Goal: Information Seeking & Learning: Find specific fact

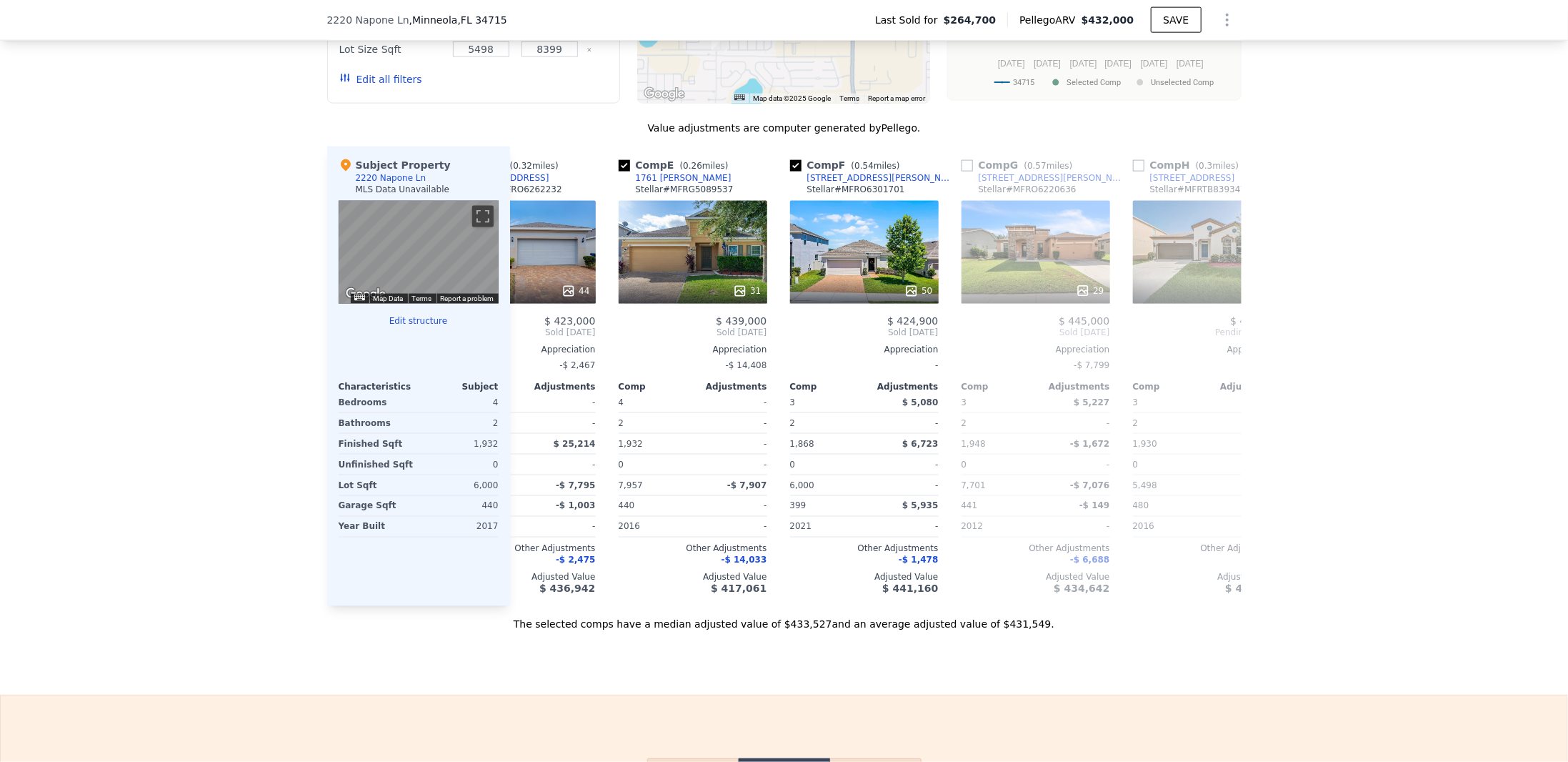
scroll to position [0, 447]
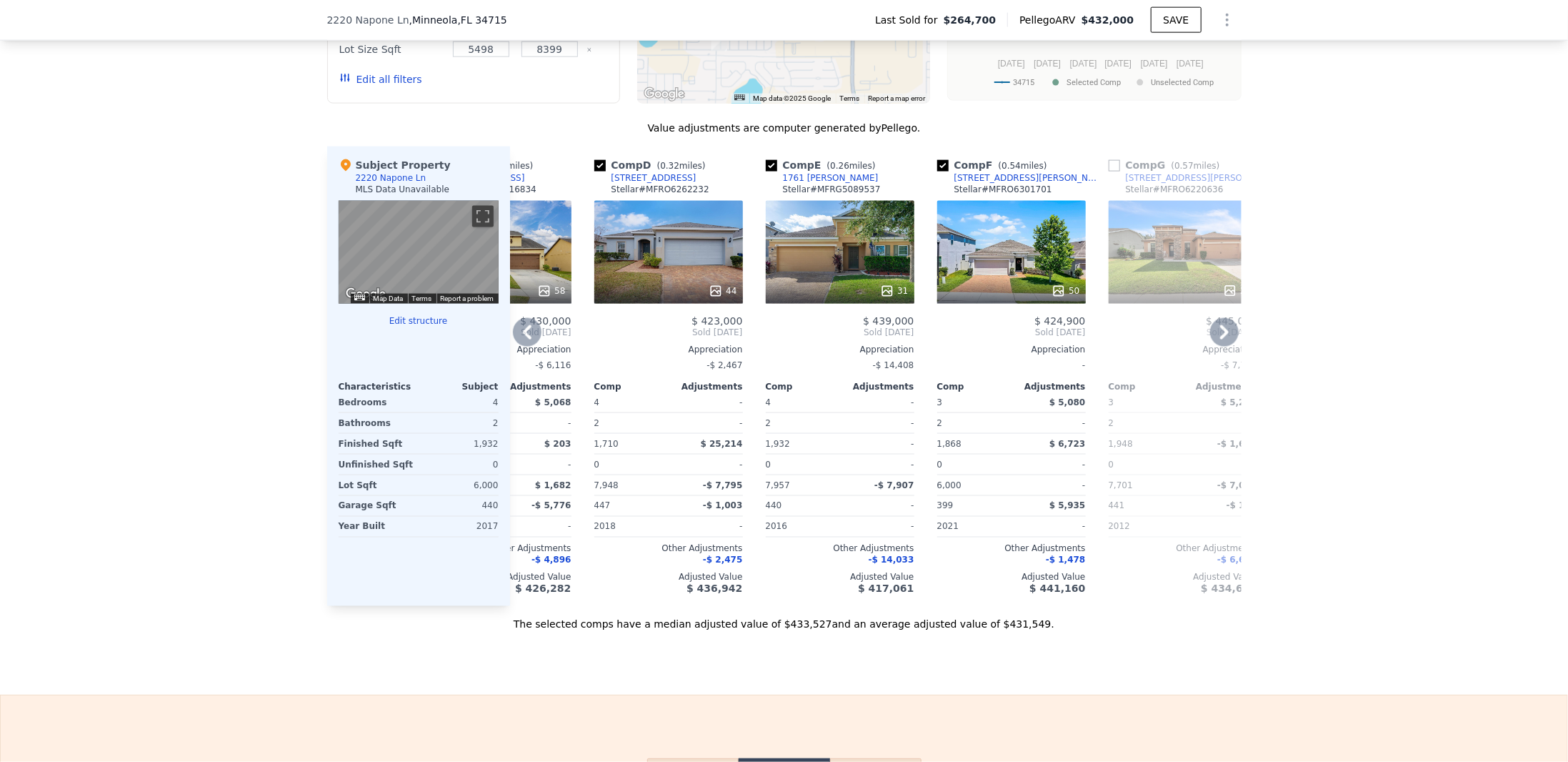
click at [849, 256] on div "31" at bounding box center [840, 252] width 149 height 103
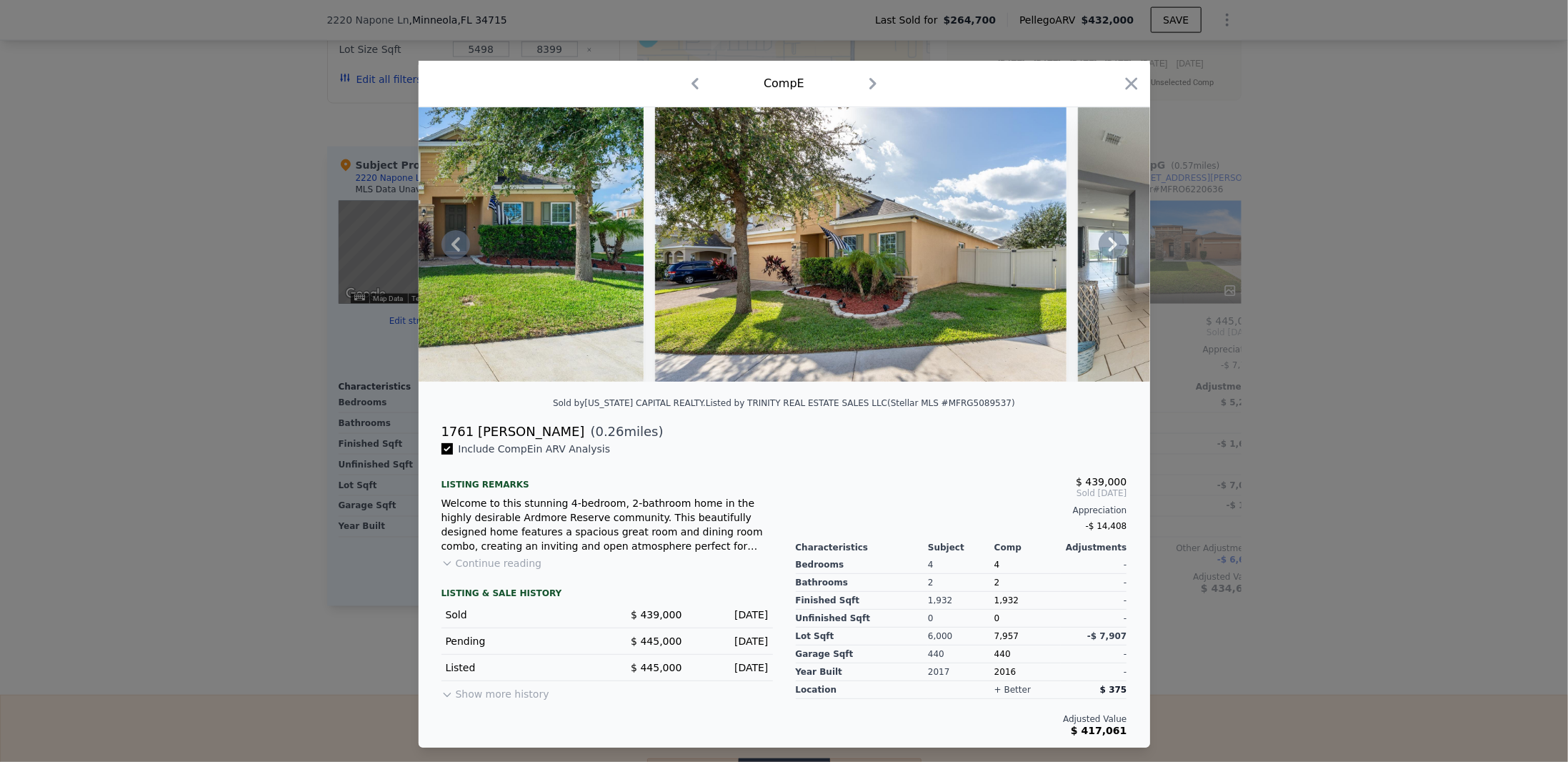
scroll to position [0, 569]
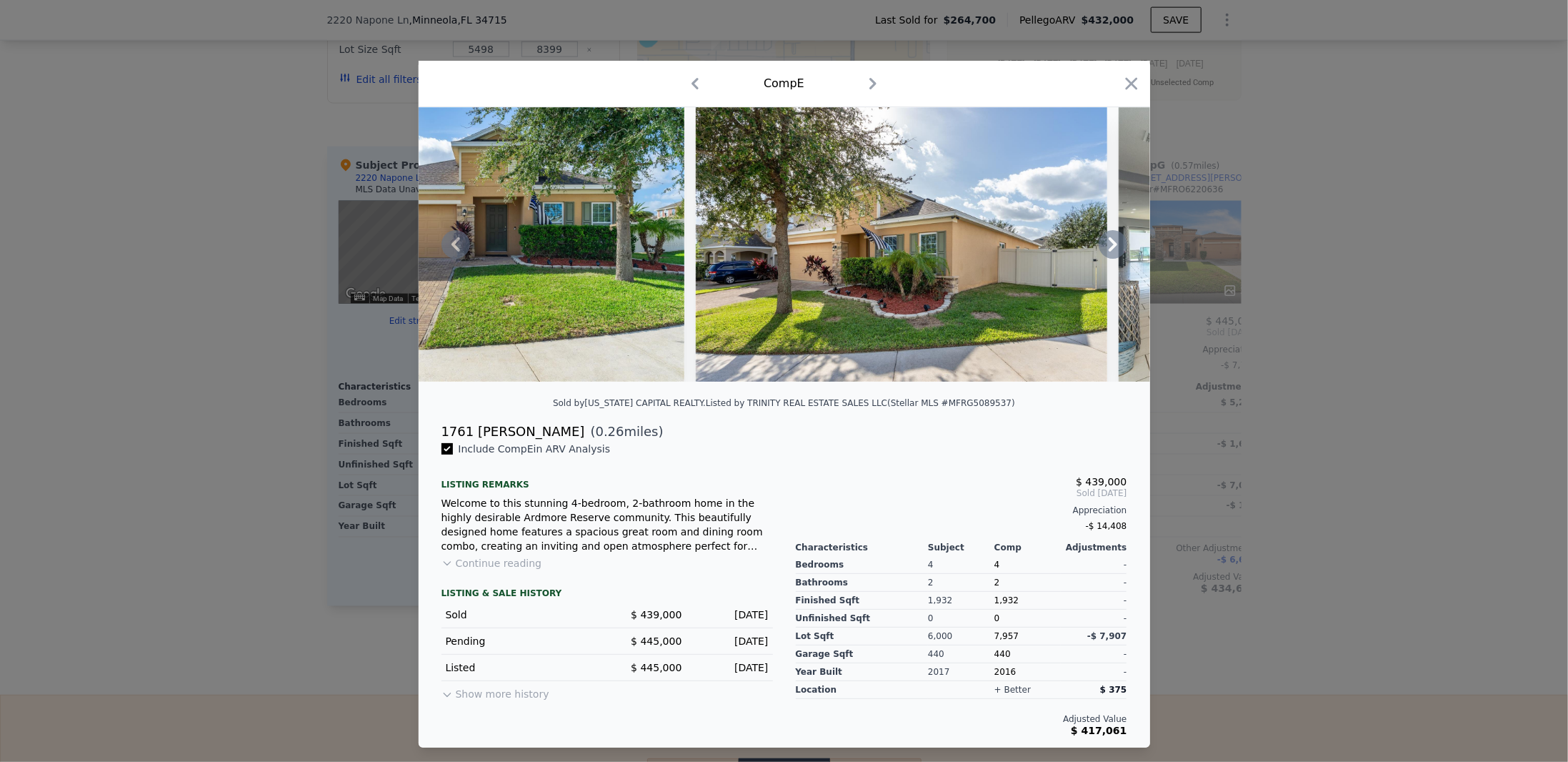
click at [1105, 242] on icon at bounding box center [1112, 244] width 29 height 29
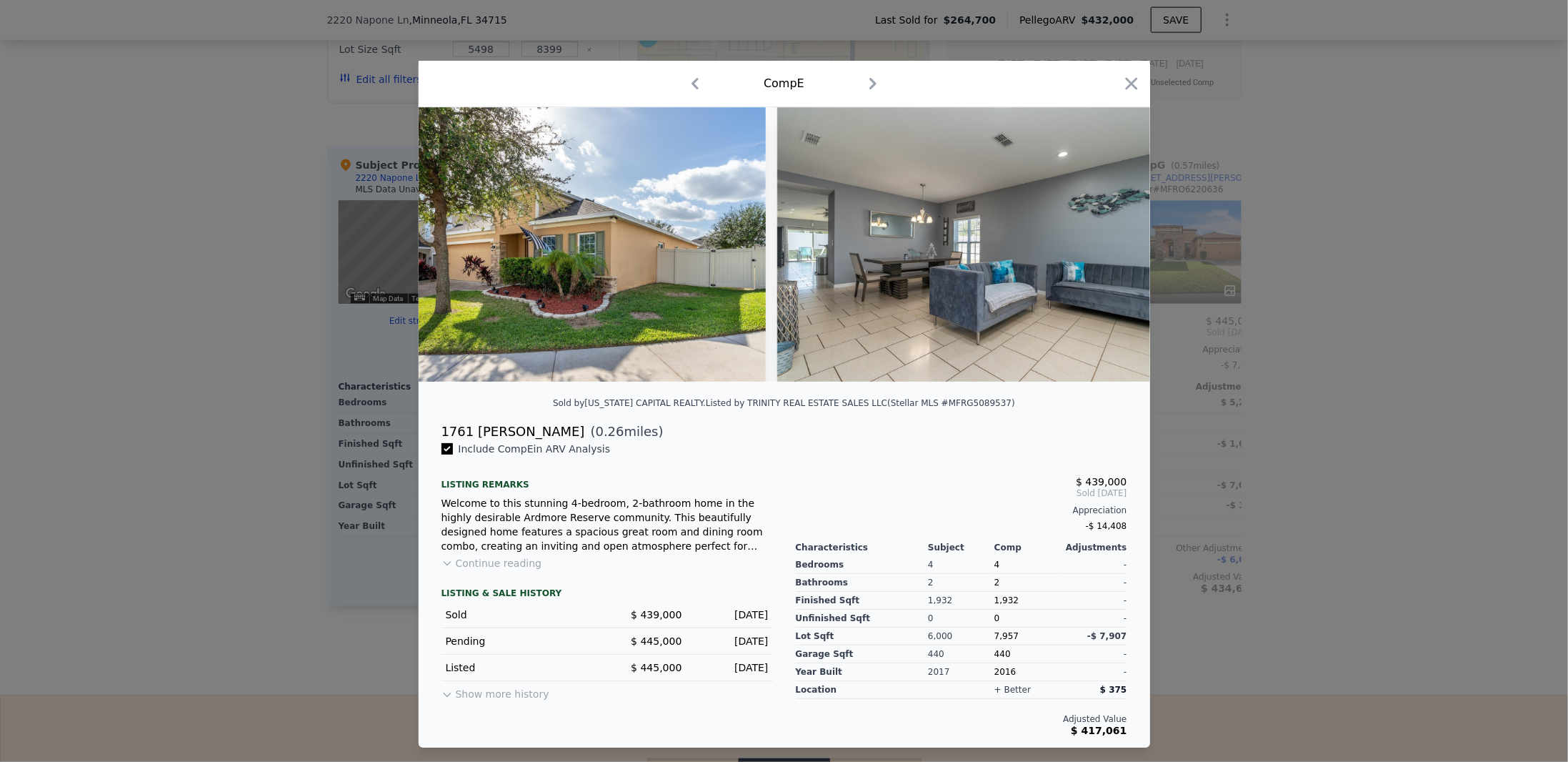
scroll to position [0, 912]
click at [1108, 242] on icon at bounding box center [1112, 244] width 29 height 29
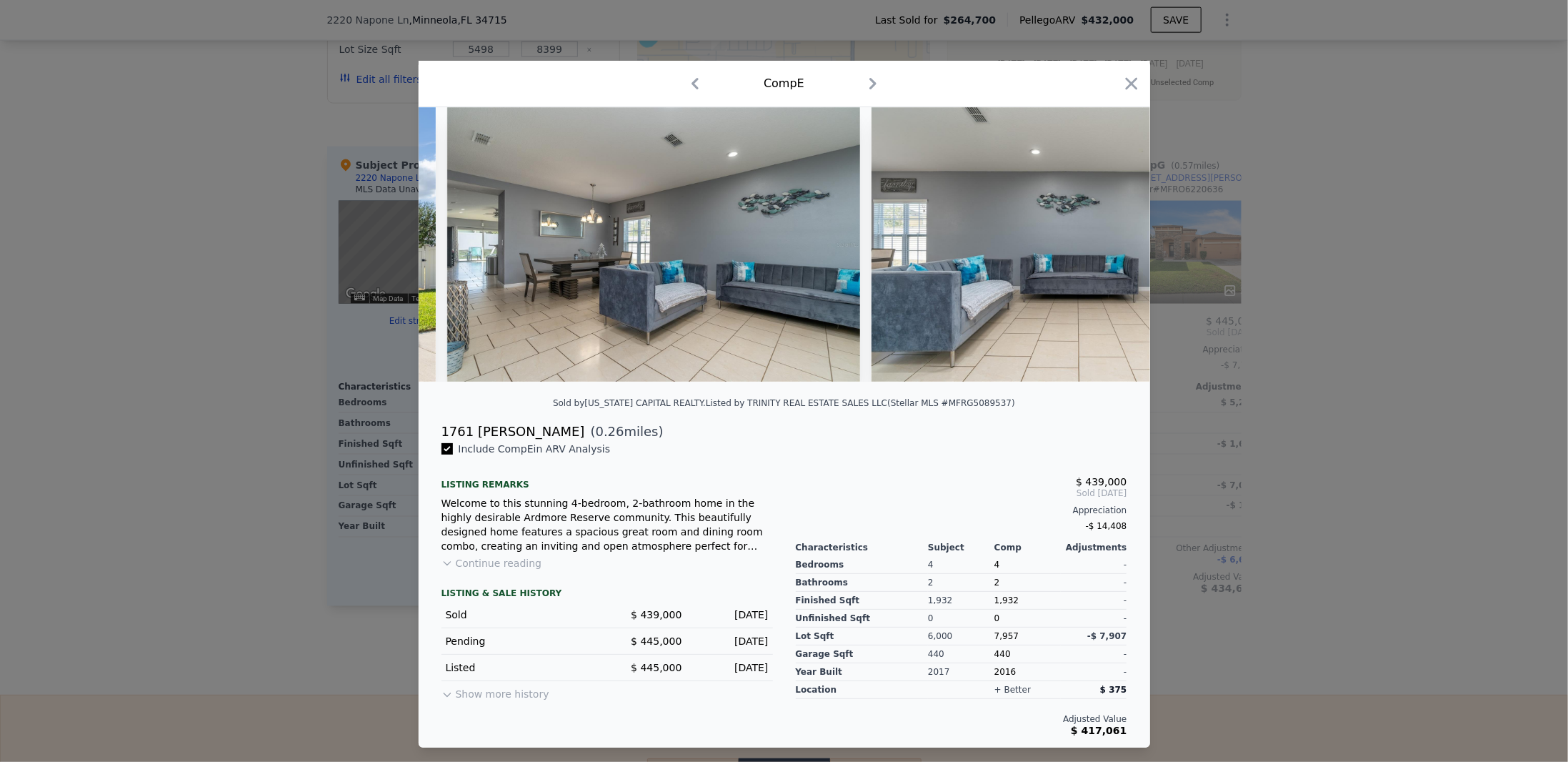
scroll to position [0, 1255]
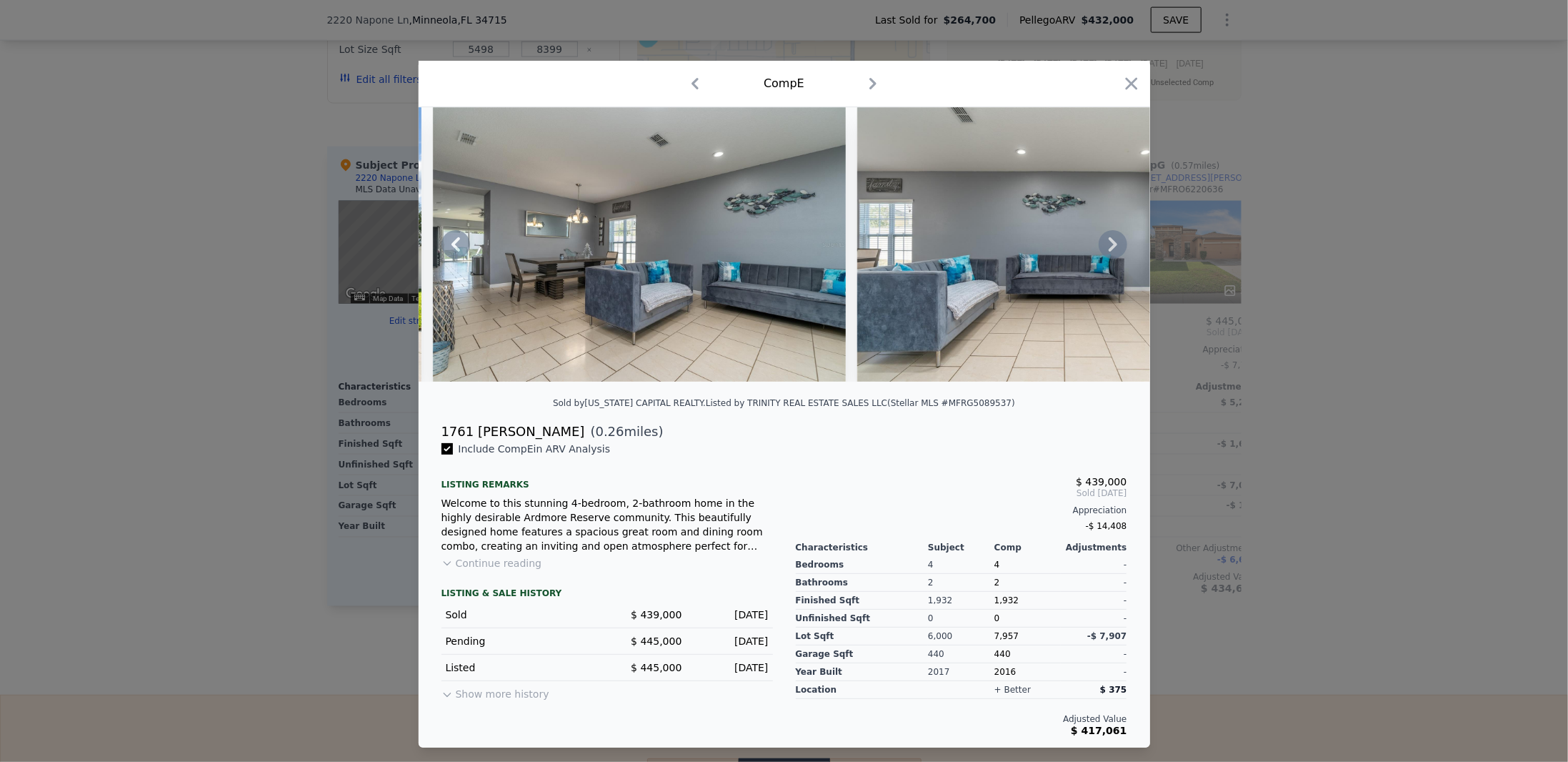
click at [1108, 242] on icon at bounding box center [1112, 244] width 29 height 29
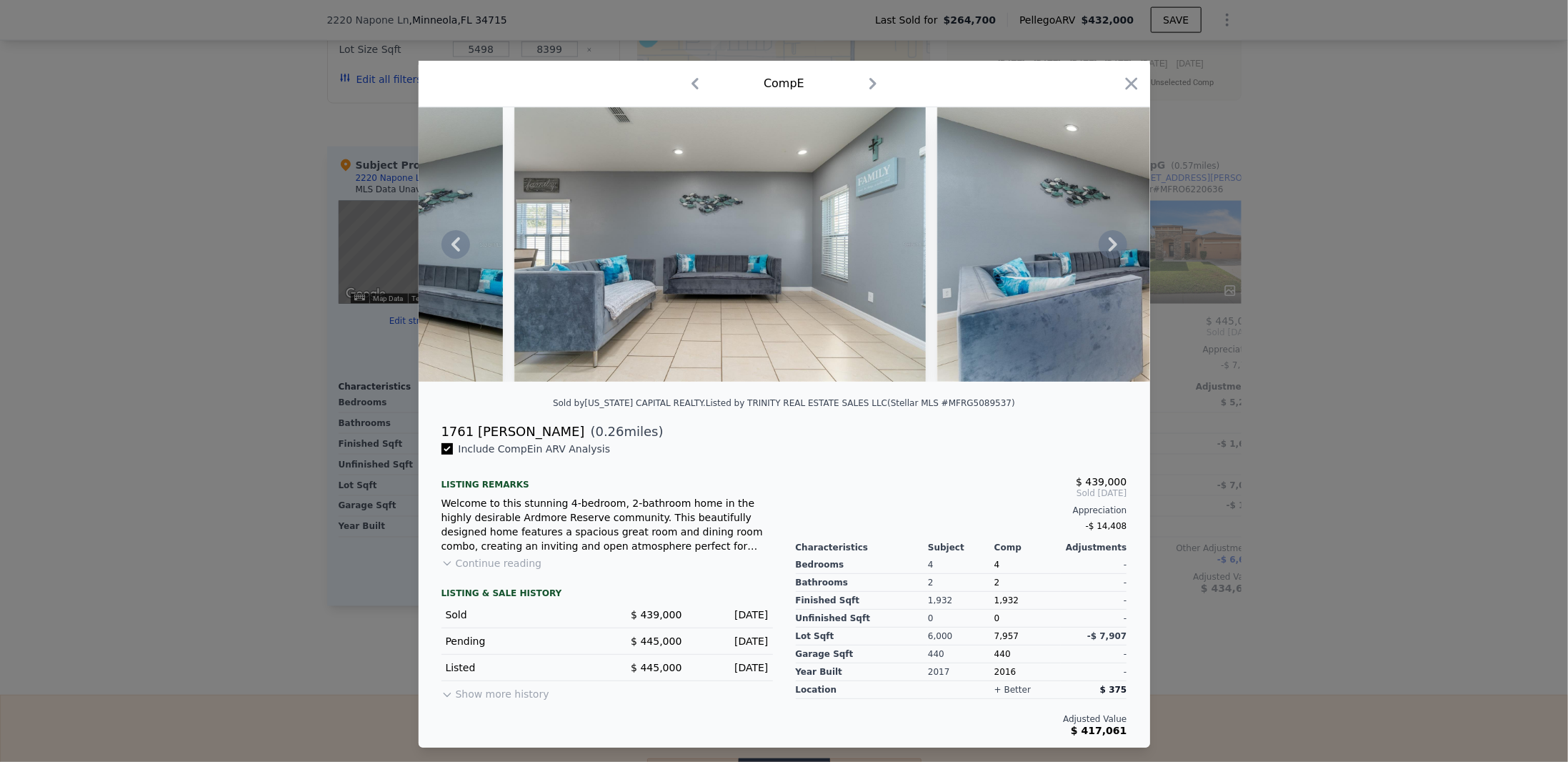
click at [1108, 242] on icon at bounding box center [1112, 244] width 29 height 29
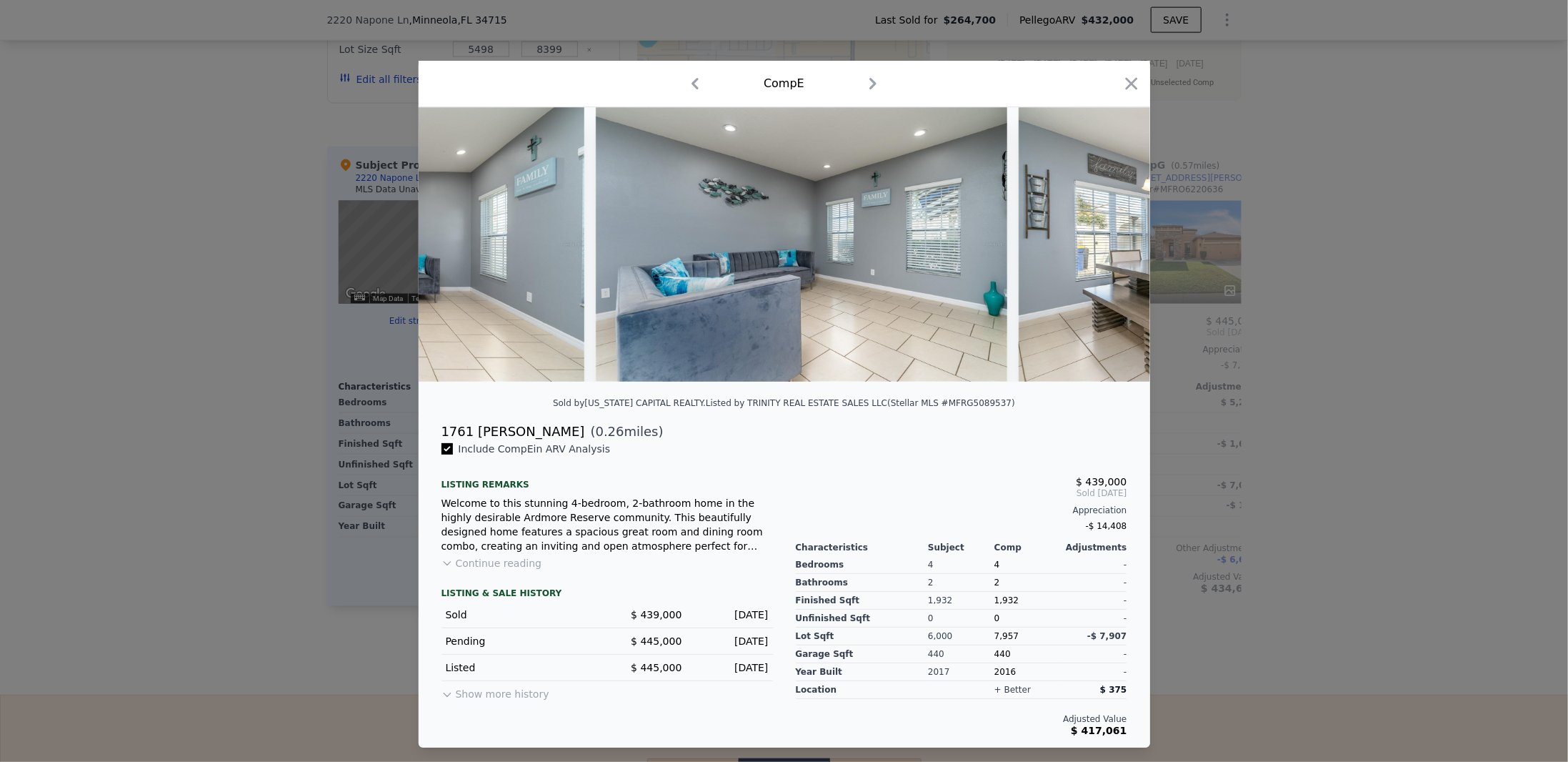
scroll to position [0, 1941]
click at [1108, 242] on icon at bounding box center [1112, 244] width 29 height 29
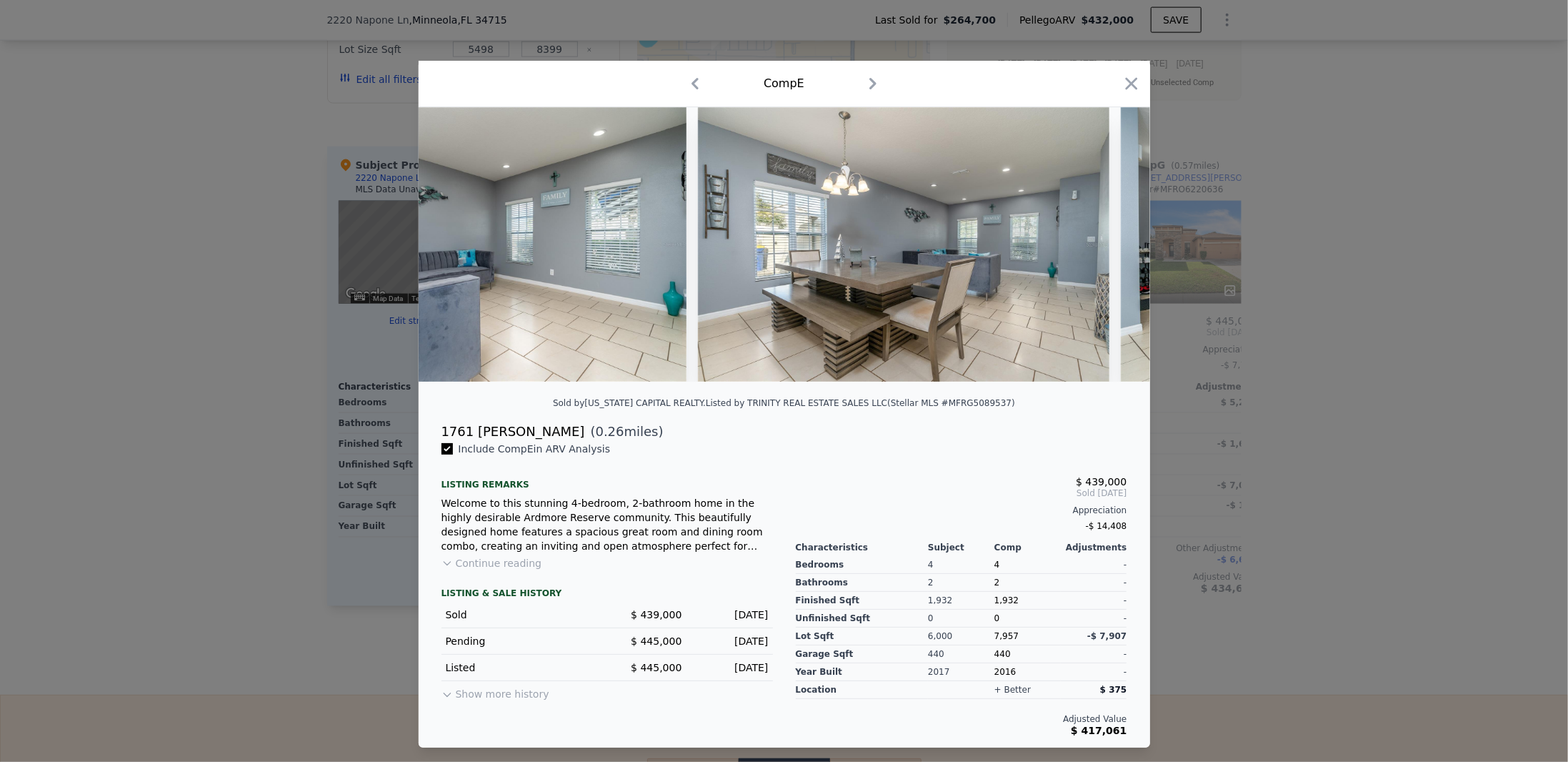
scroll to position [0, 2284]
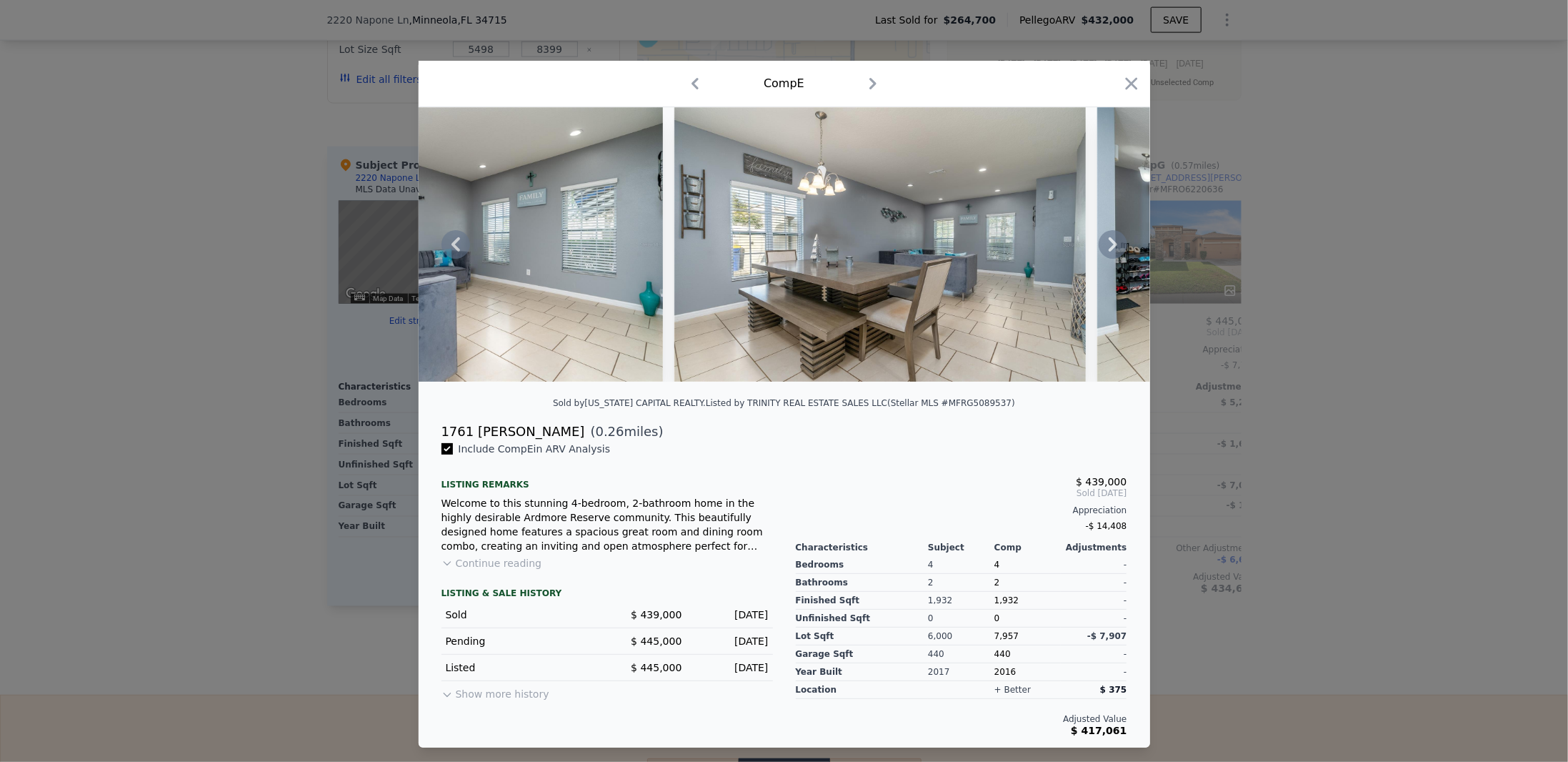
click at [1108, 242] on icon at bounding box center [1112, 244] width 29 height 29
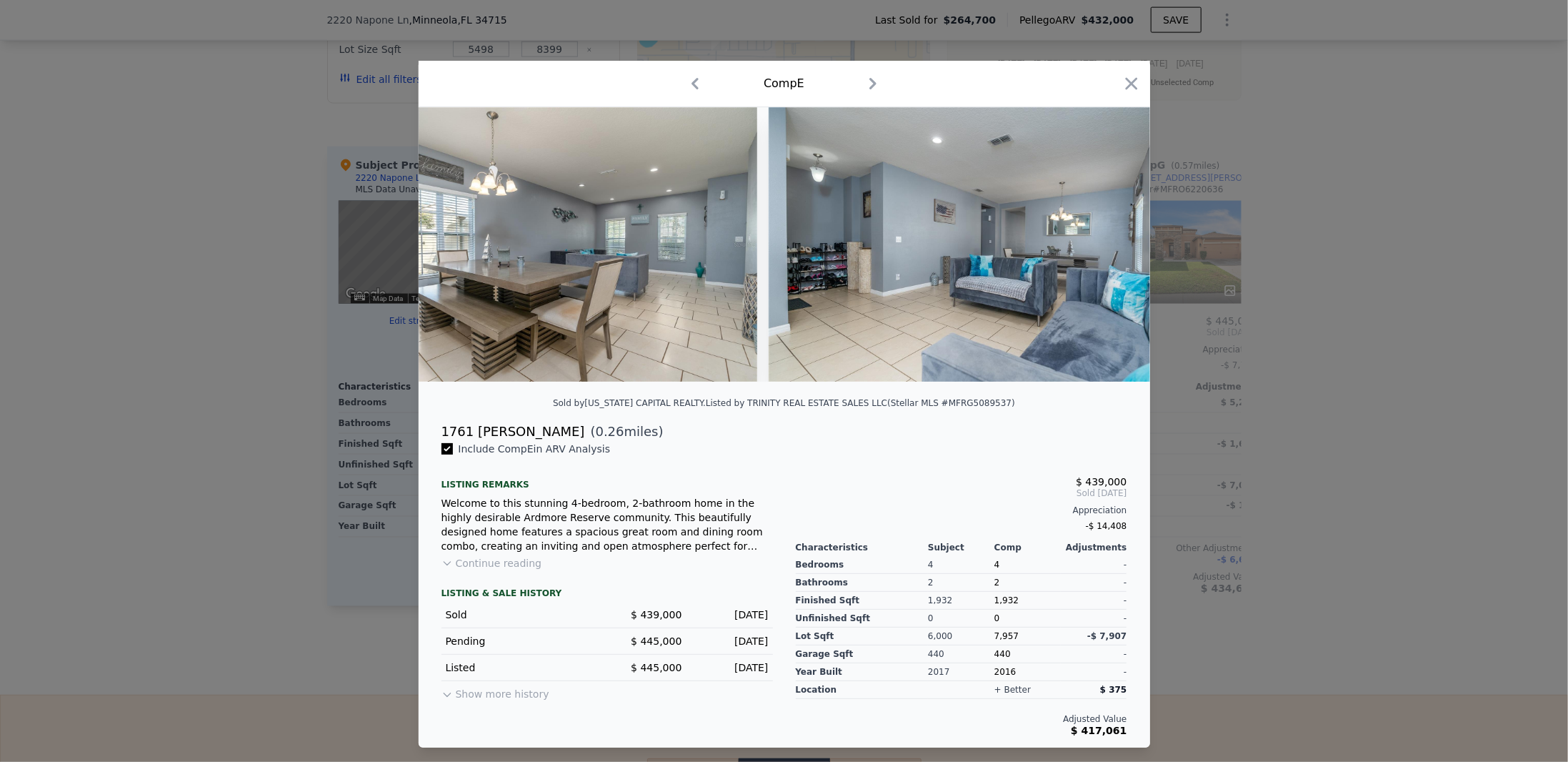
scroll to position [0, 2626]
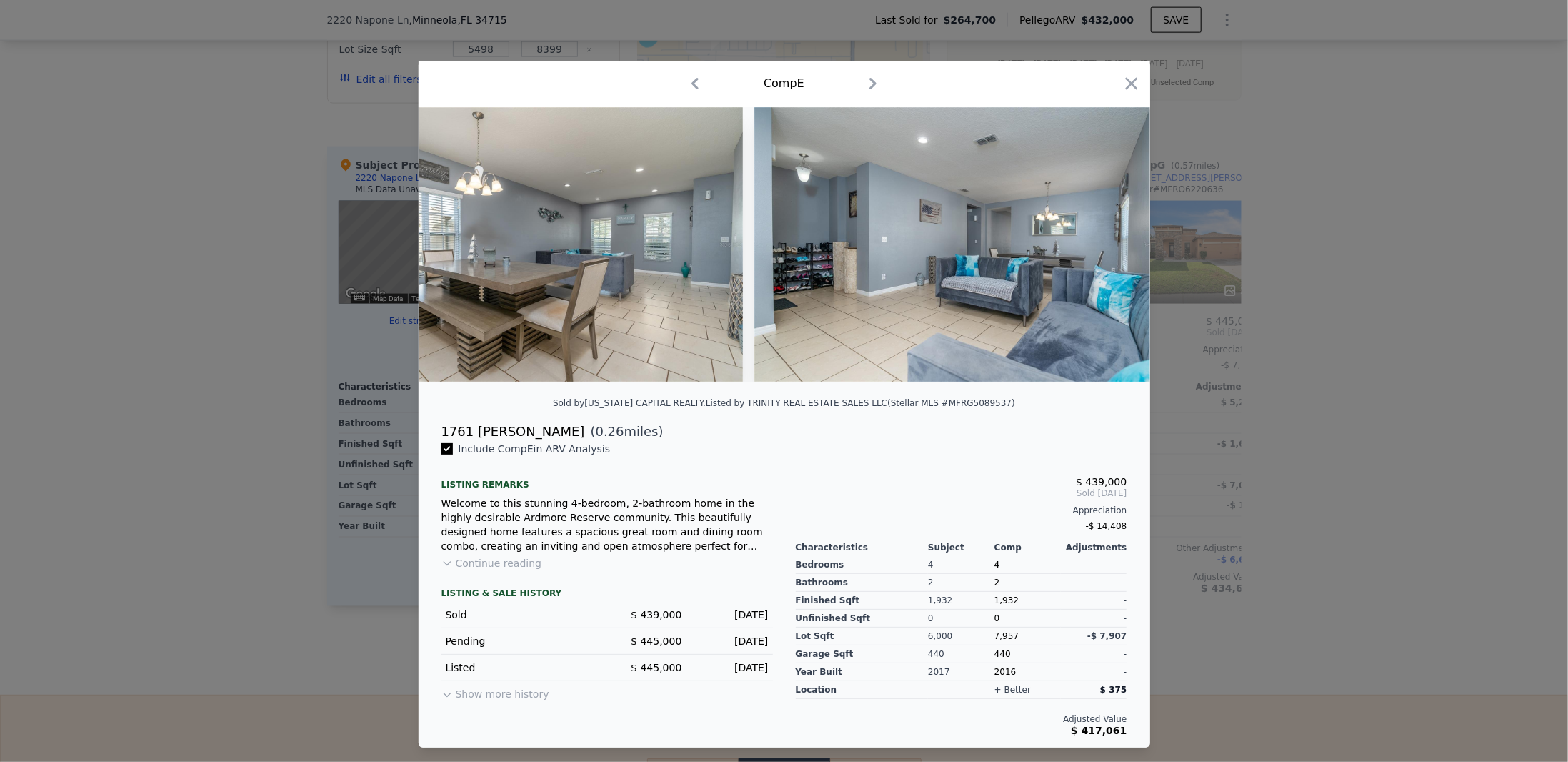
click at [1108, 242] on div at bounding box center [784, 244] width 731 height 275
click at [1108, 242] on icon at bounding box center [1112, 244] width 29 height 29
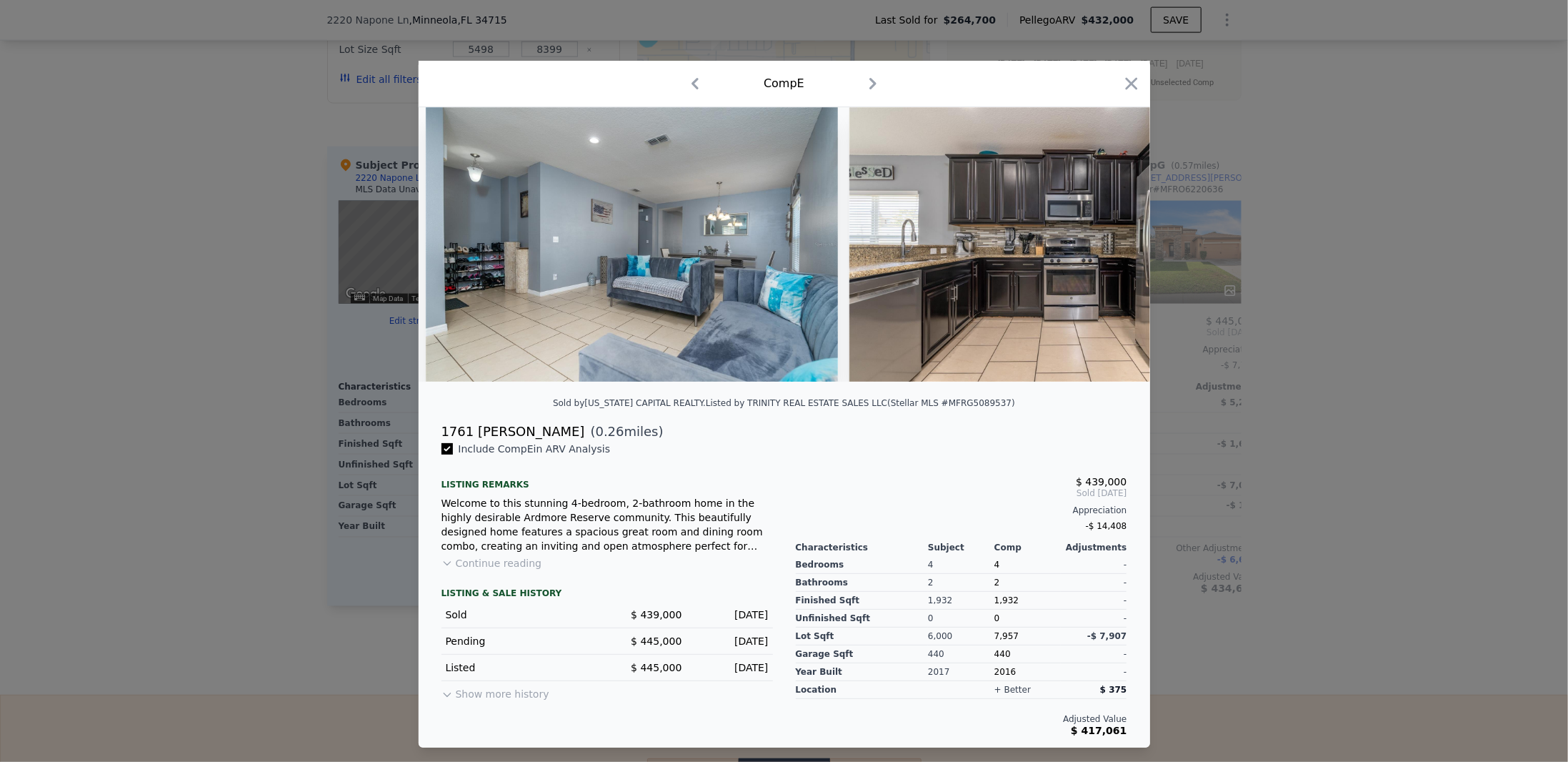
scroll to position [0, 2970]
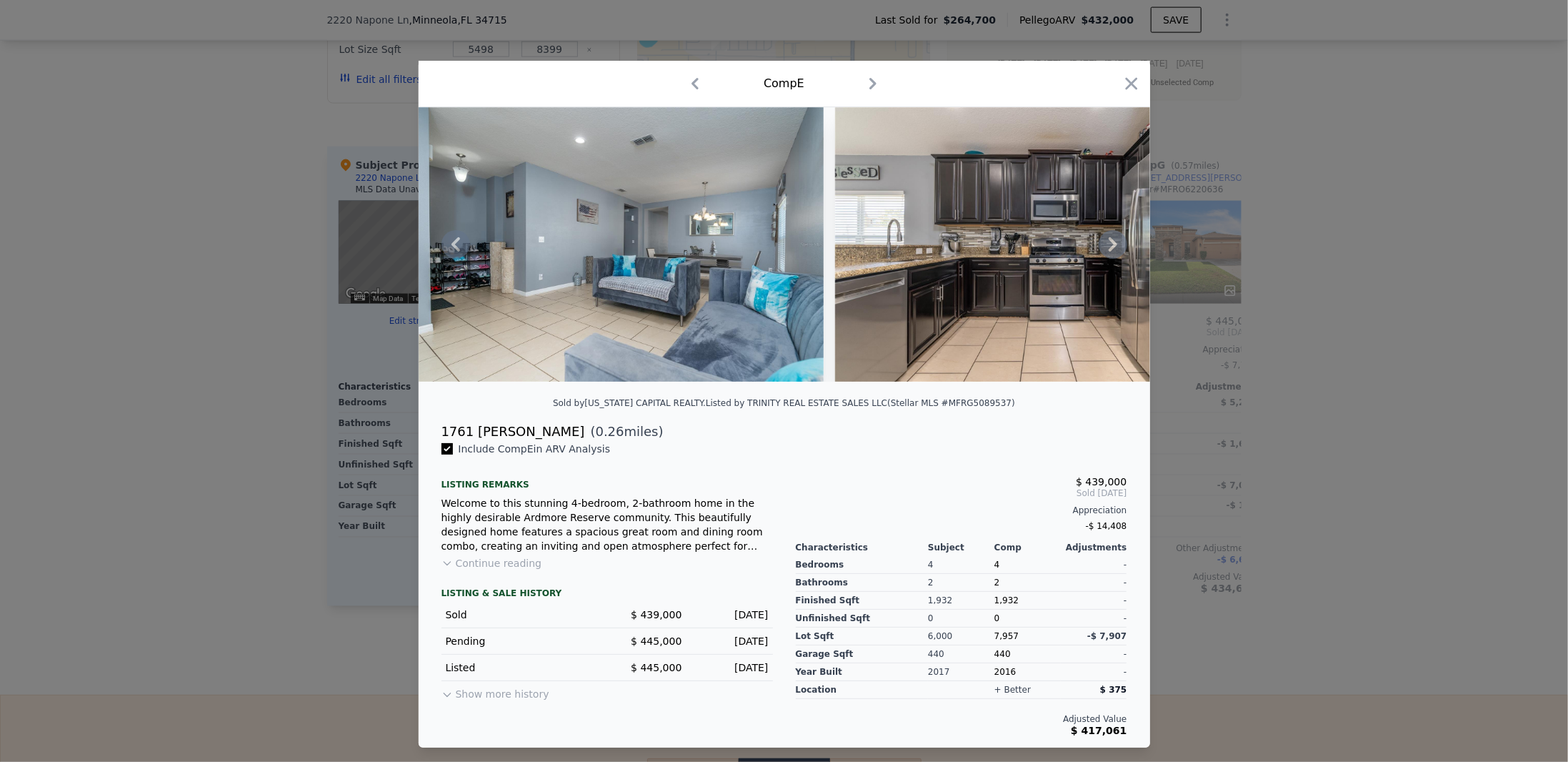
click at [1108, 242] on icon at bounding box center [1112, 244] width 29 height 29
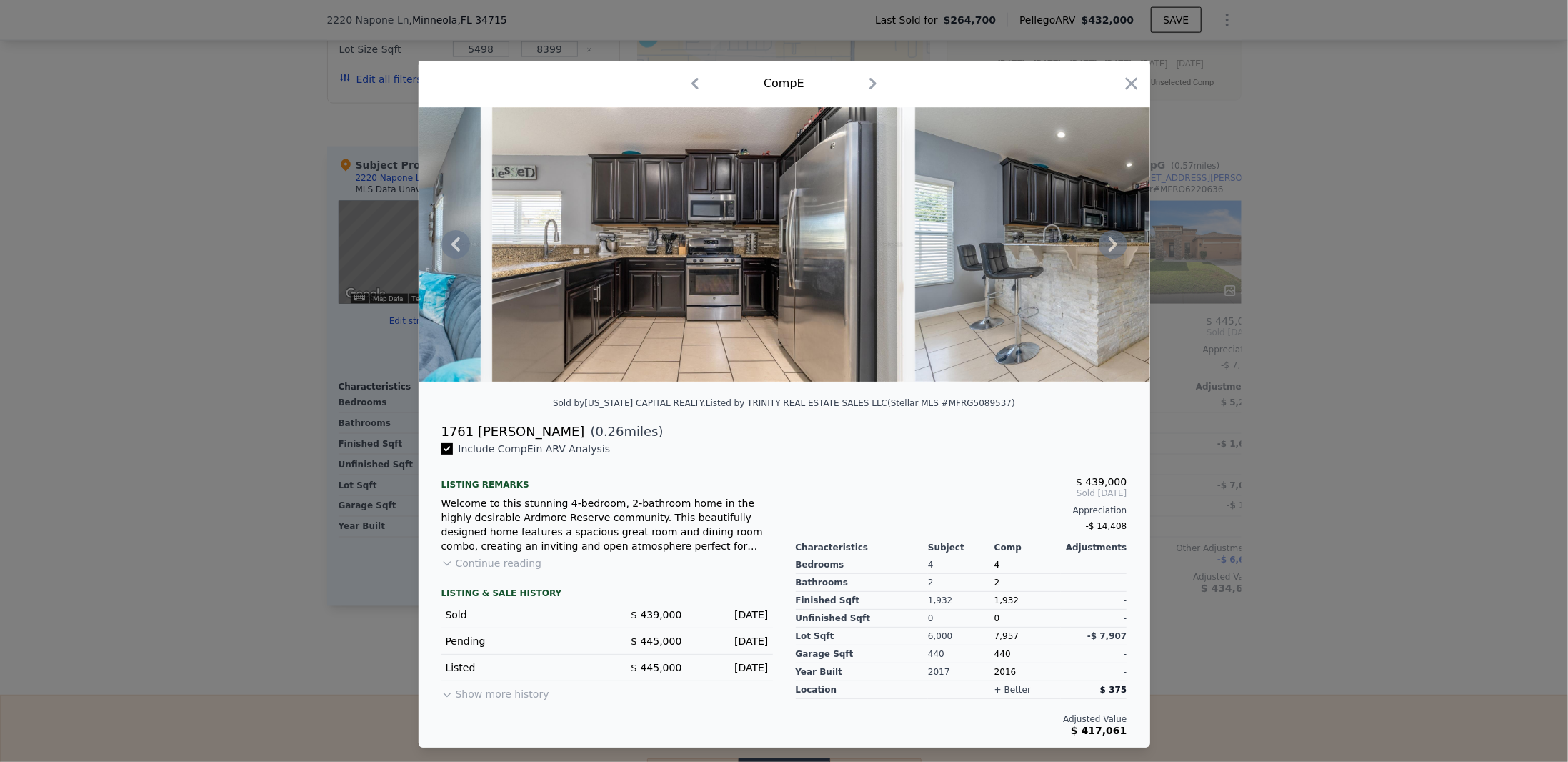
click at [1108, 242] on icon at bounding box center [1112, 244] width 29 height 29
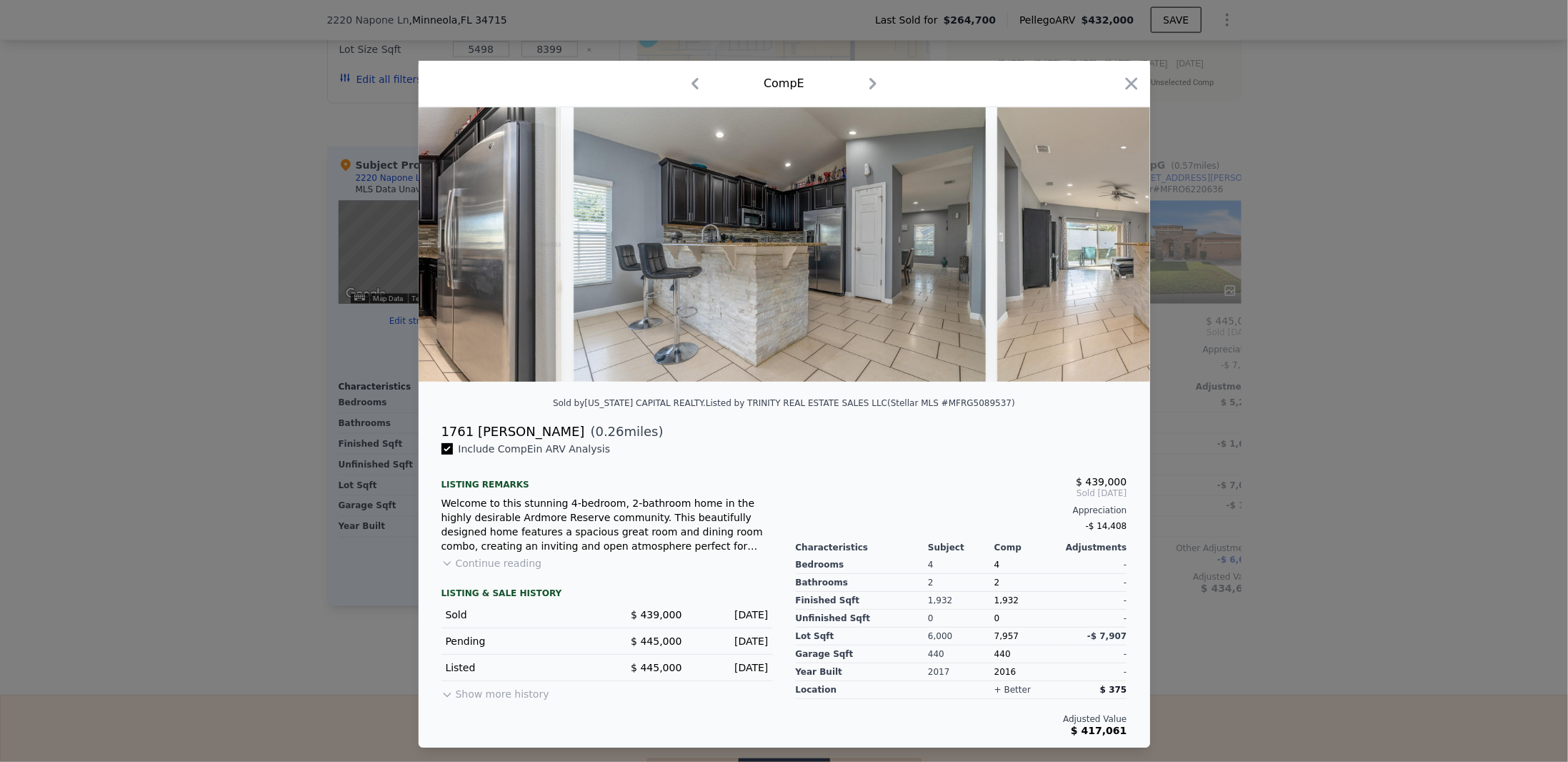
scroll to position [0, 3655]
click at [1108, 242] on icon at bounding box center [1112, 244] width 29 height 29
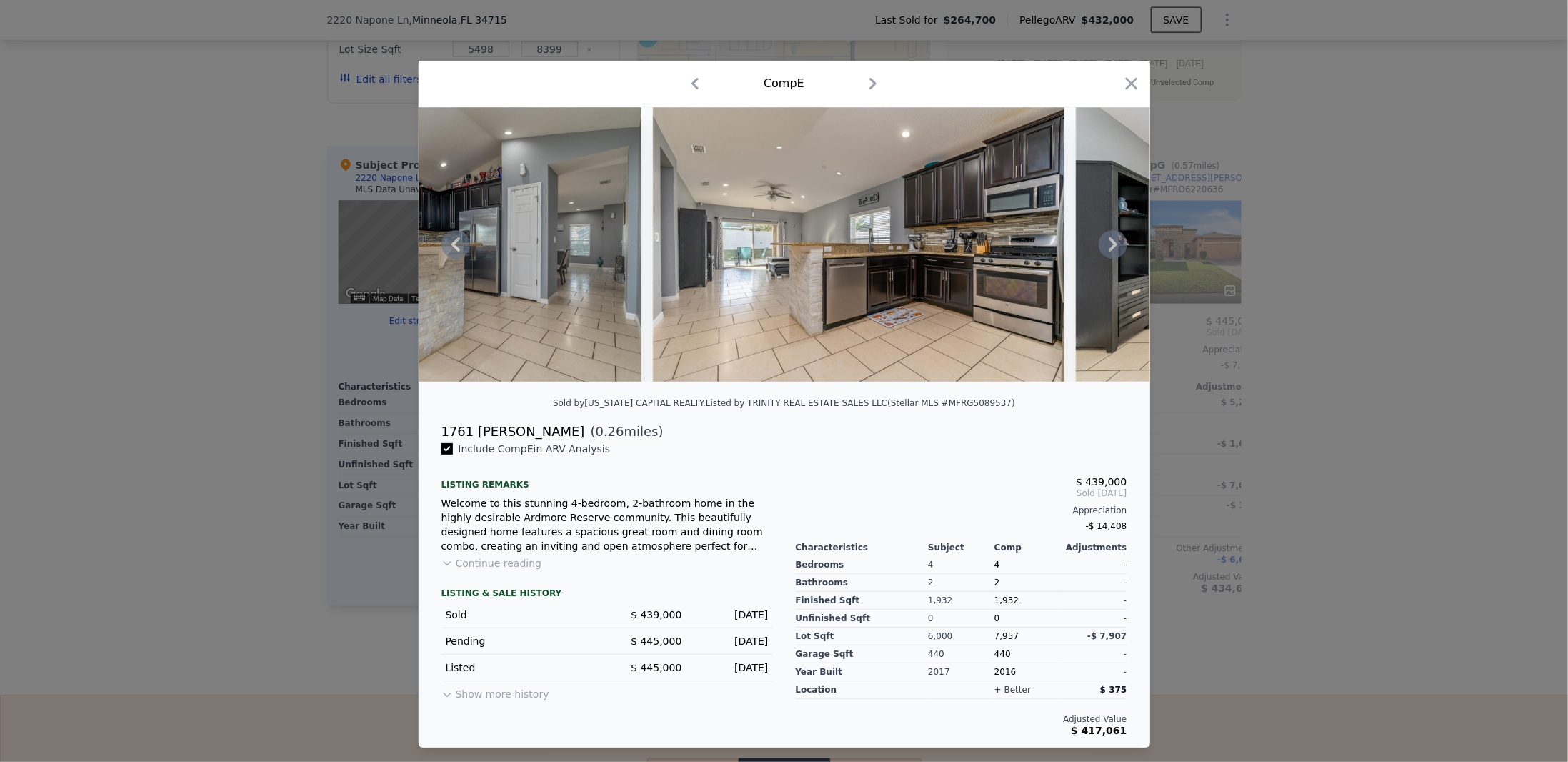
click at [1108, 242] on icon at bounding box center [1112, 244] width 29 height 29
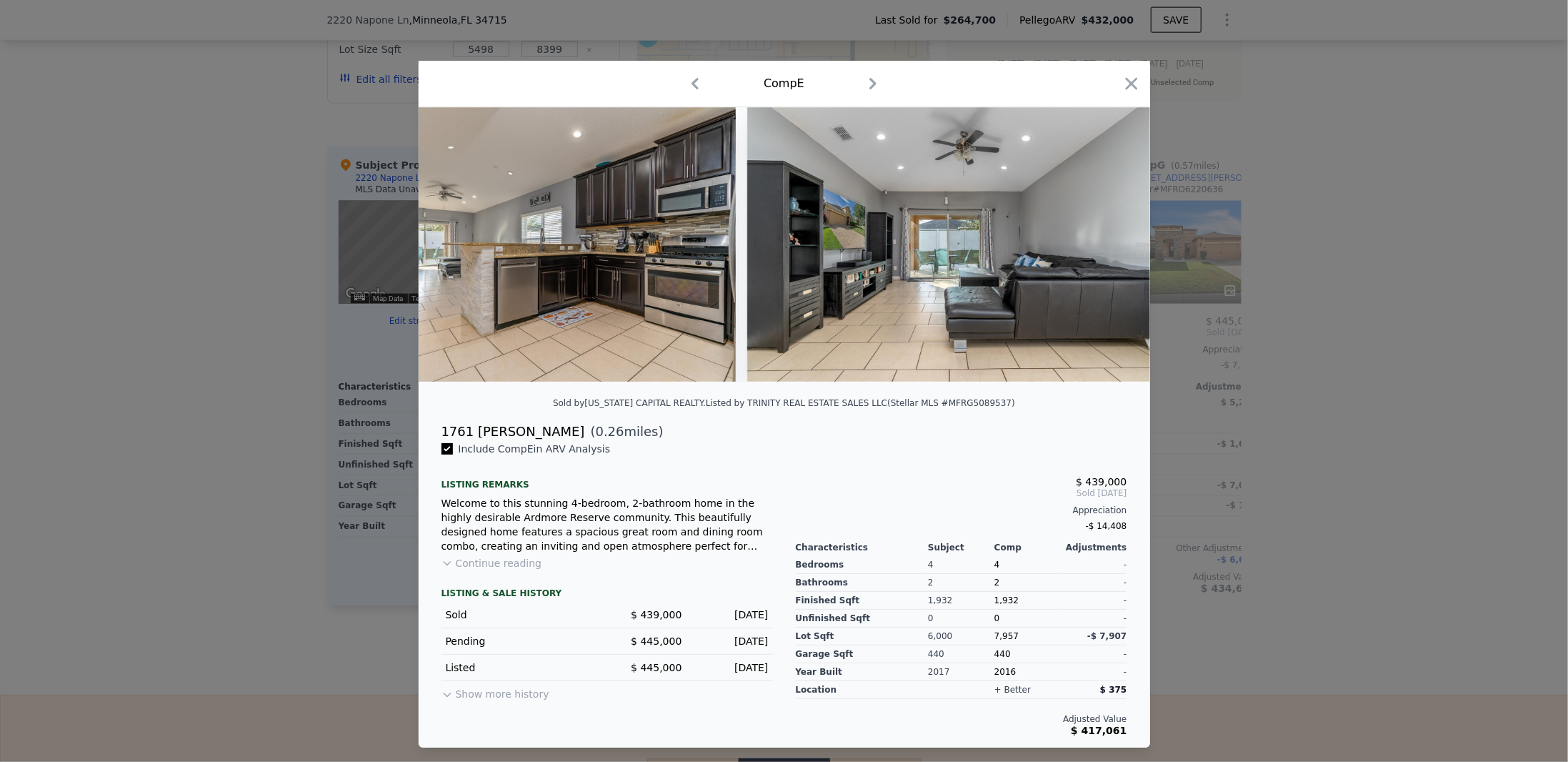
scroll to position [0, 4341]
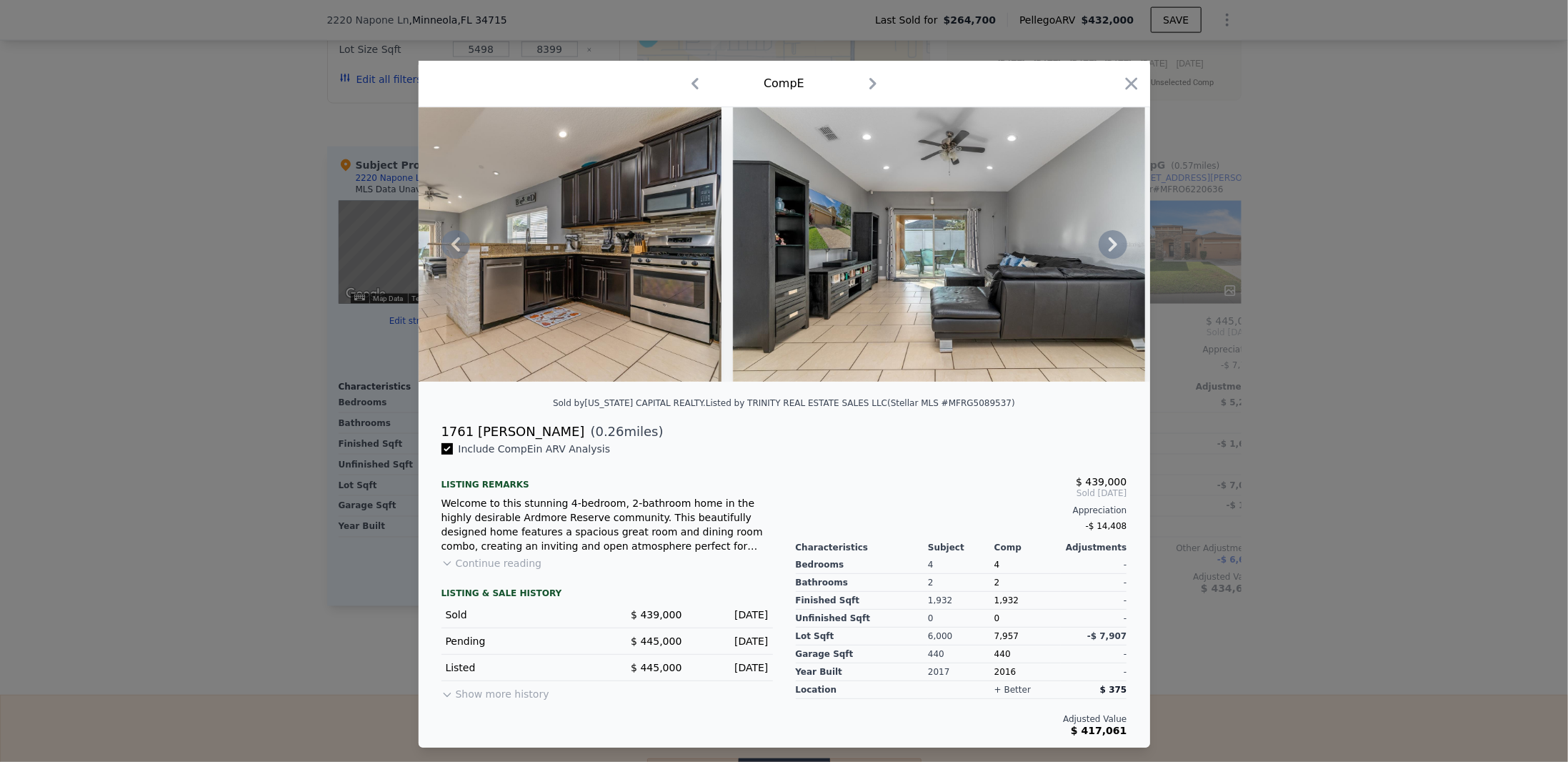
click at [1108, 242] on icon at bounding box center [1112, 244] width 29 height 29
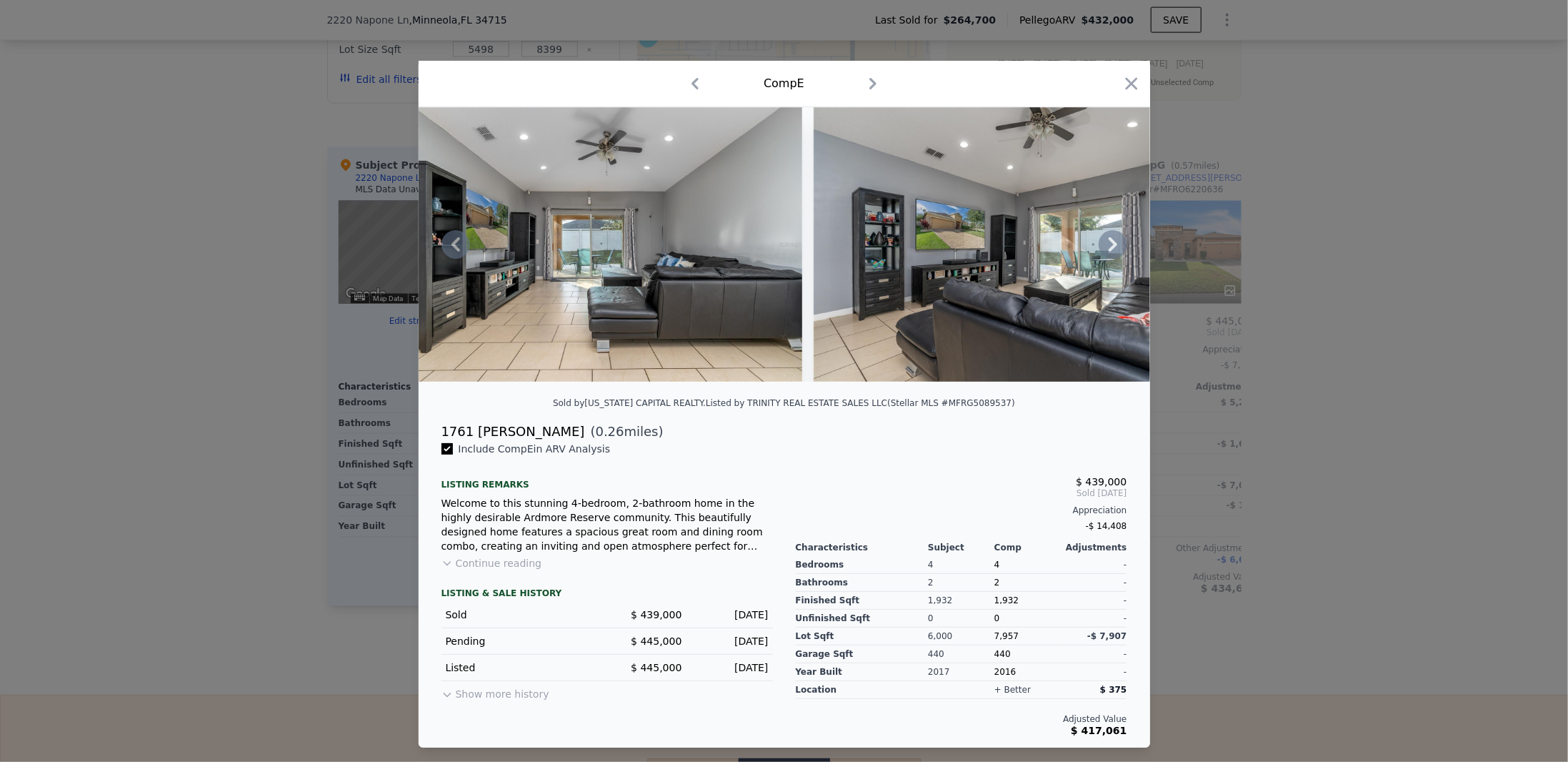
click at [1108, 242] on icon at bounding box center [1112, 244] width 29 height 29
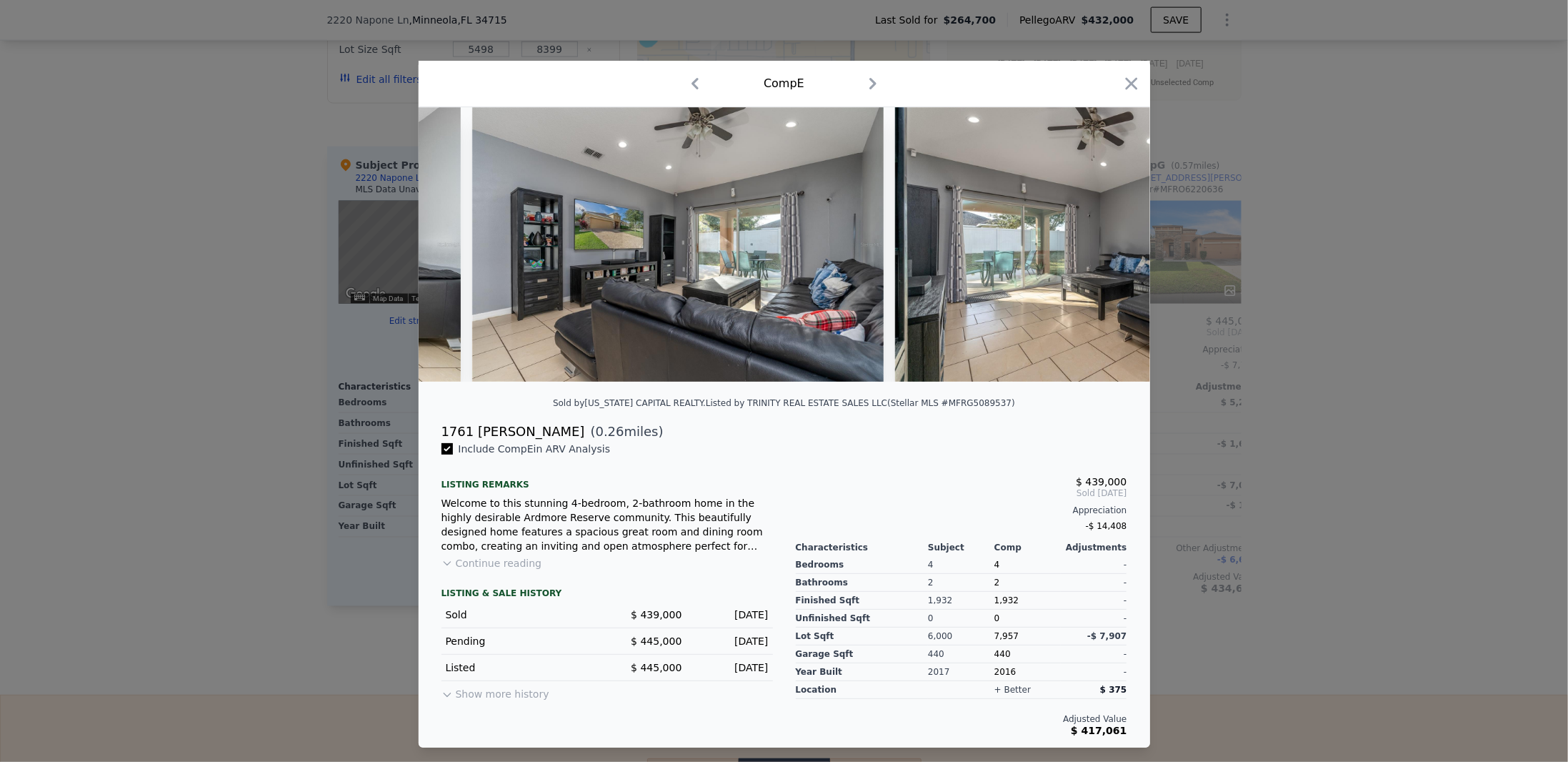
scroll to position [0, 5027]
click at [1108, 242] on icon at bounding box center [1112, 244] width 29 height 29
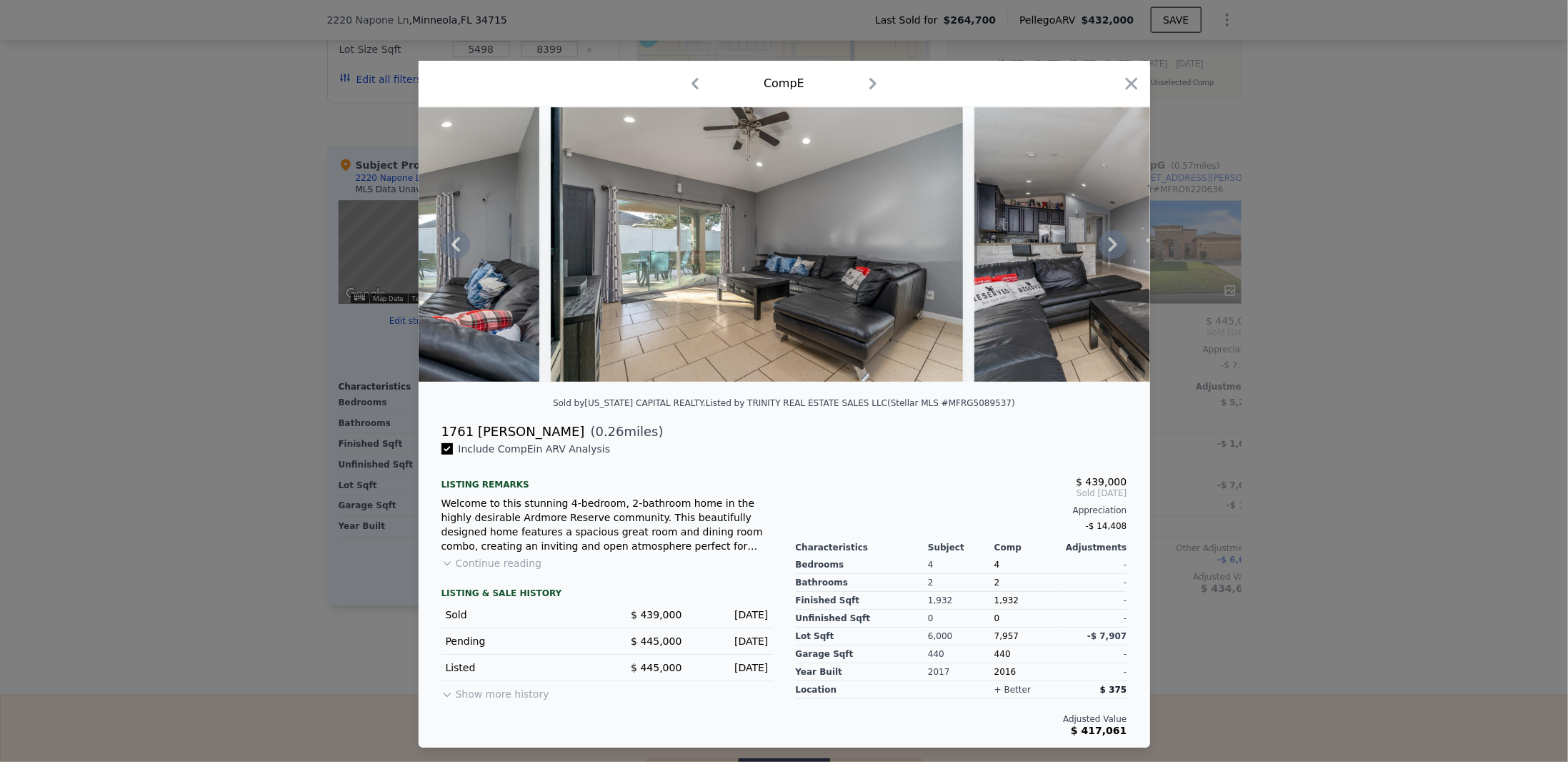
click at [1108, 242] on icon at bounding box center [1112, 244] width 29 height 29
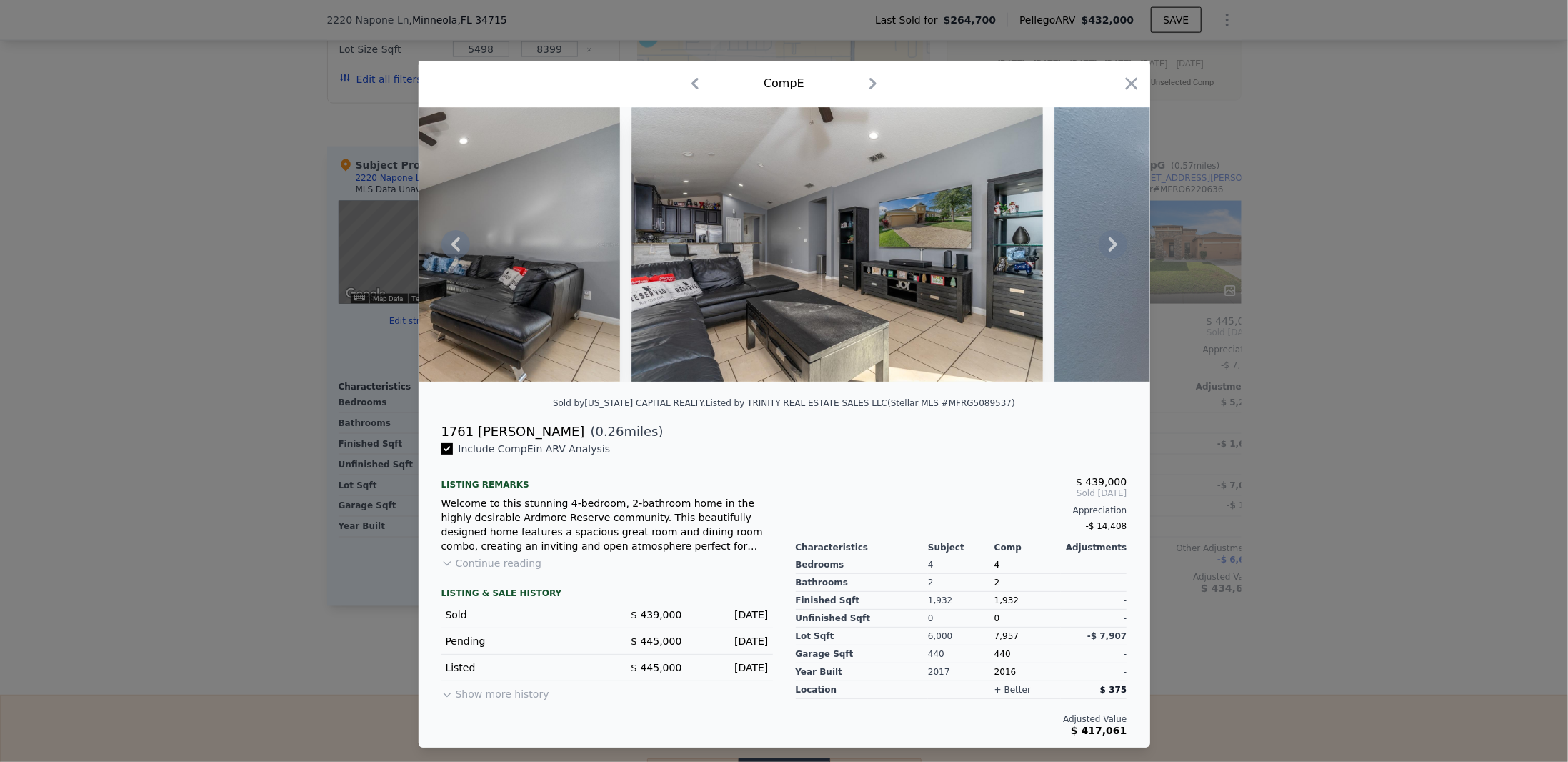
click at [1108, 242] on icon at bounding box center [1112, 244] width 29 height 29
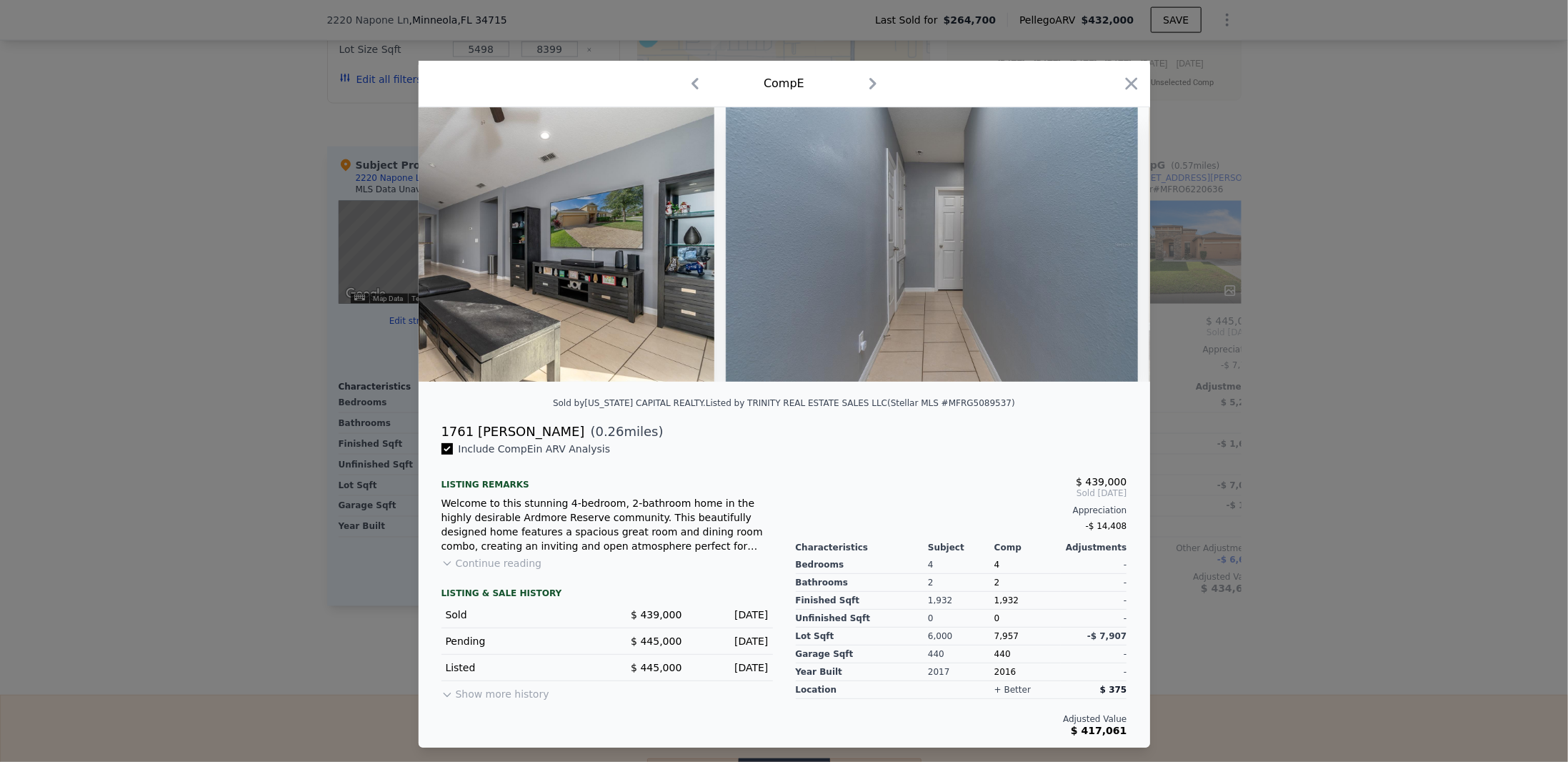
scroll to position [0, 6055]
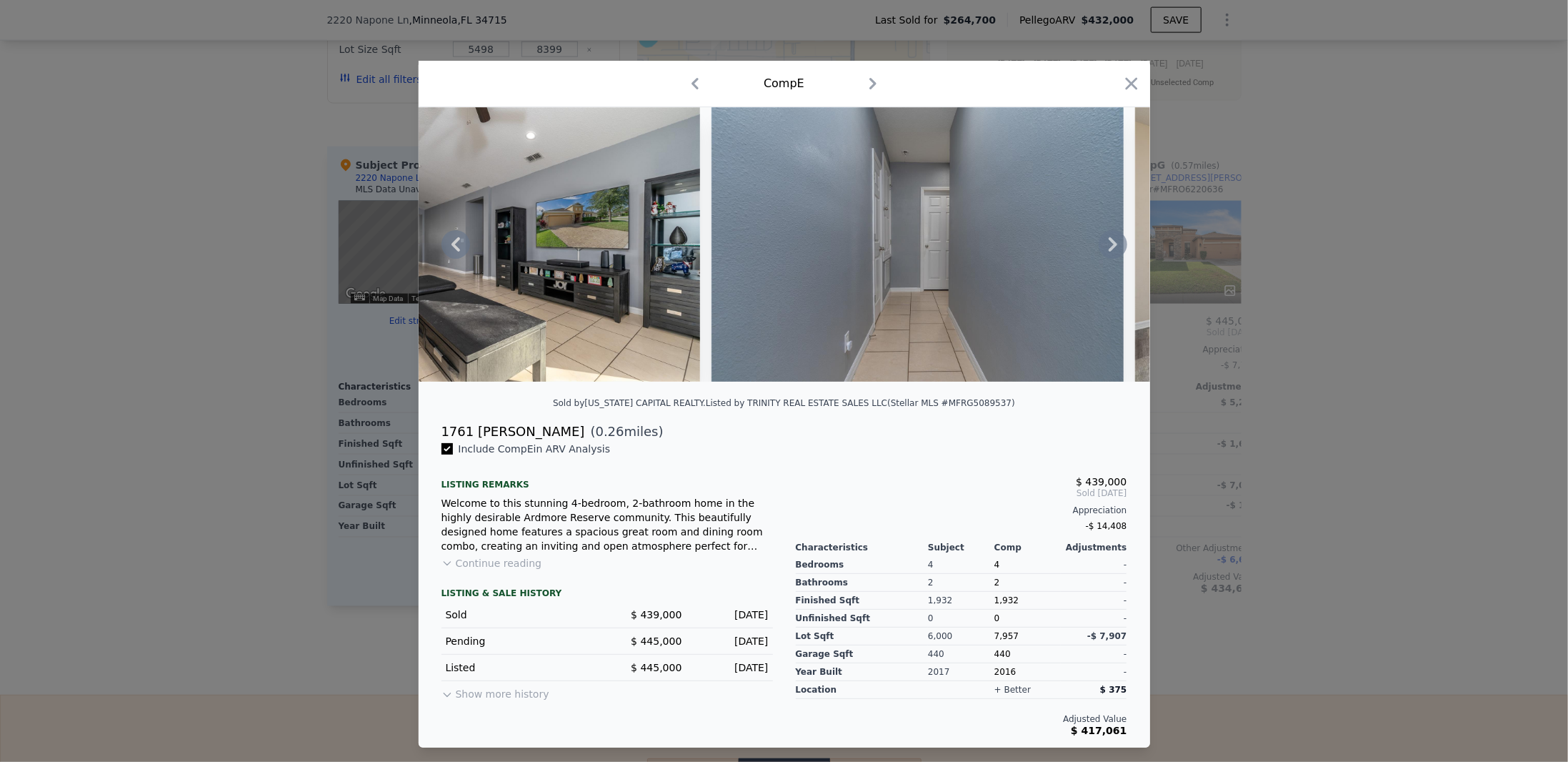
click at [1108, 242] on icon at bounding box center [1112, 244] width 29 height 29
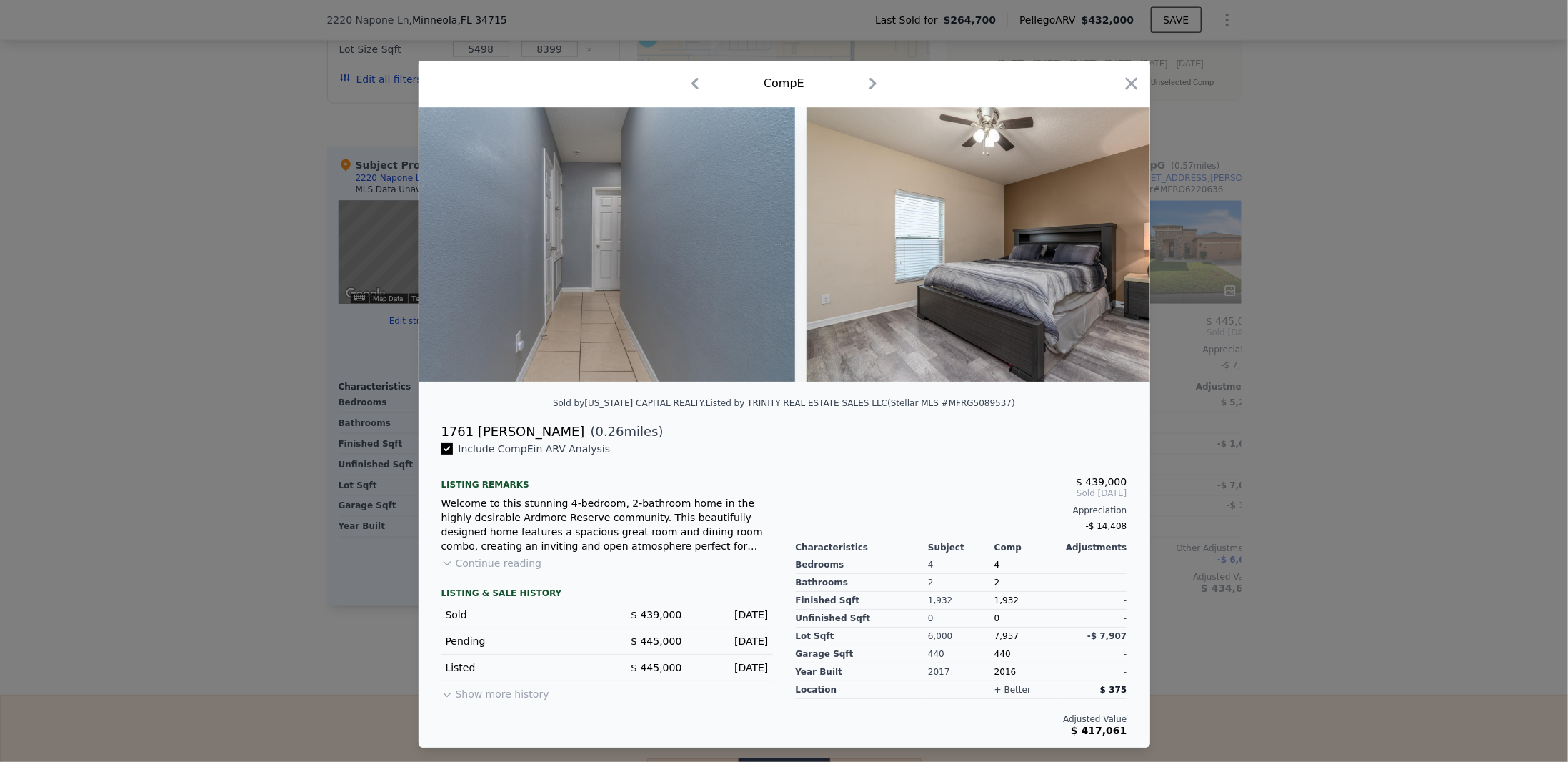
scroll to position [0, 6398]
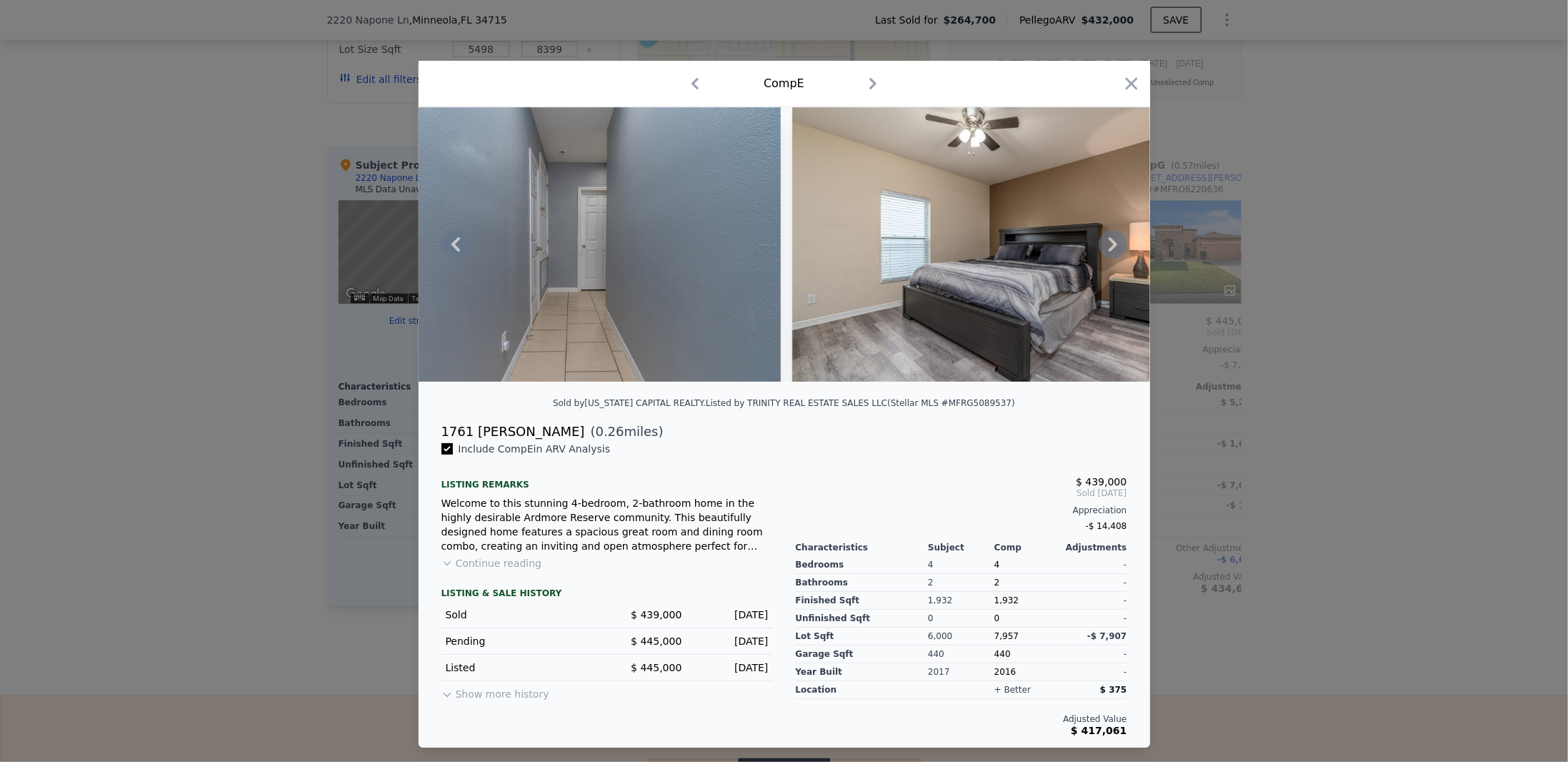
click at [1108, 242] on icon at bounding box center [1112, 244] width 29 height 29
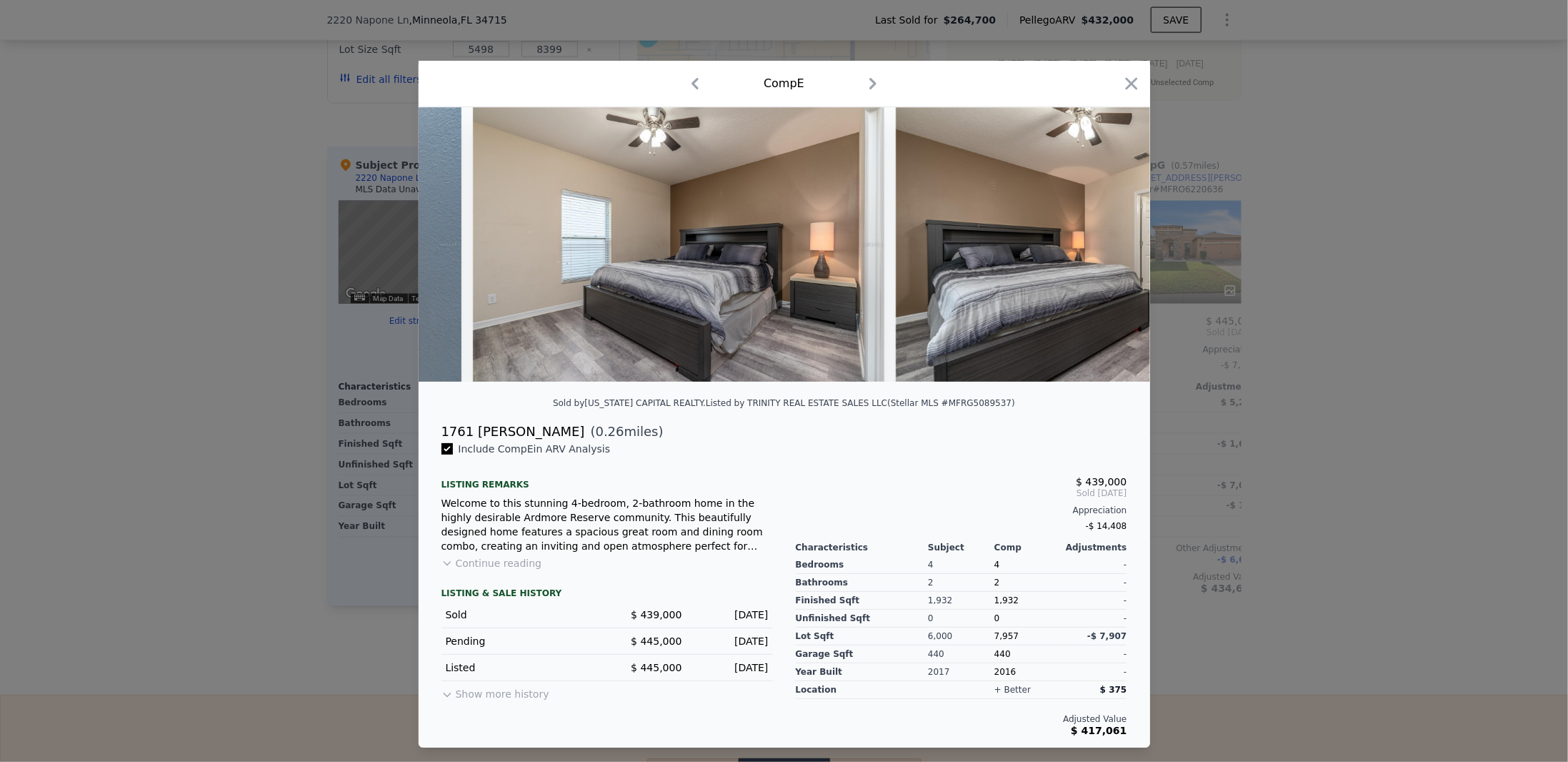
scroll to position [0, 6741]
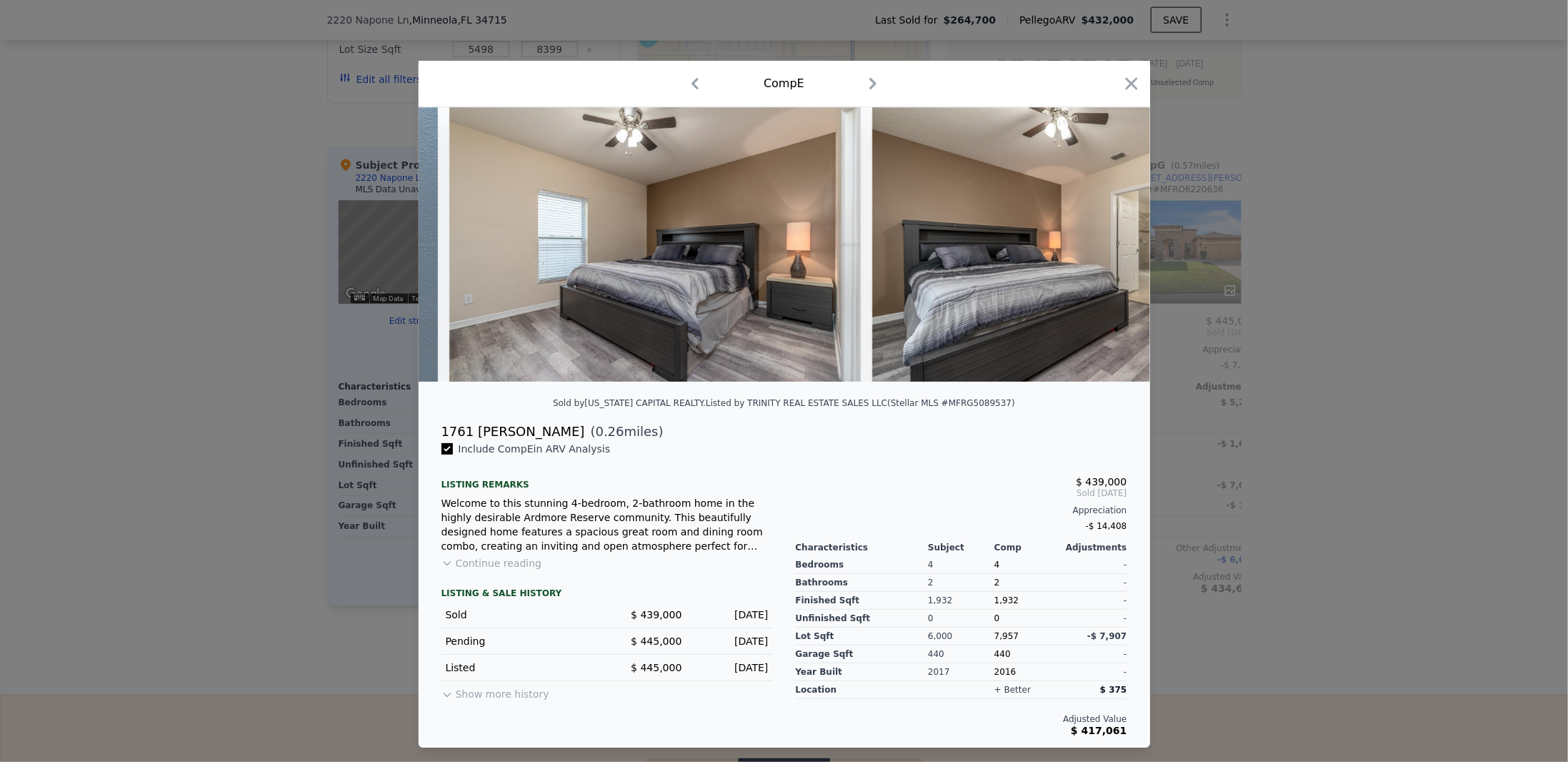
click at [1108, 242] on div at bounding box center [784, 244] width 731 height 275
click at [1108, 242] on icon at bounding box center [1112, 244] width 29 height 29
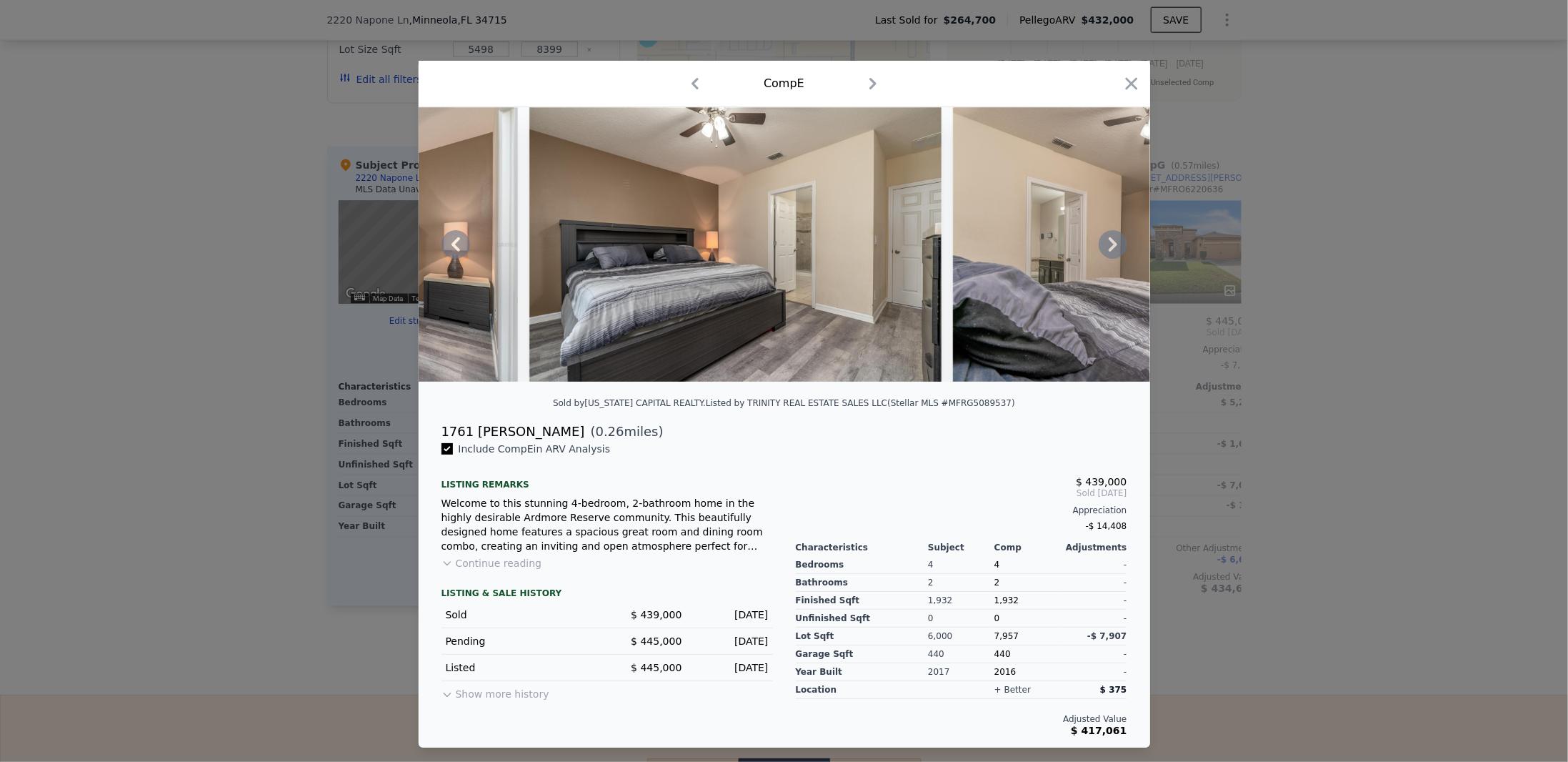
click at [1108, 242] on icon at bounding box center [1112, 244] width 29 height 29
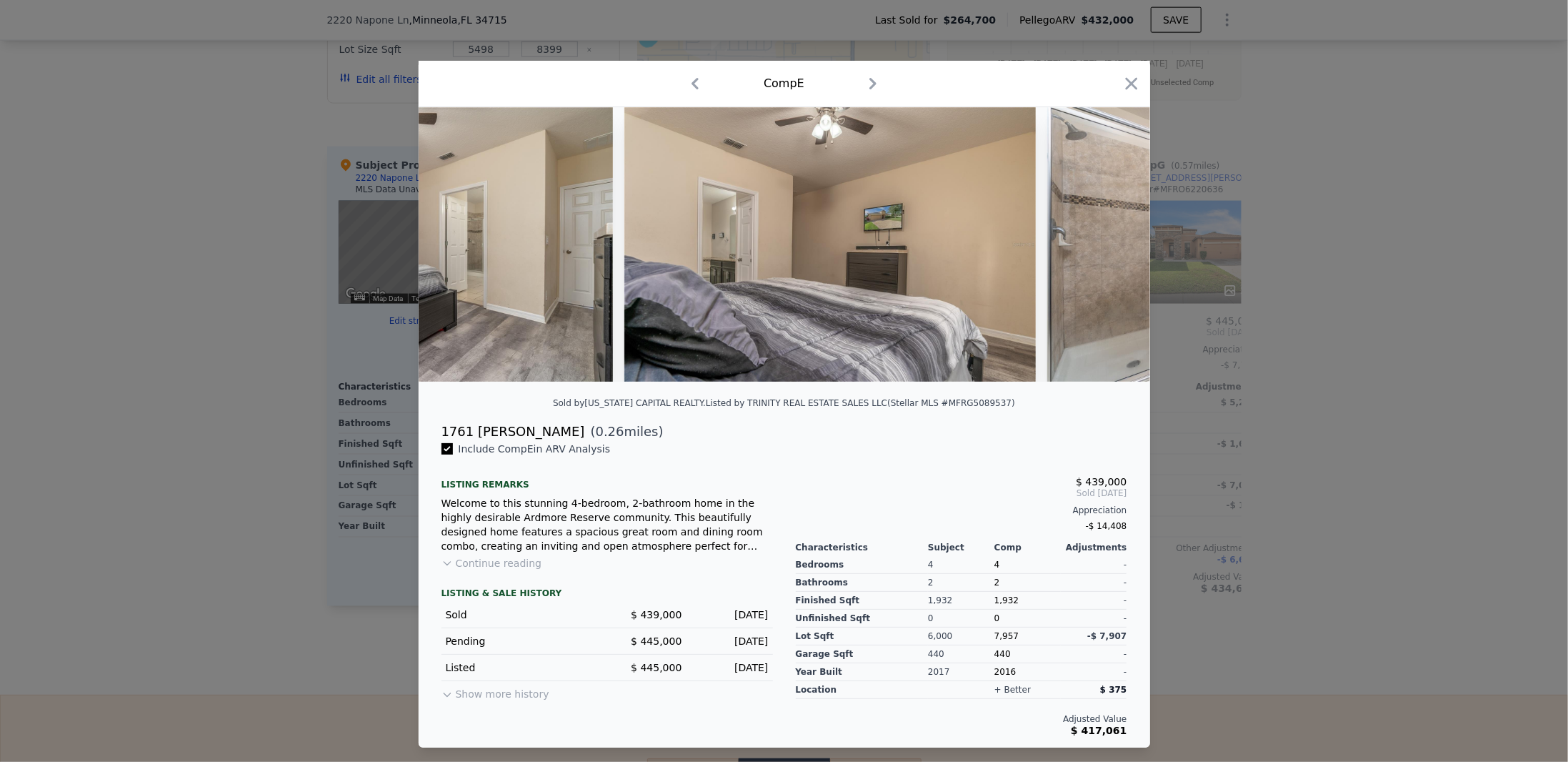
scroll to position [0, 7427]
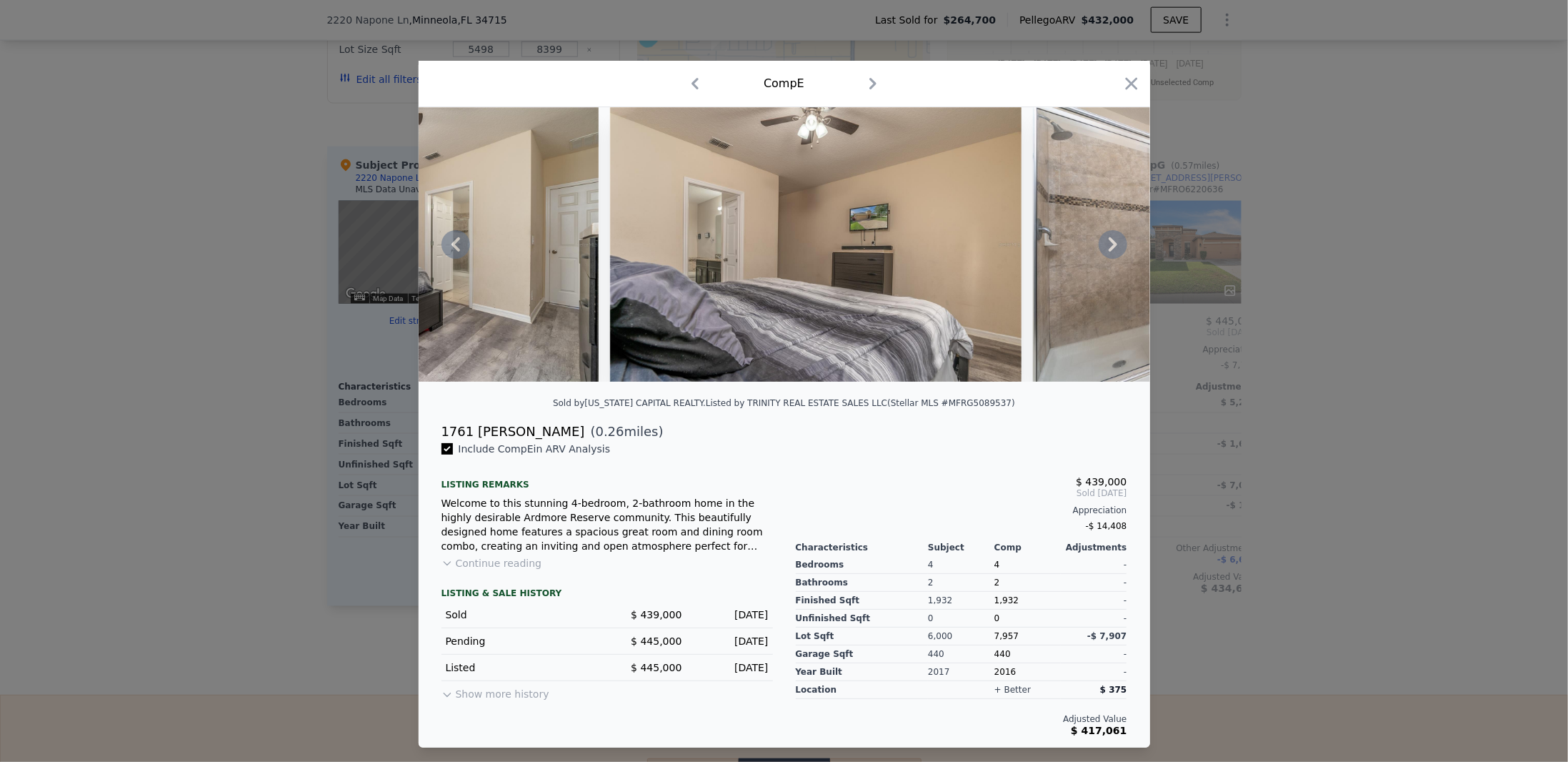
click at [1108, 242] on icon at bounding box center [1112, 244] width 29 height 29
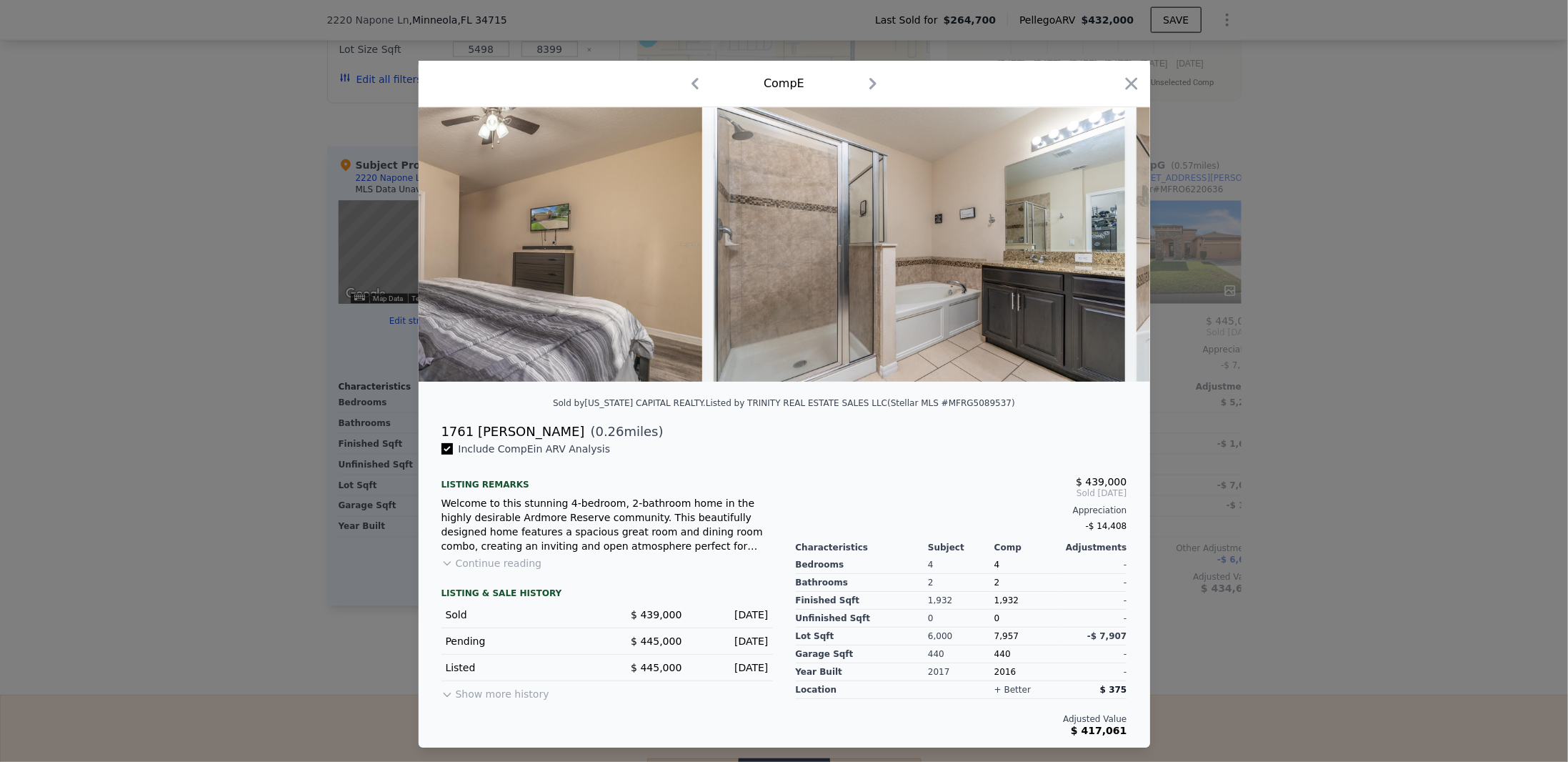
scroll to position [0, 7769]
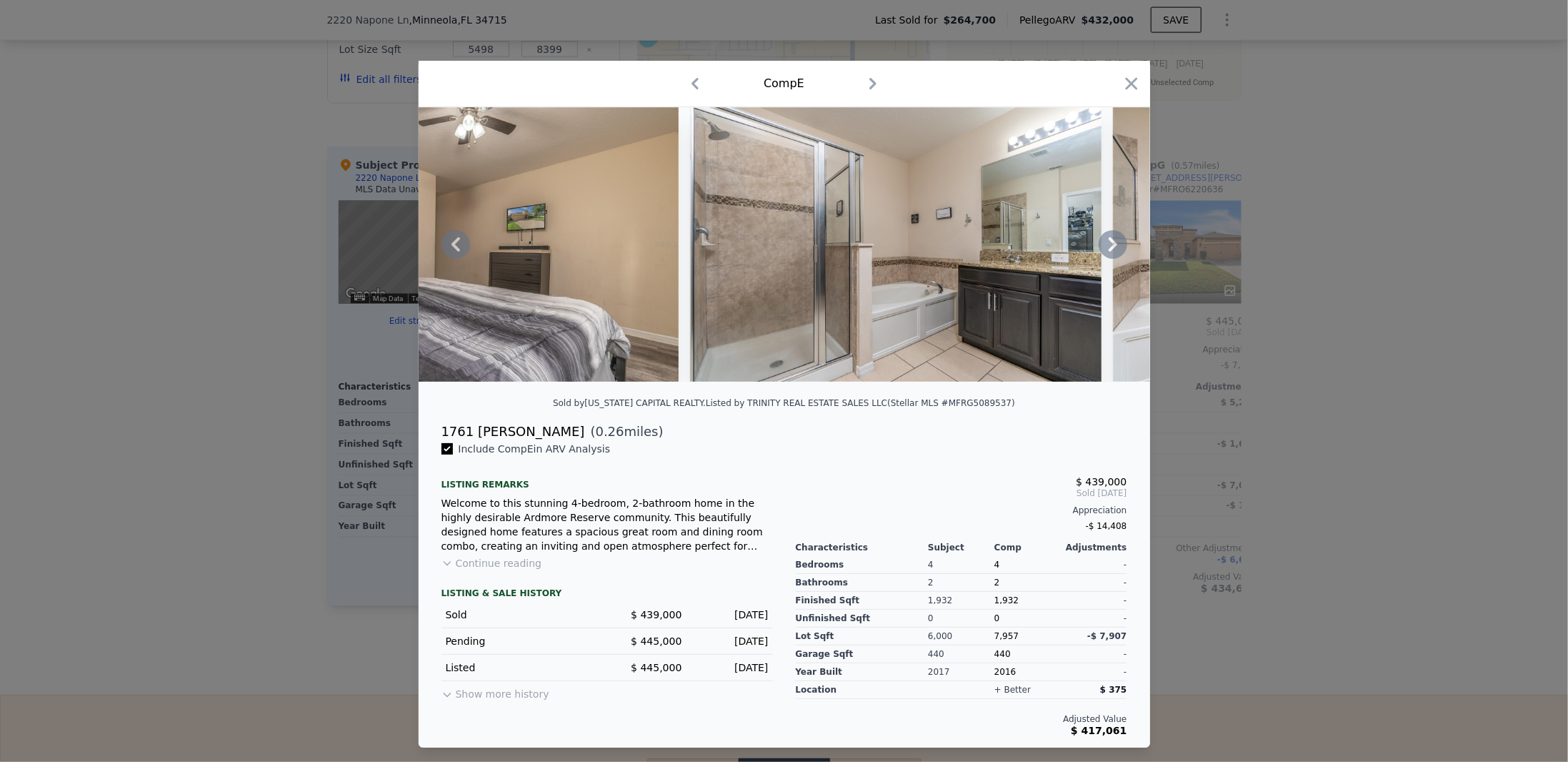
click at [1108, 242] on icon at bounding box center [1112, 244] width 29 height 29
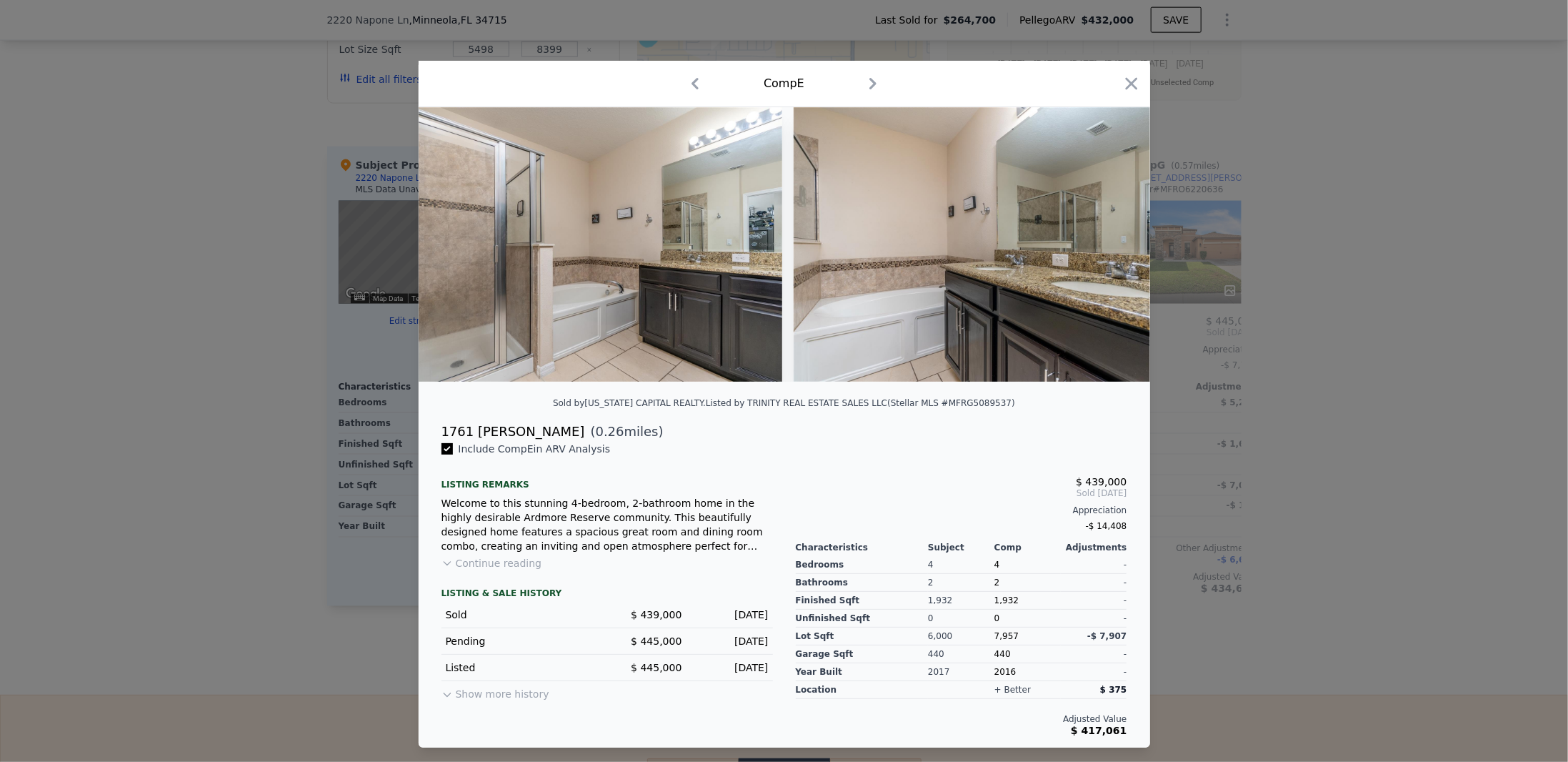
scroll to position [0, 8113]
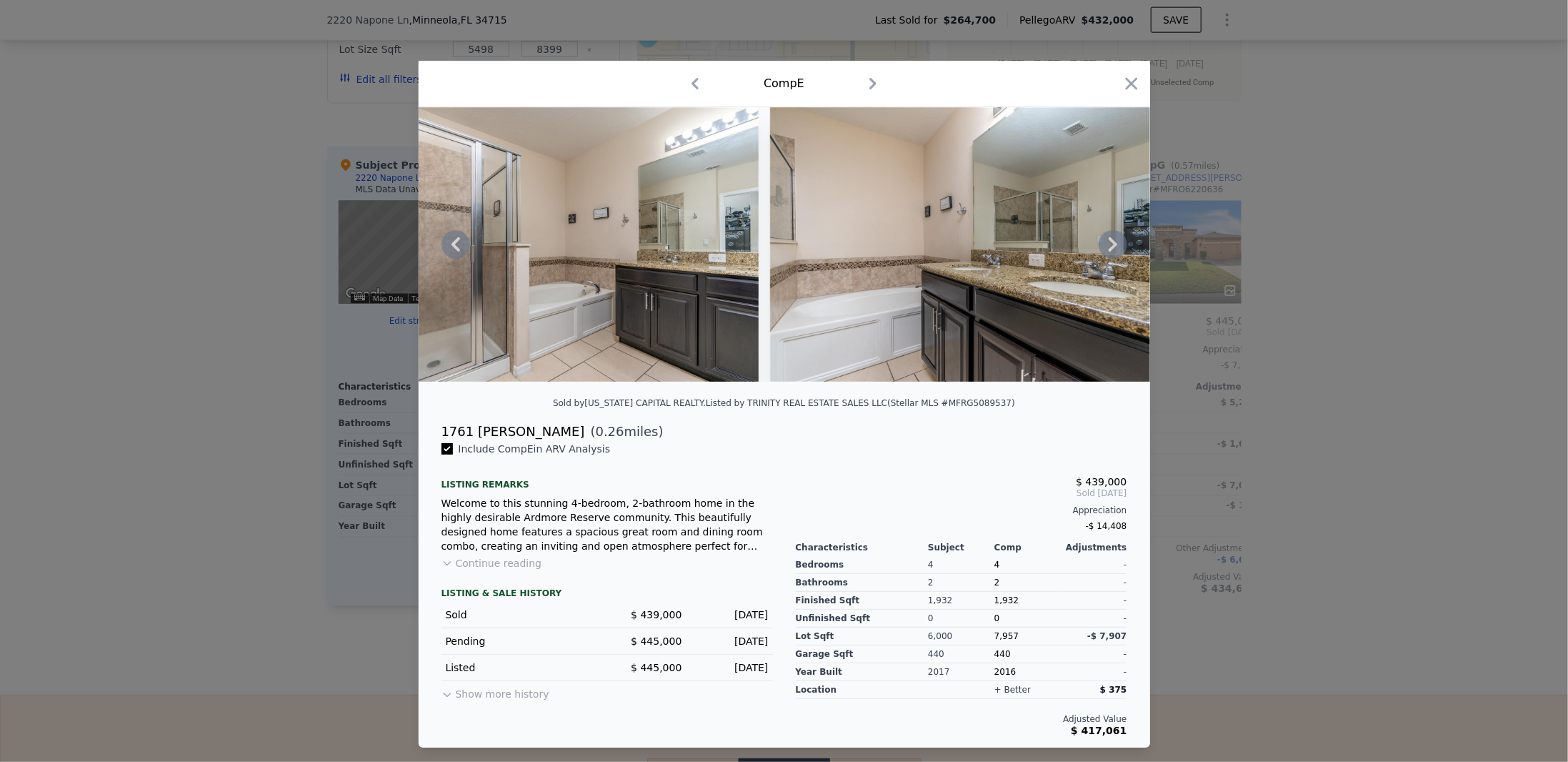
click at [1108, 242] on icon at bounding box center [1112, 244] width 29 height 29
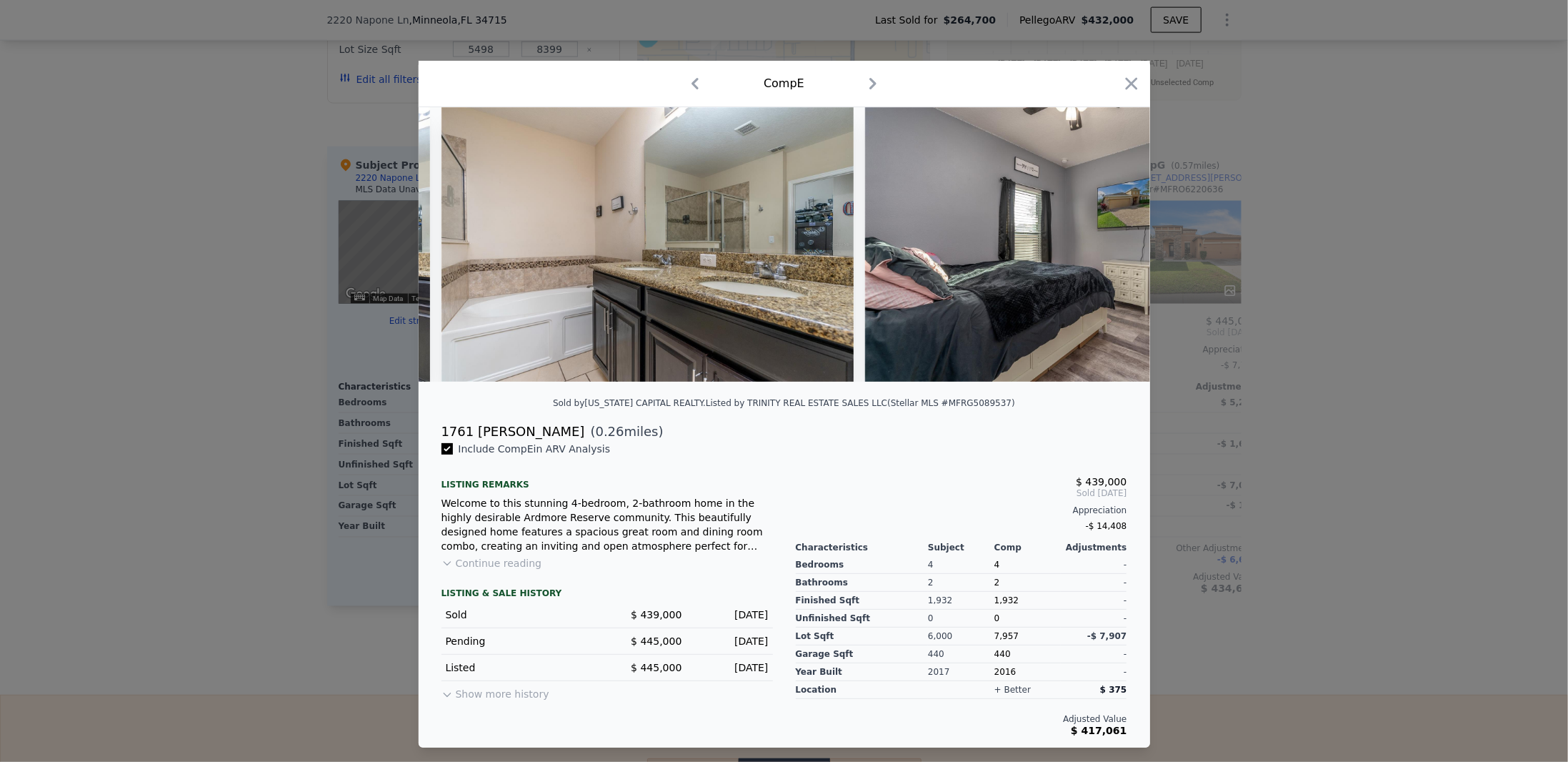
scroll to position [0, 8455]
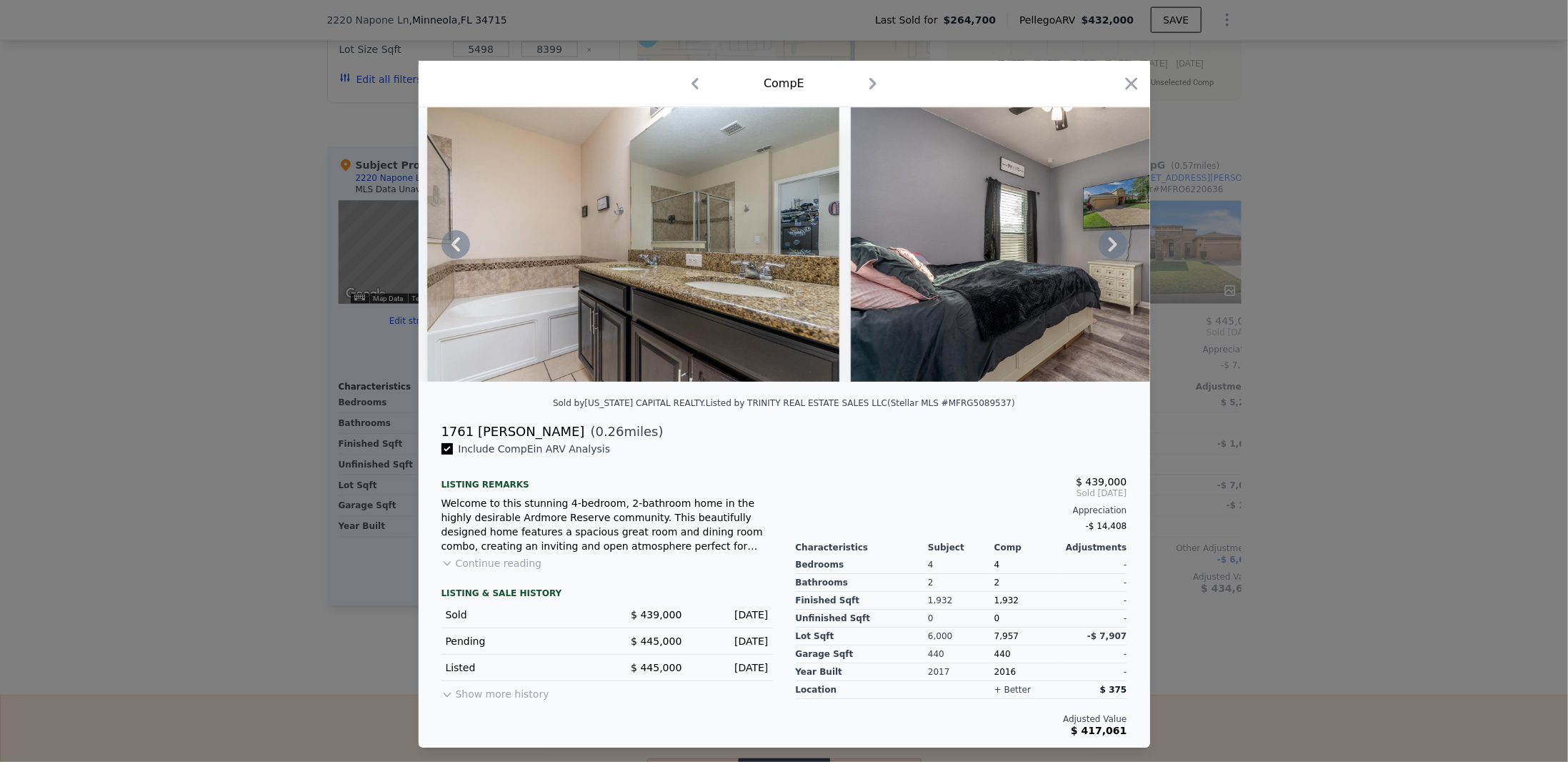
click at [1108, 242] on icon at bounding box center [1112, 244] width 29 height 29
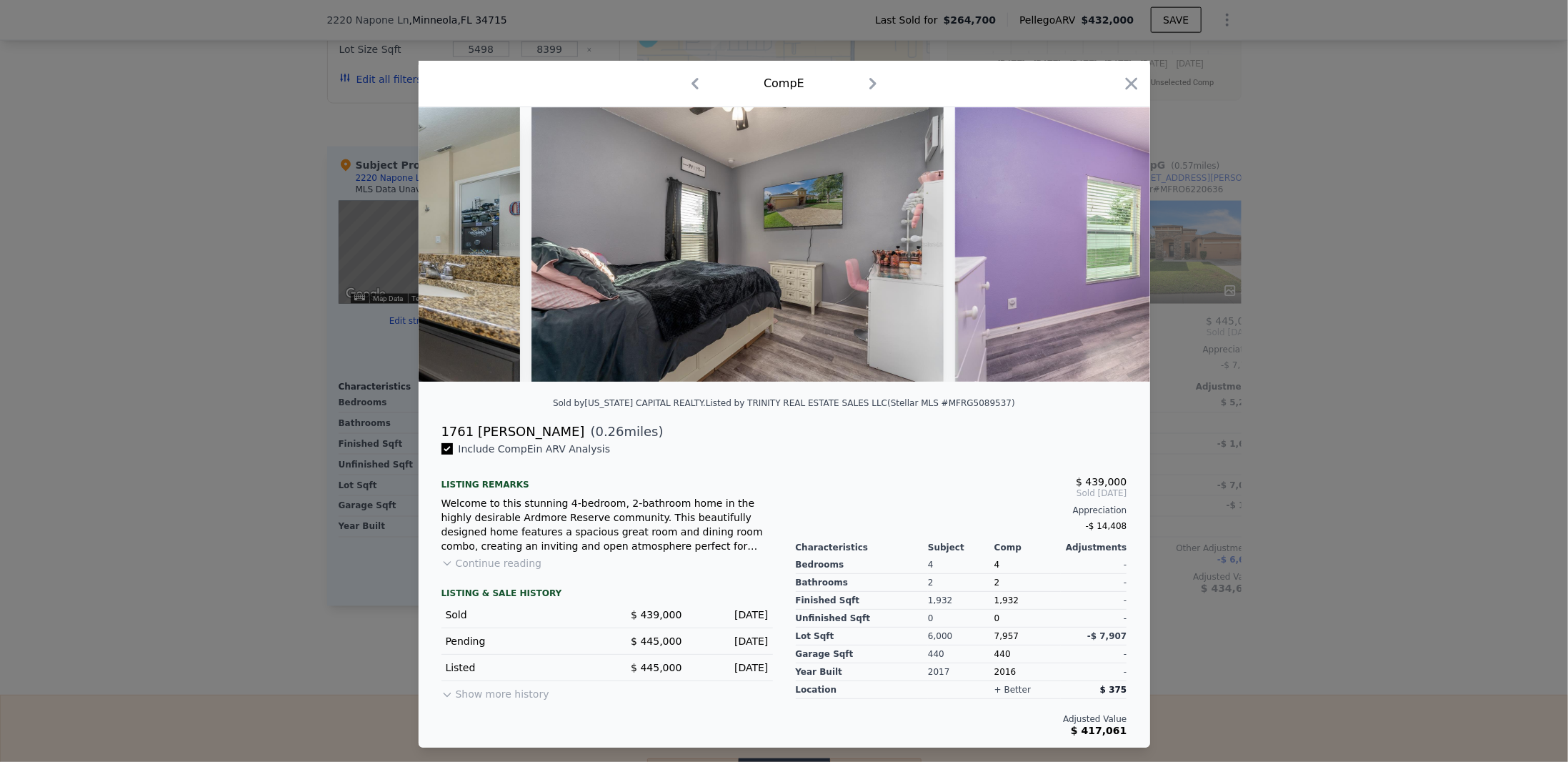
scroll to position [0, 8798]
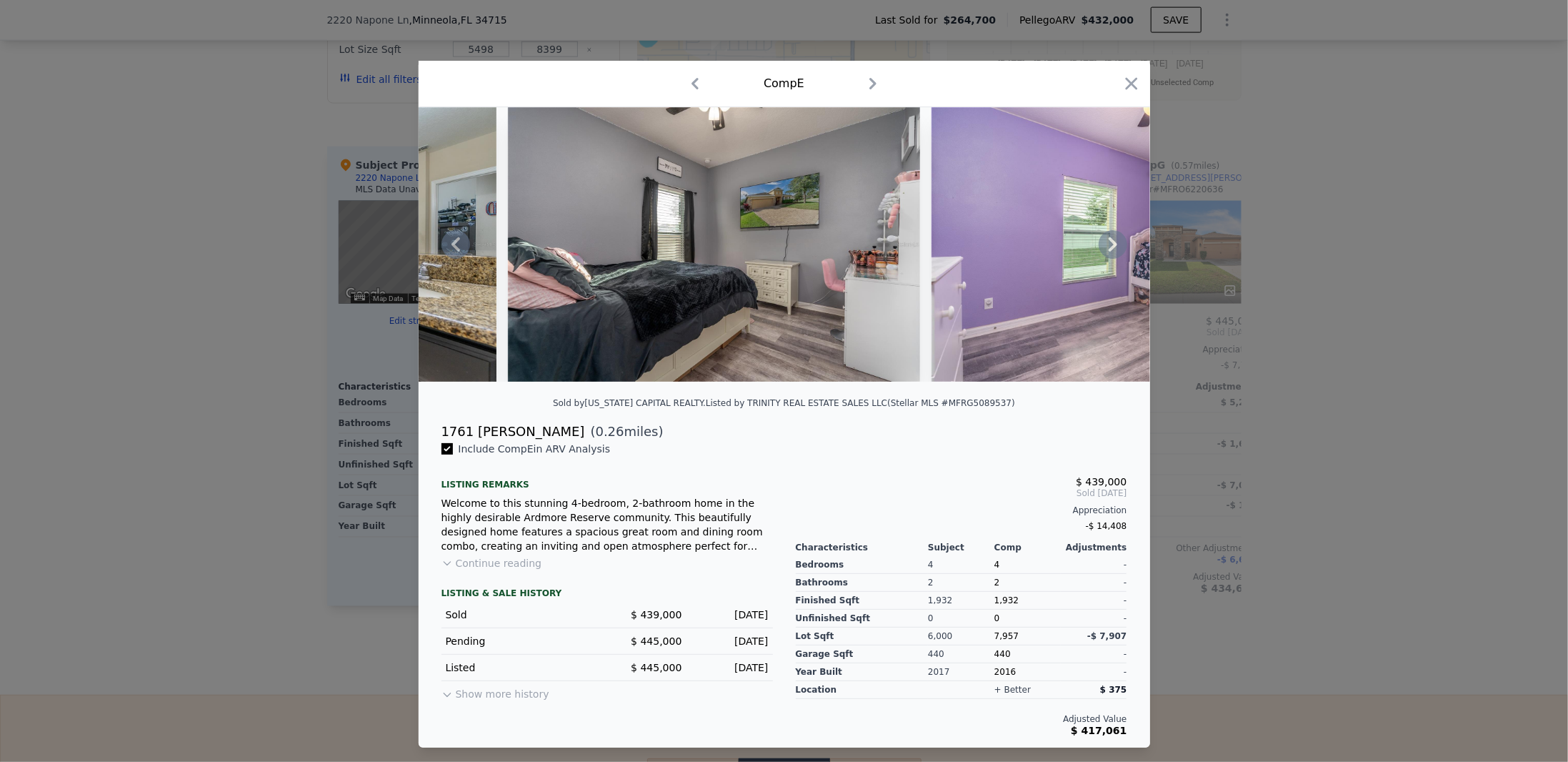
click at [1108, 242] on icon at bounding box center [1112, 244] width 29 height 29
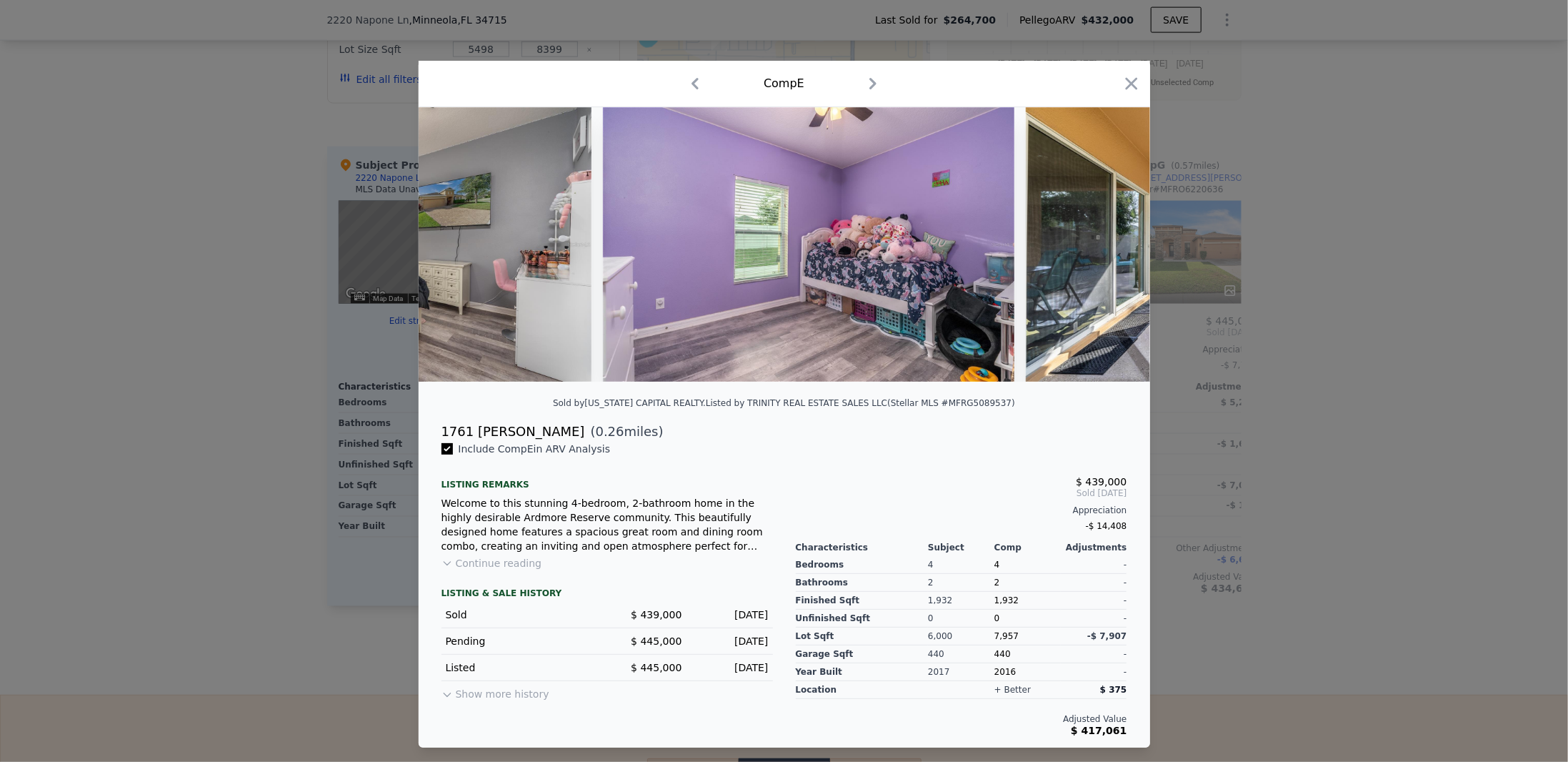
scroll to position [0, 9141]
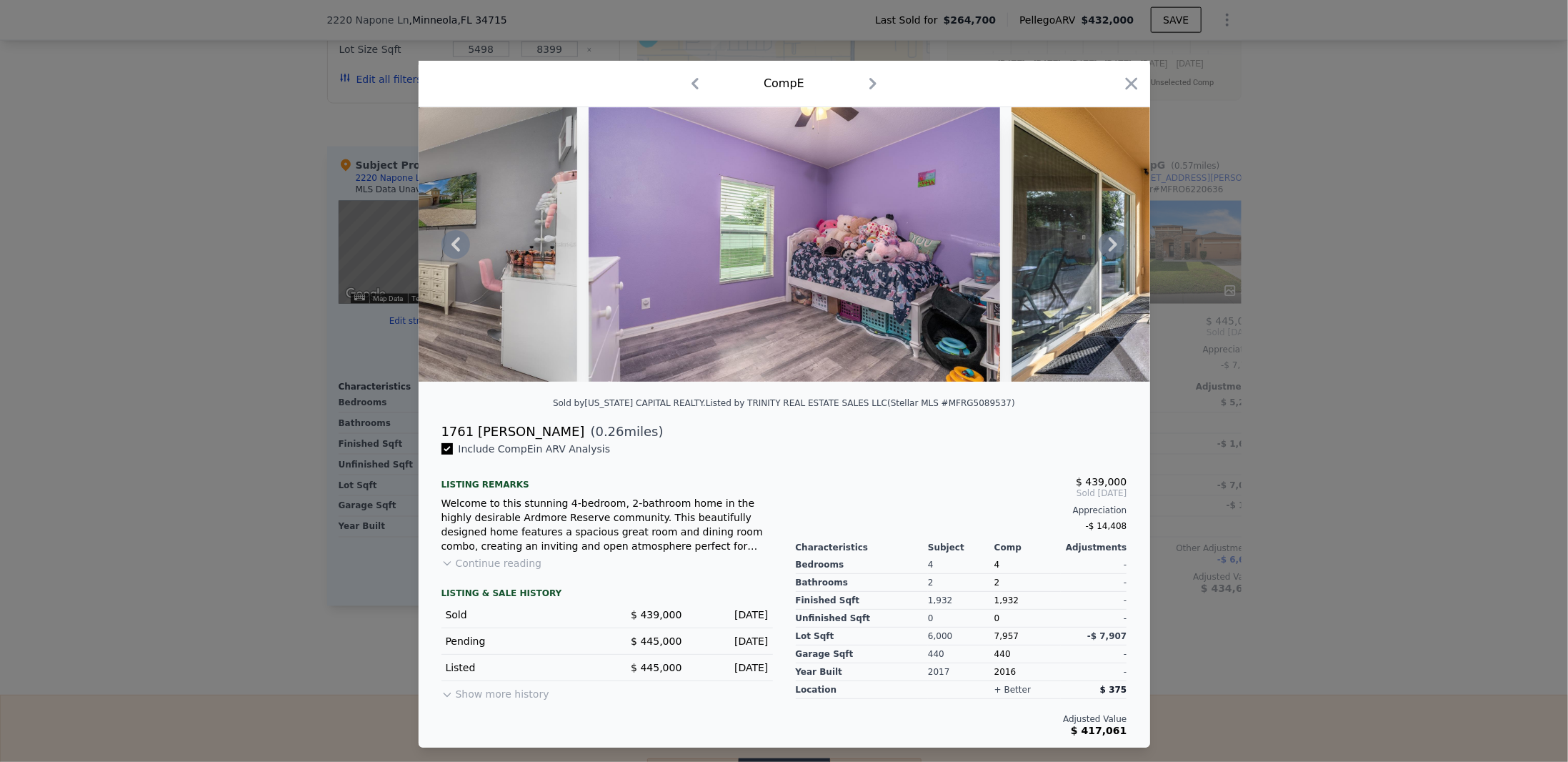
click at [1108, 242] on icon at bounding box center [1112, 244] width 29 height 29
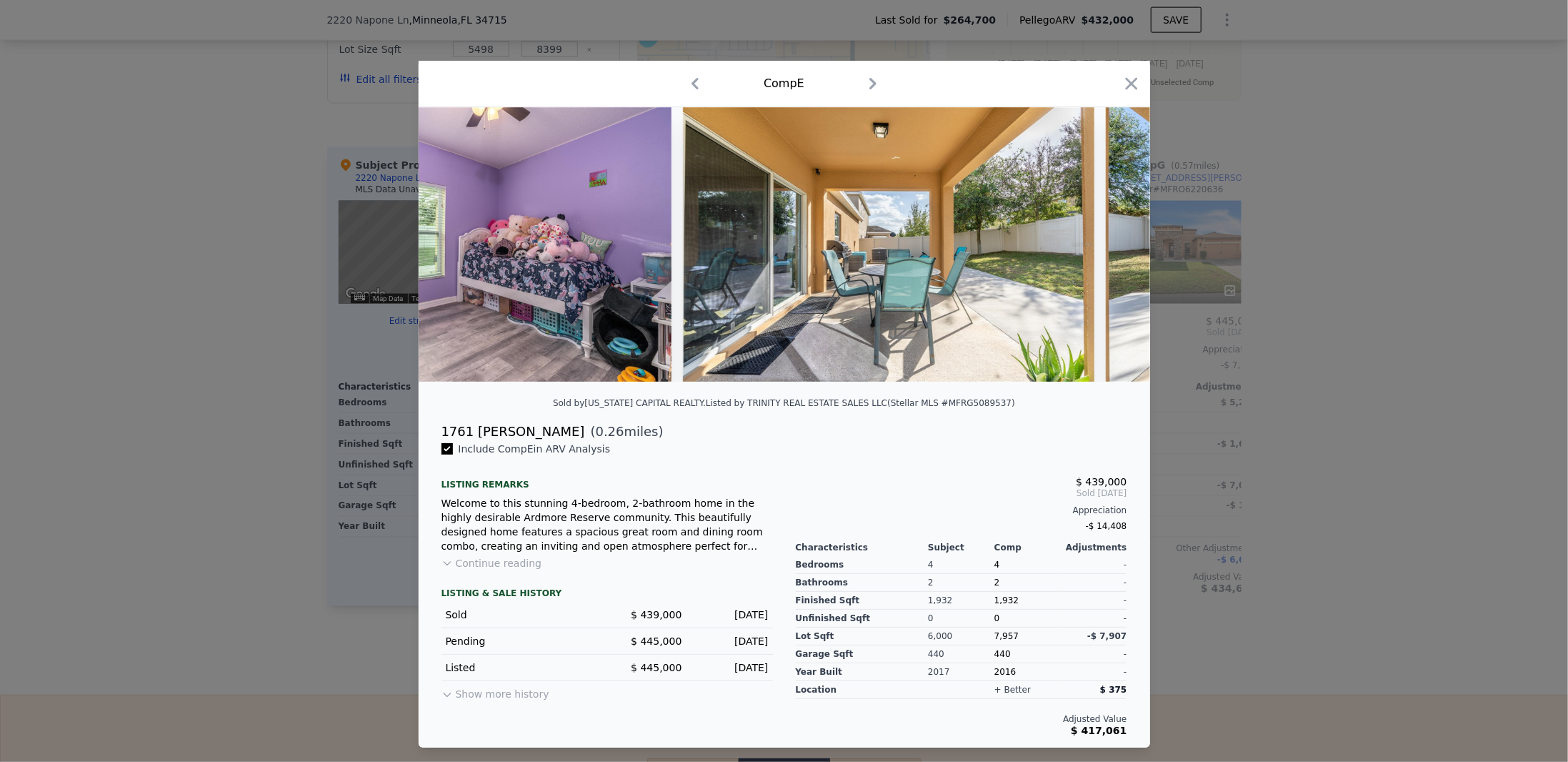
scroll to position [0, 9484]
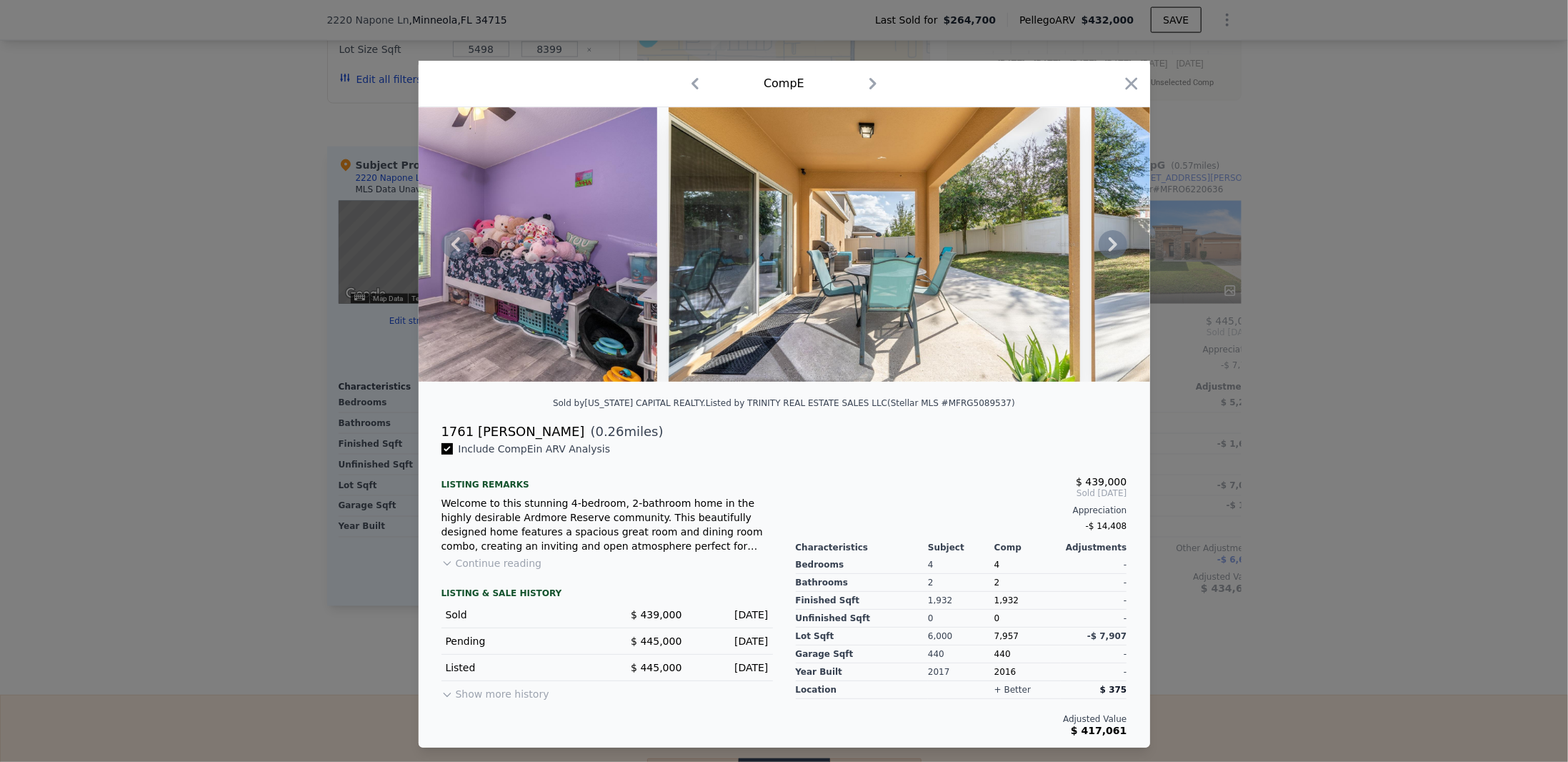
click at [1108, 242] on icon at bounding box center [1112, 244] width 29 height 29
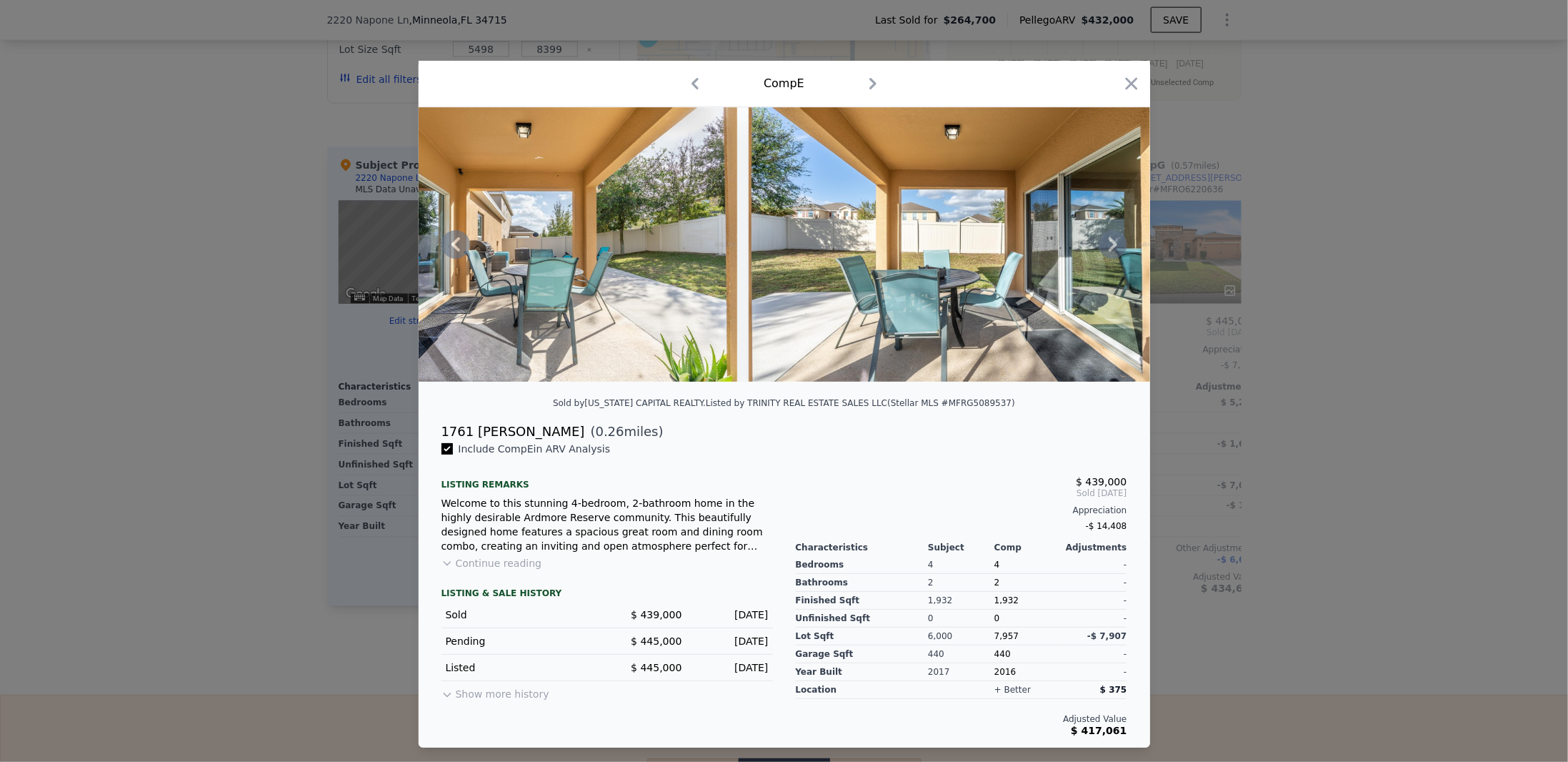
click at [1108, 242] on icon at bounding box center [1112, 244] width 29 height 29
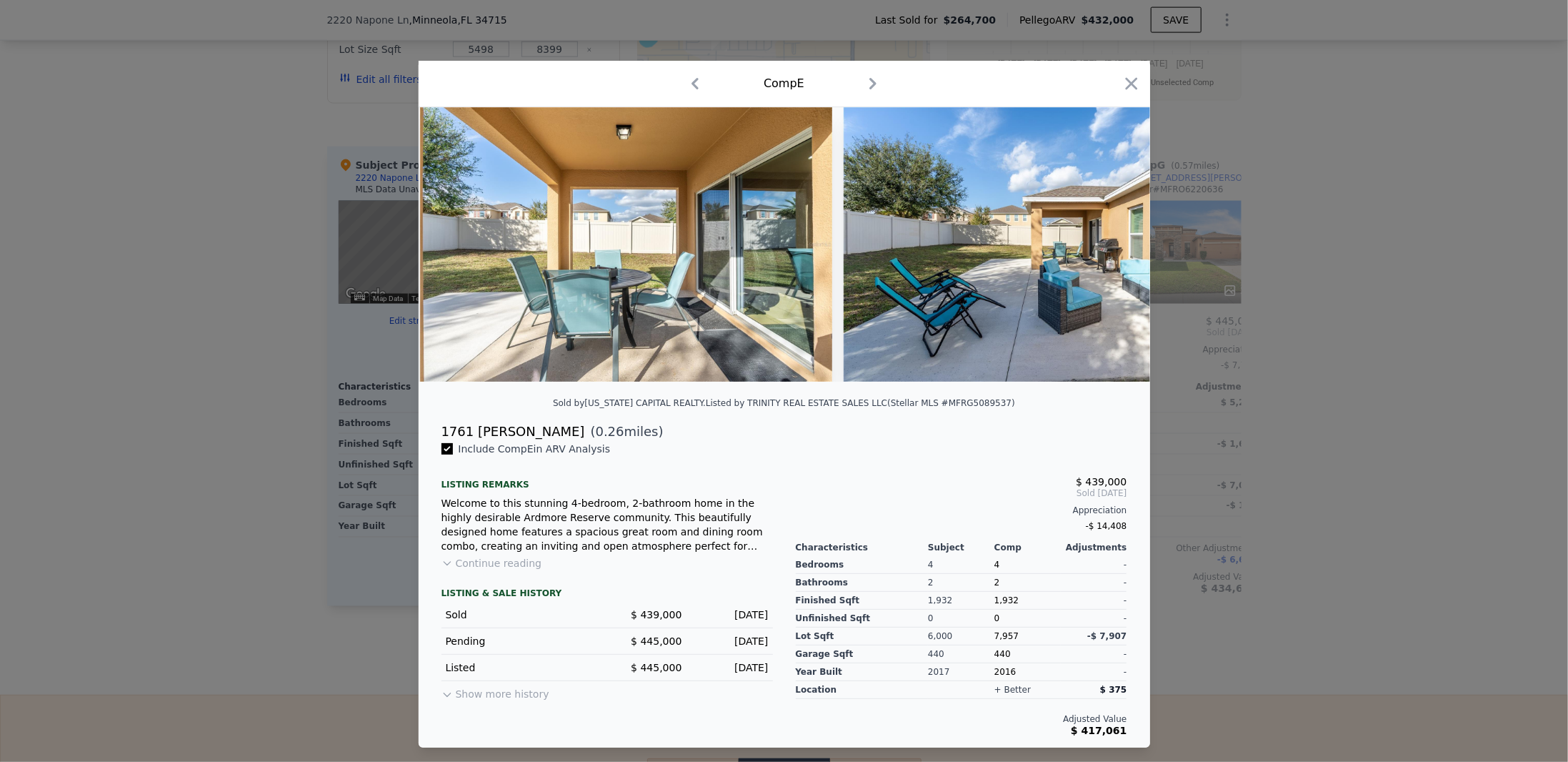
scroll to position [0, 10170]
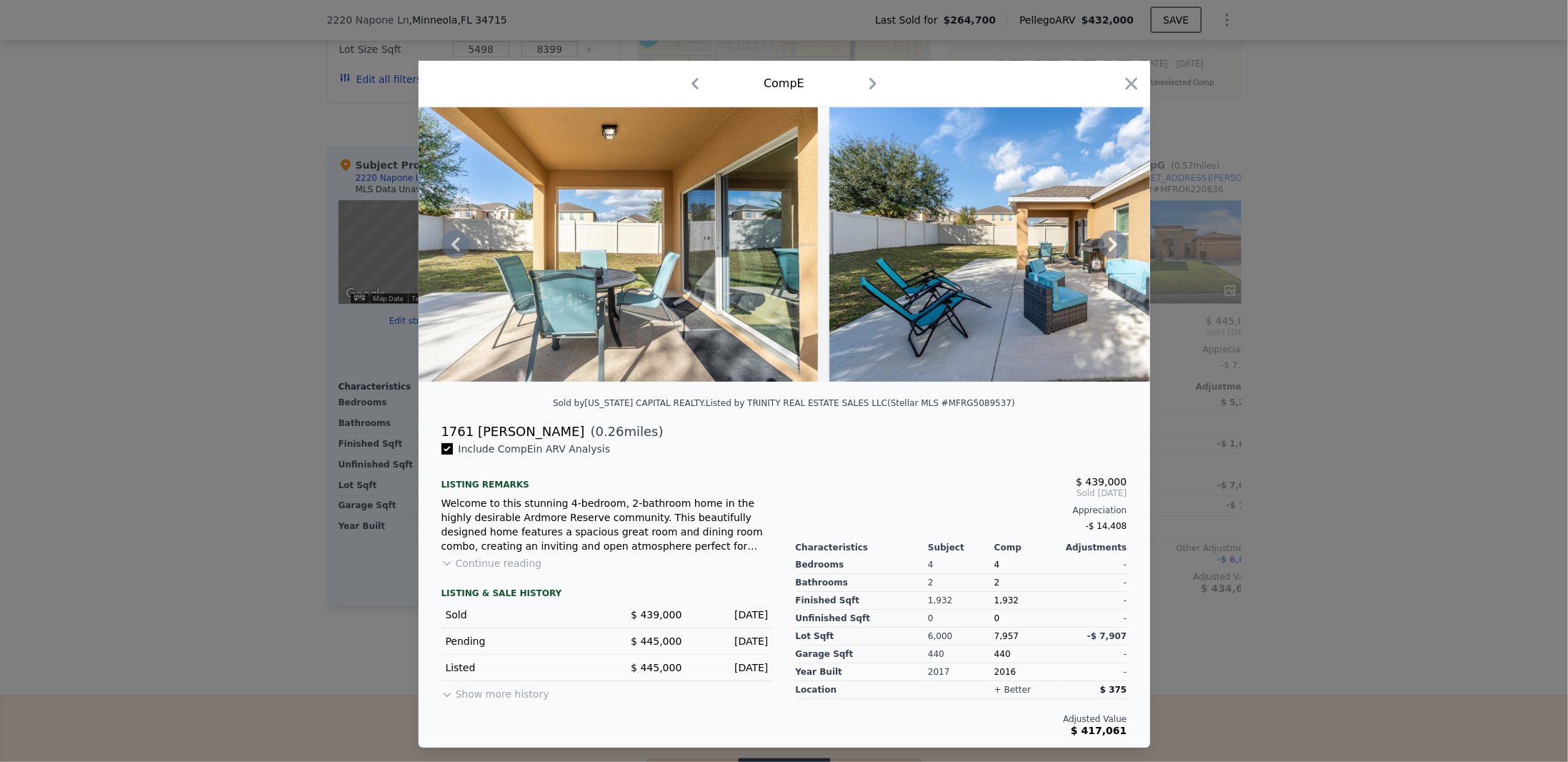
click at [1117, 242] on icon at bounding box center [1112, 244] width 29 height 29
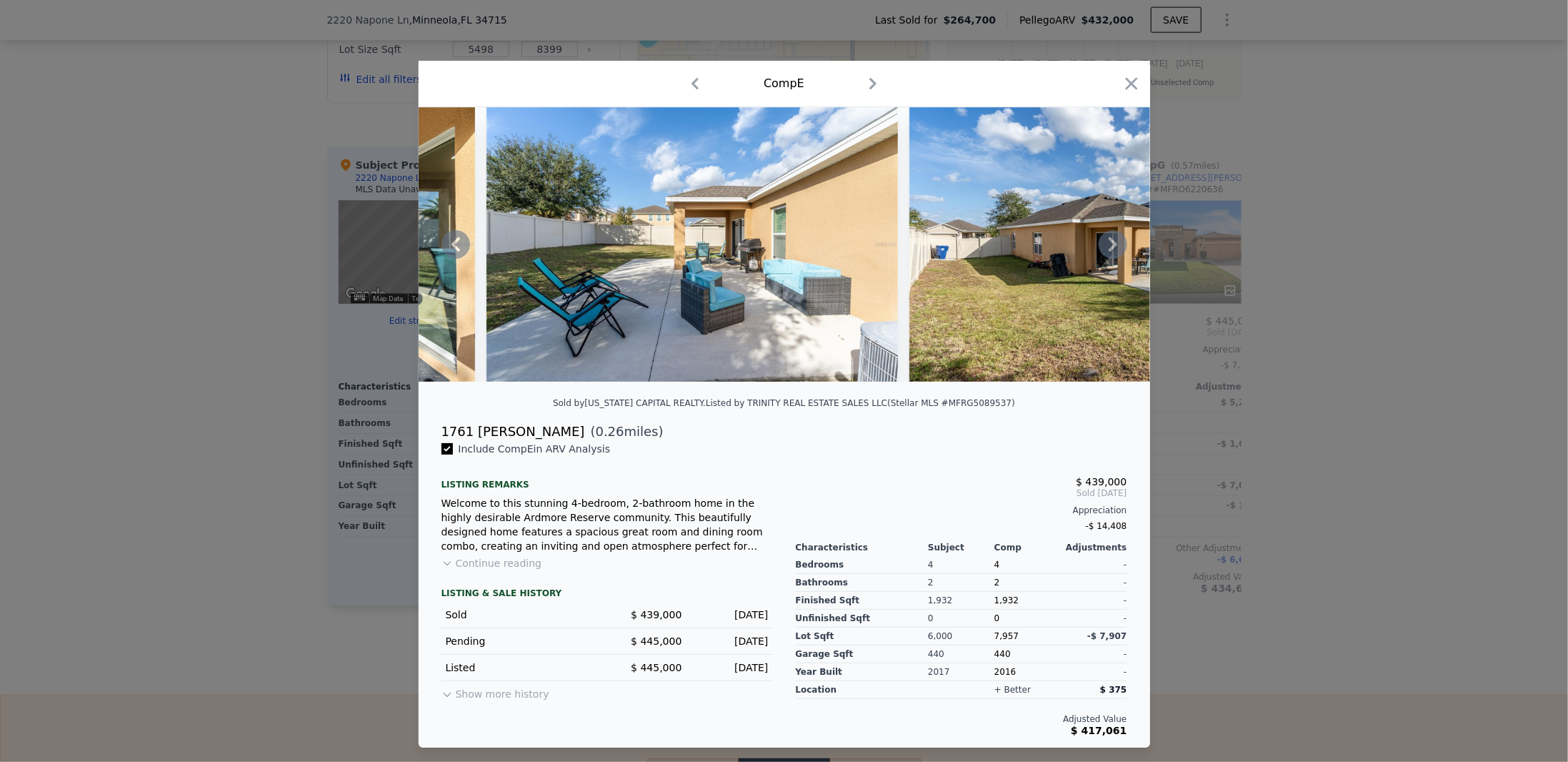
click at [1117, 242] on icon at bounding box center [1112, 244] width 29 height 29
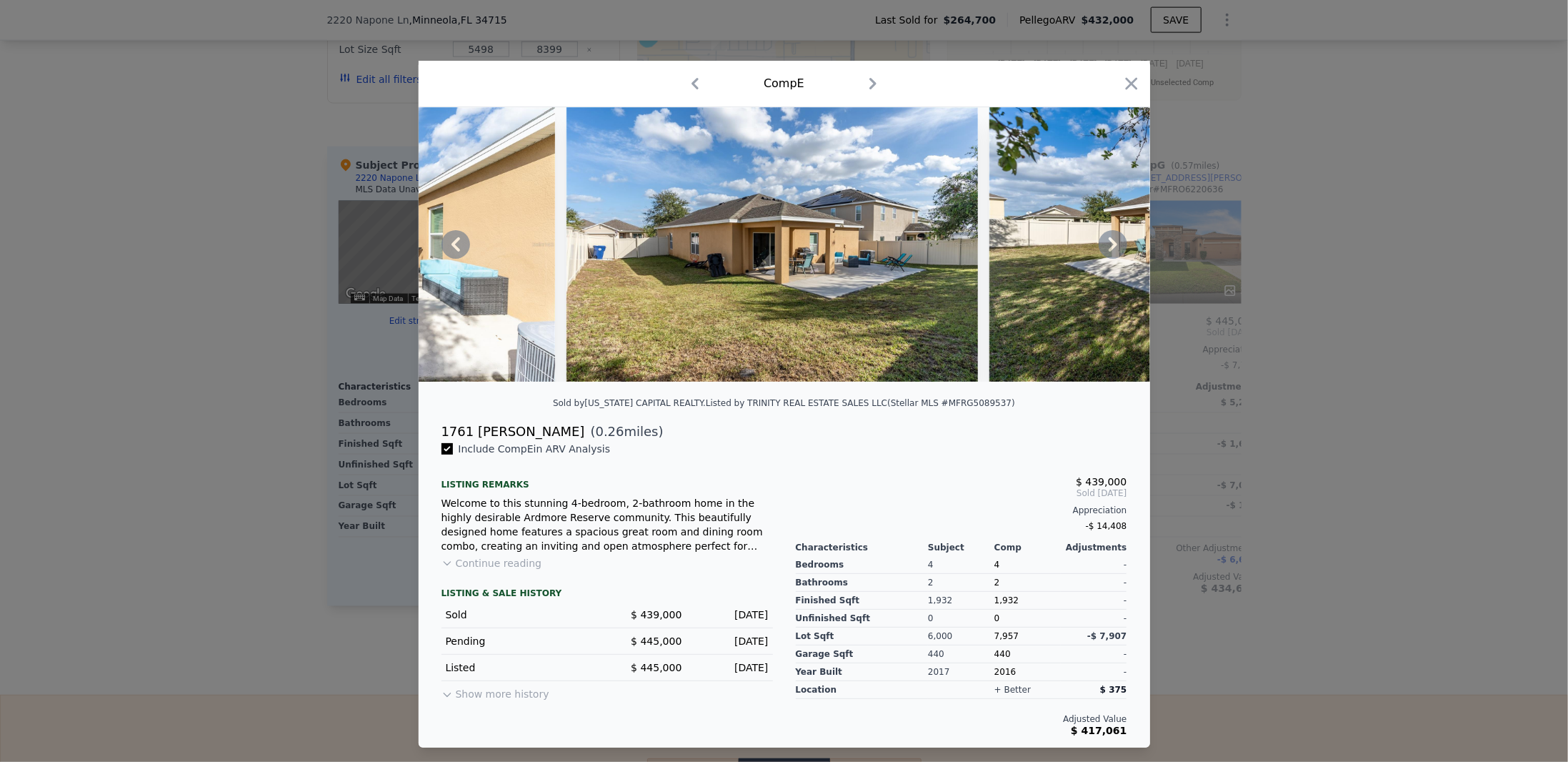
click at [1117, 242] on icon at bounding box center [1112, 244] width 29 height 29
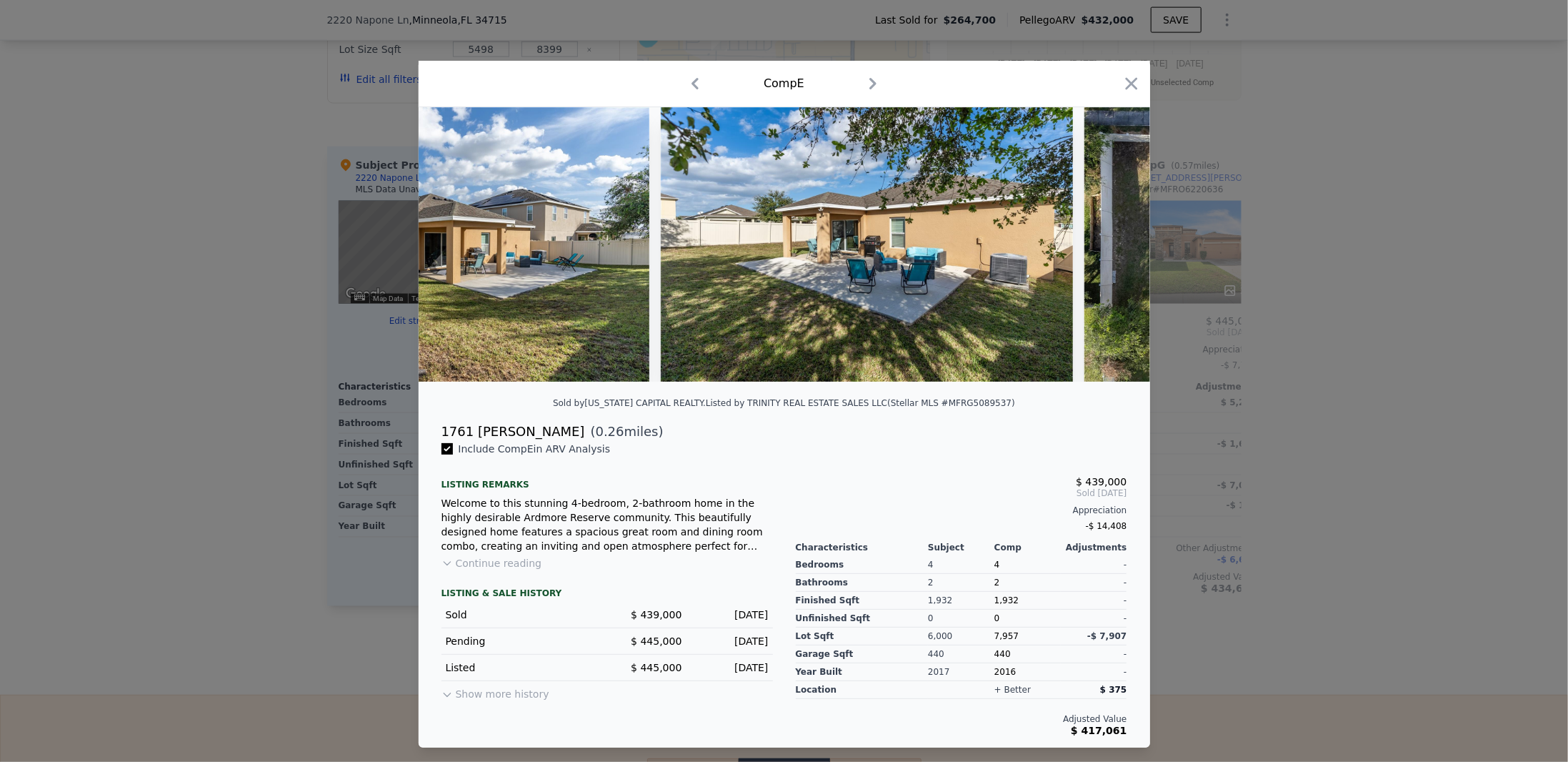
scroll to position [0, 11198]
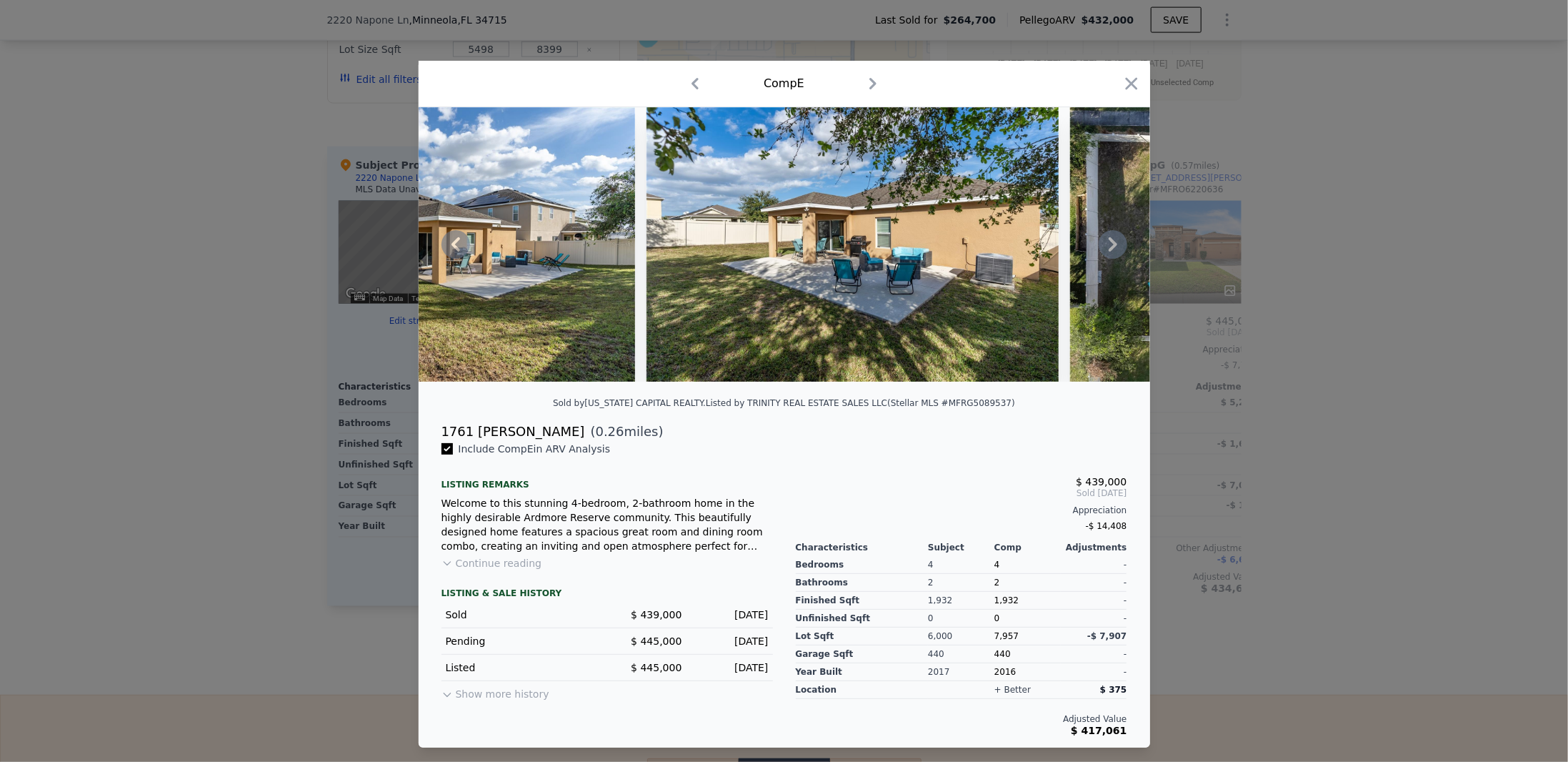
click at [1117, 242] on icon at bounding box center [1112, 244] width 29 height 29
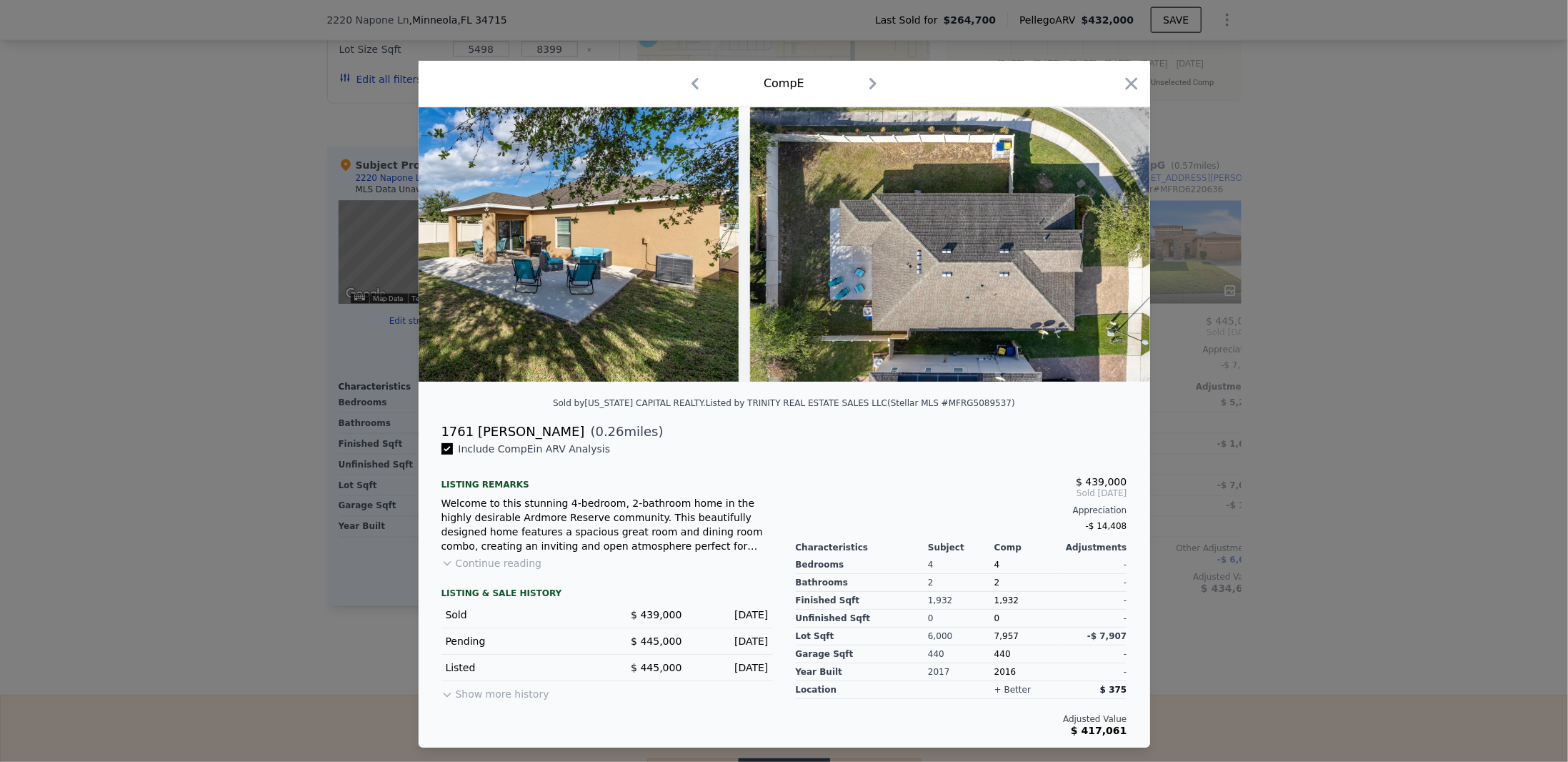
scroll to position [0, 11541]
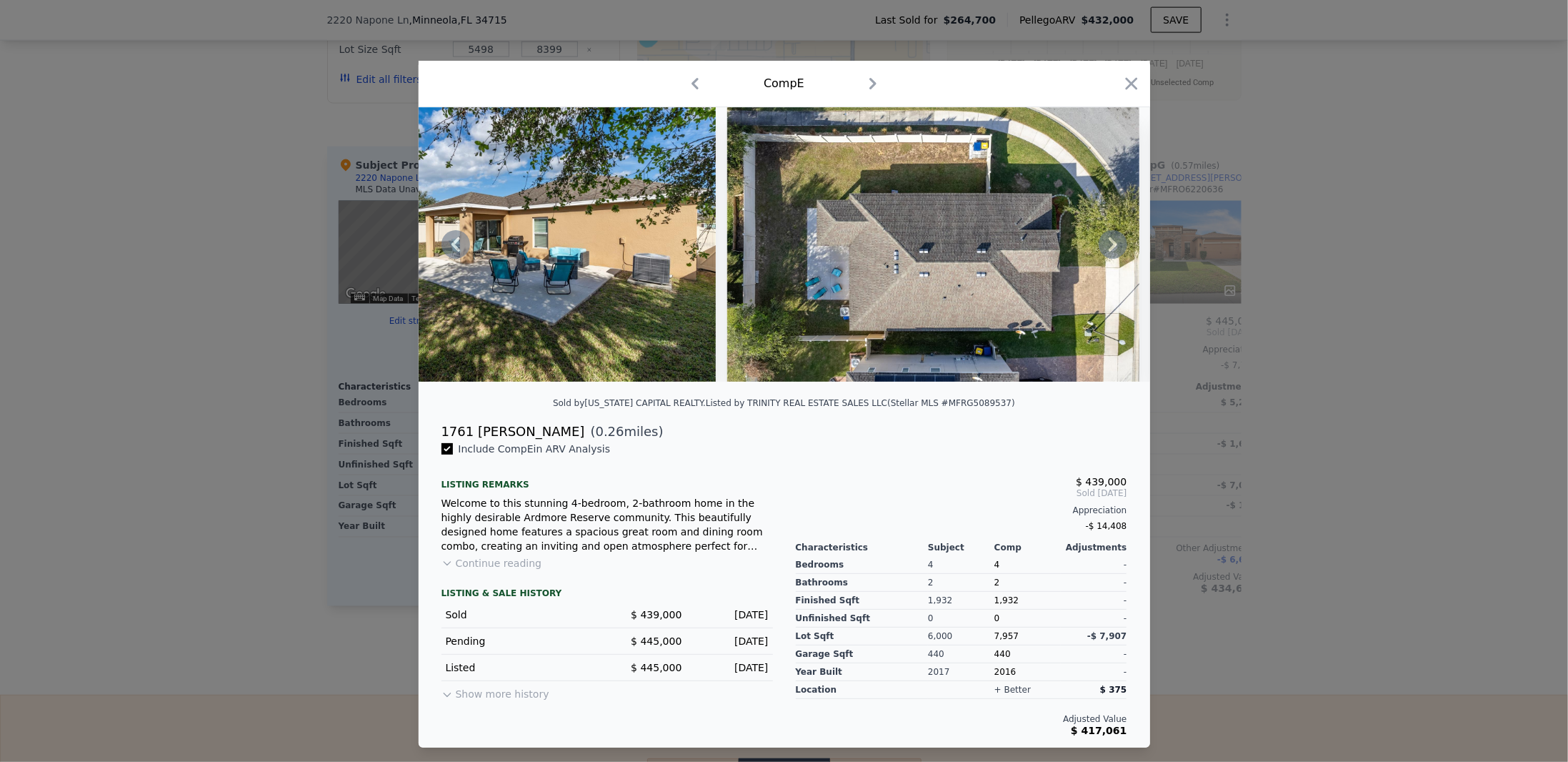
click at [1117, 242] on icon at bounding box center [1112, 244] width 29 height 29
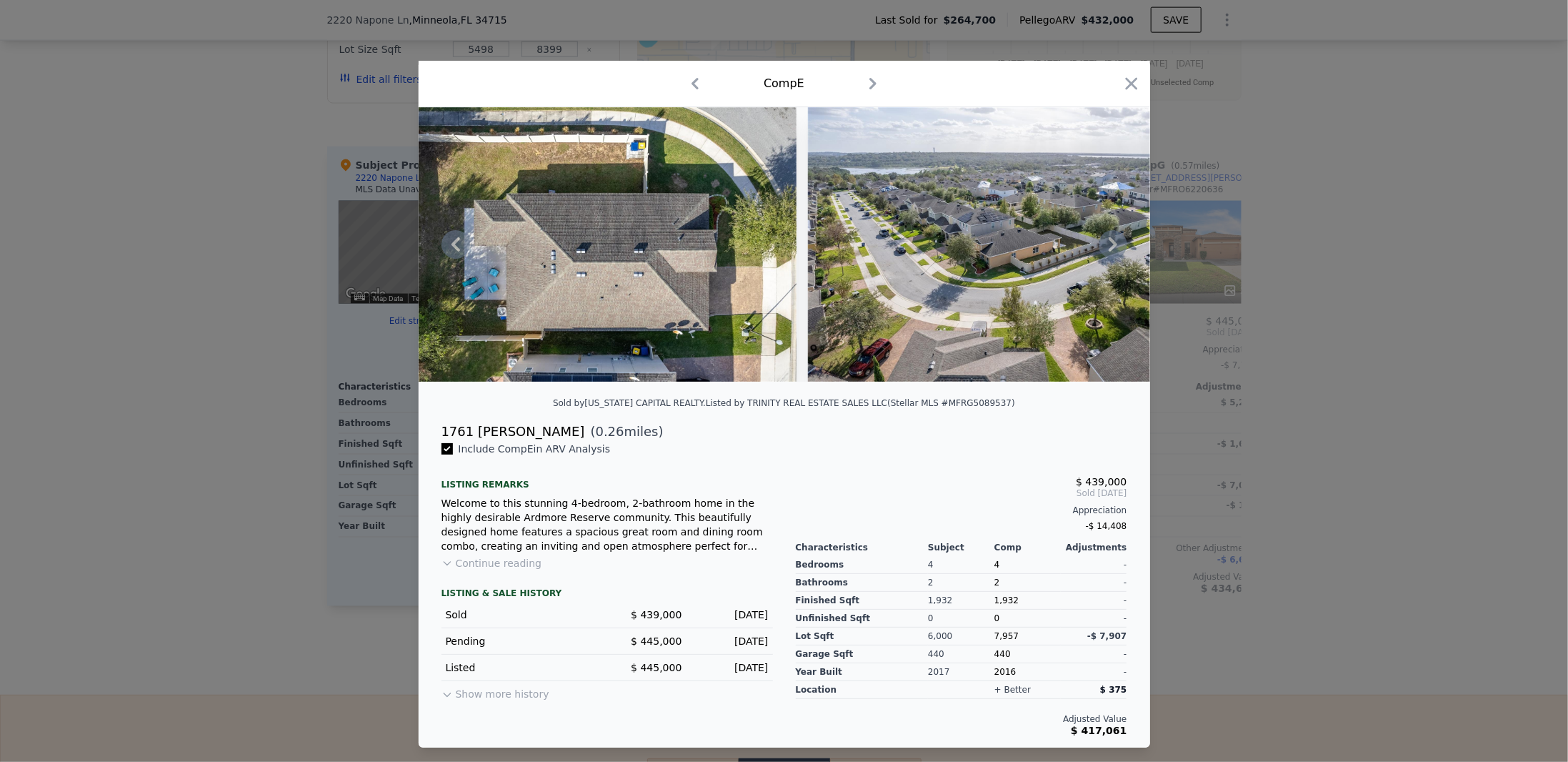
click at [1117, 242] on icon at bounding box center [1112, 244] width 29 height 29
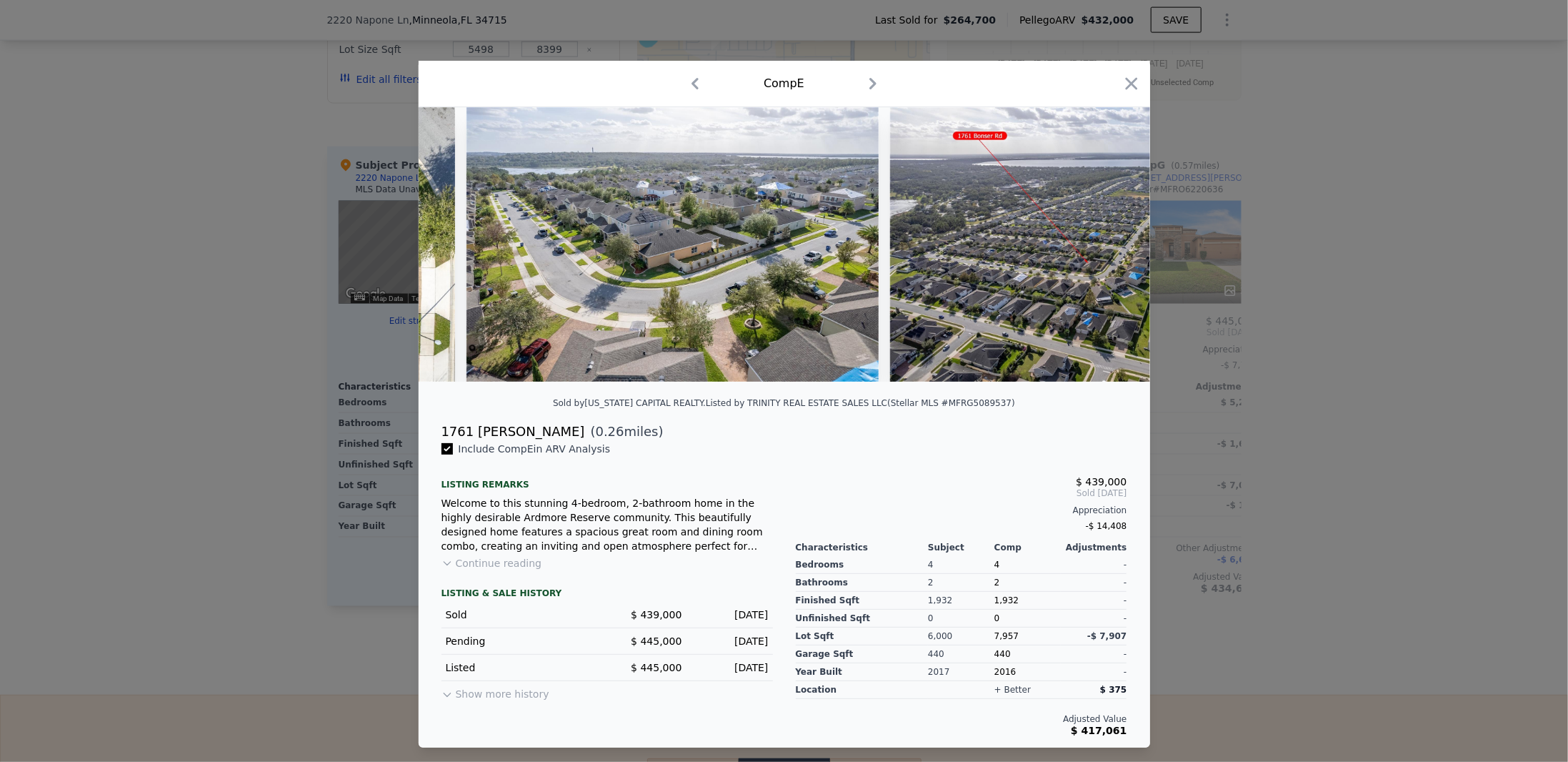
scroll to position [0, 12227]
click at [1117, 242] on icon at bounding box center [1112, 244] width 29 height 29
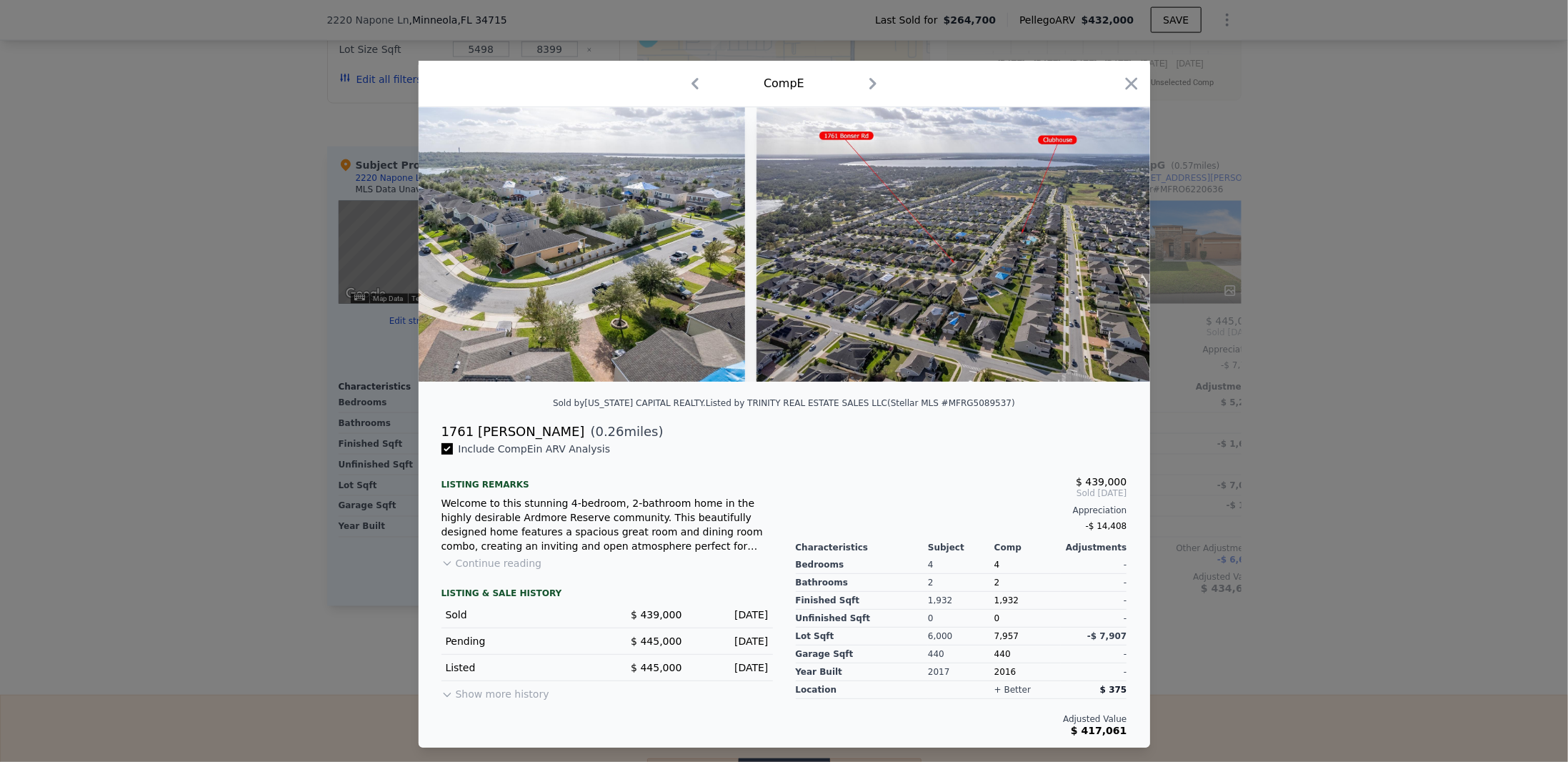
scroll to position [0, 12378]
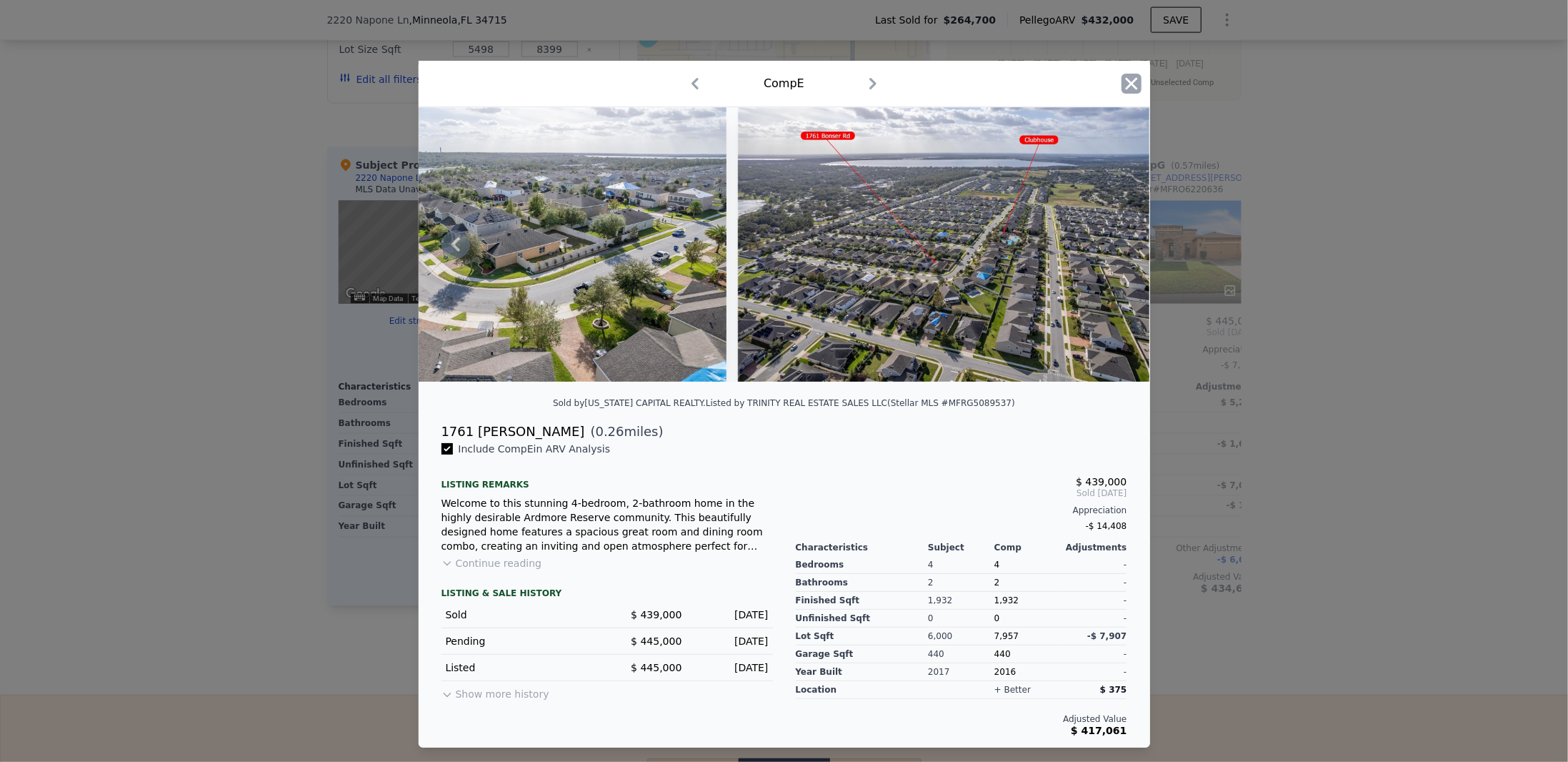
click at [1126, 81] on icon "button" at bounding box center [1131, 84] width 20 height 20
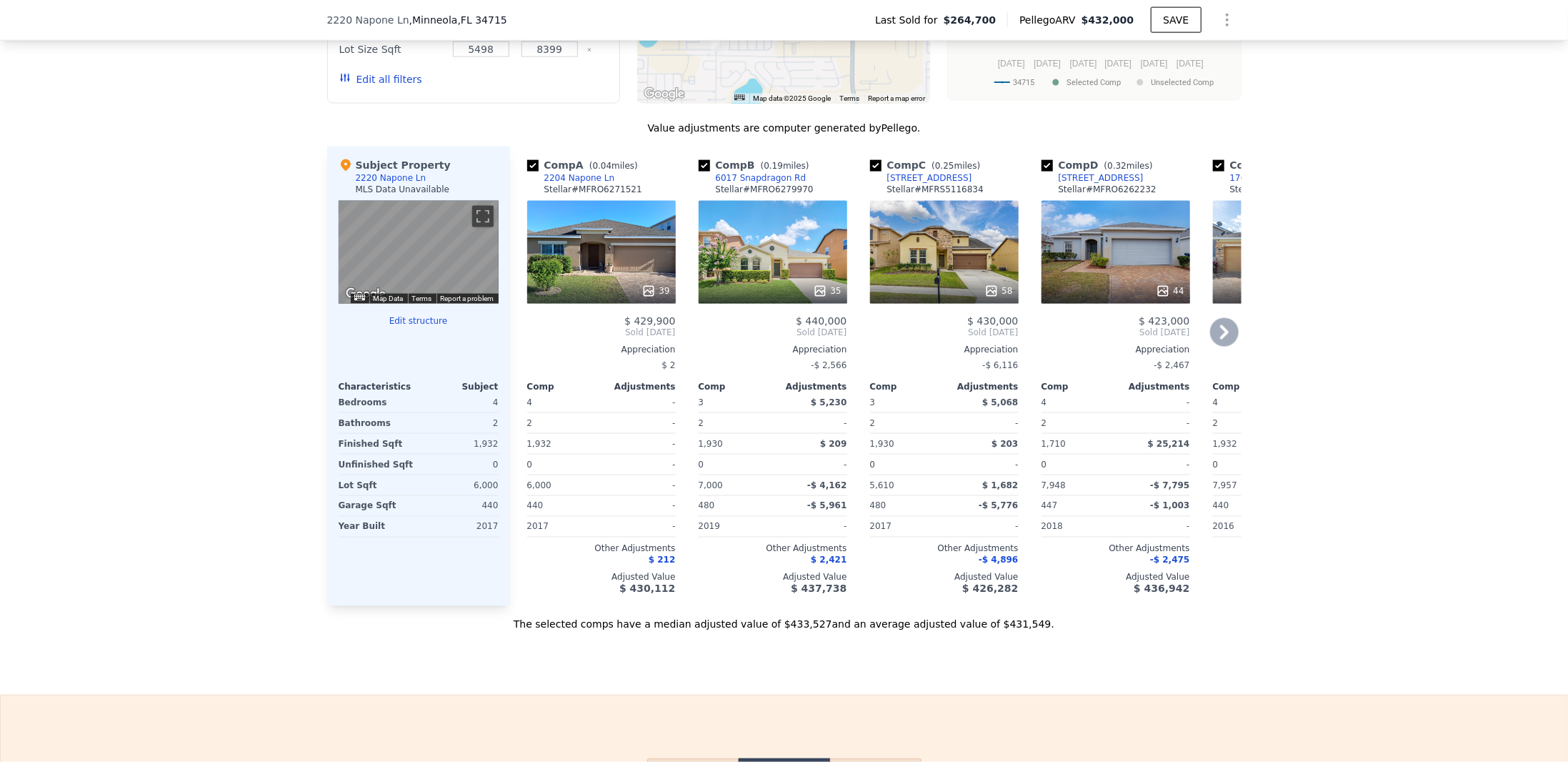
click at [622, 257] on div "39" at bounding box center [601, 252] width 149 height 103
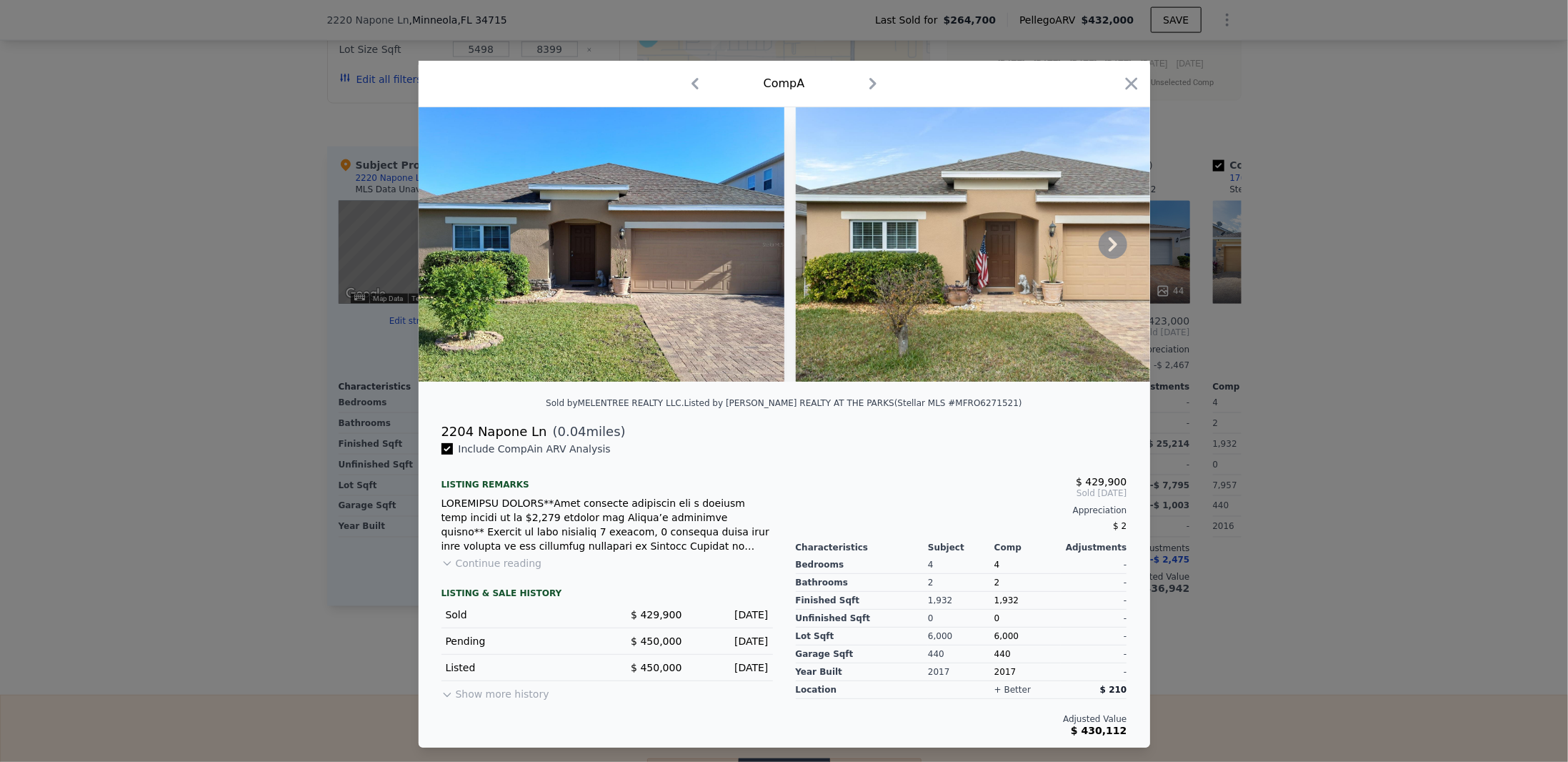
click at [1107, 241] on icon at bounding box center [1112, 244] width 29 height 29
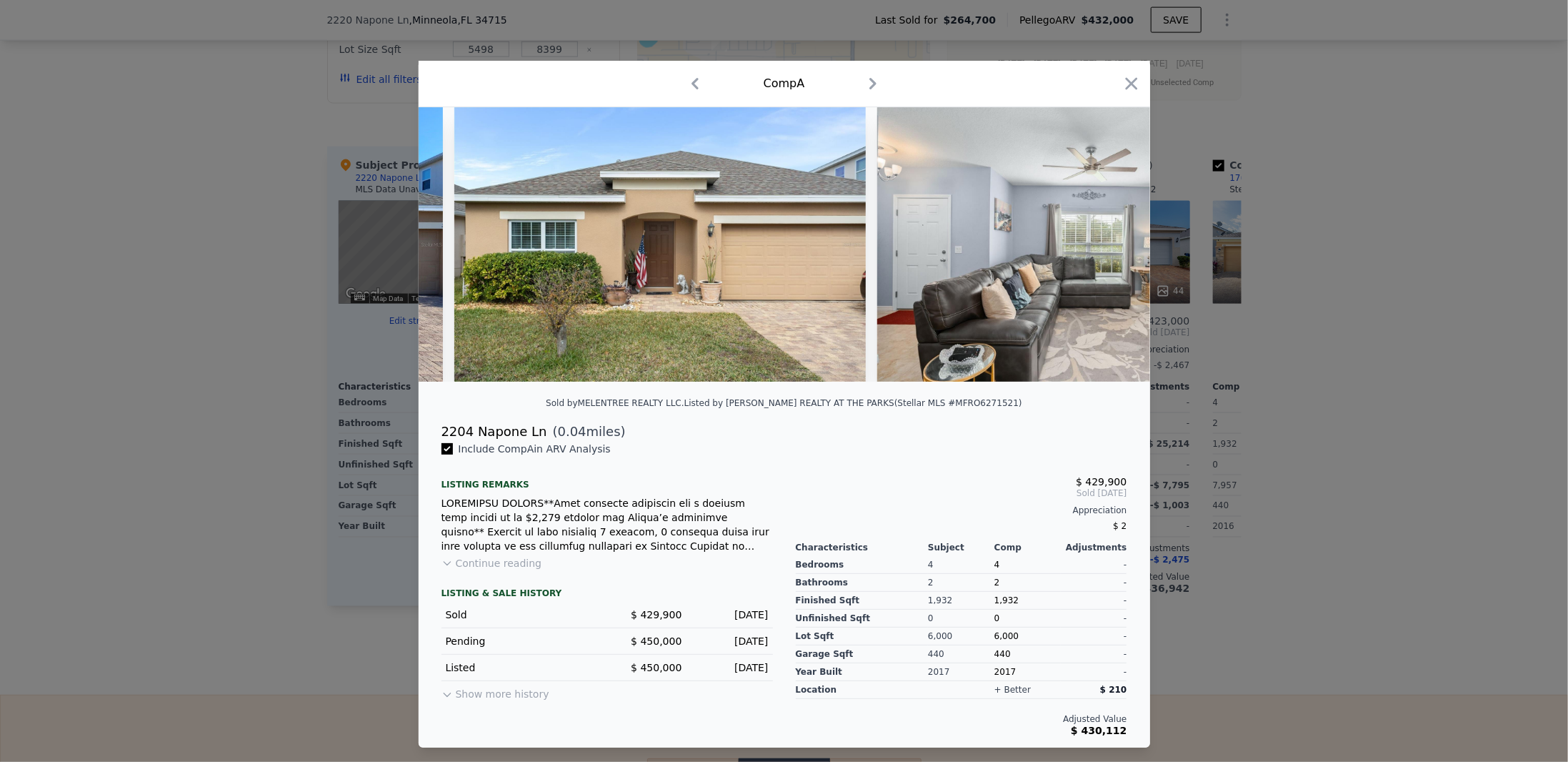
scroll to position [0, 343]
click at [1107, 241] on icon at bounding box center [1112, 244] width 29 height 29
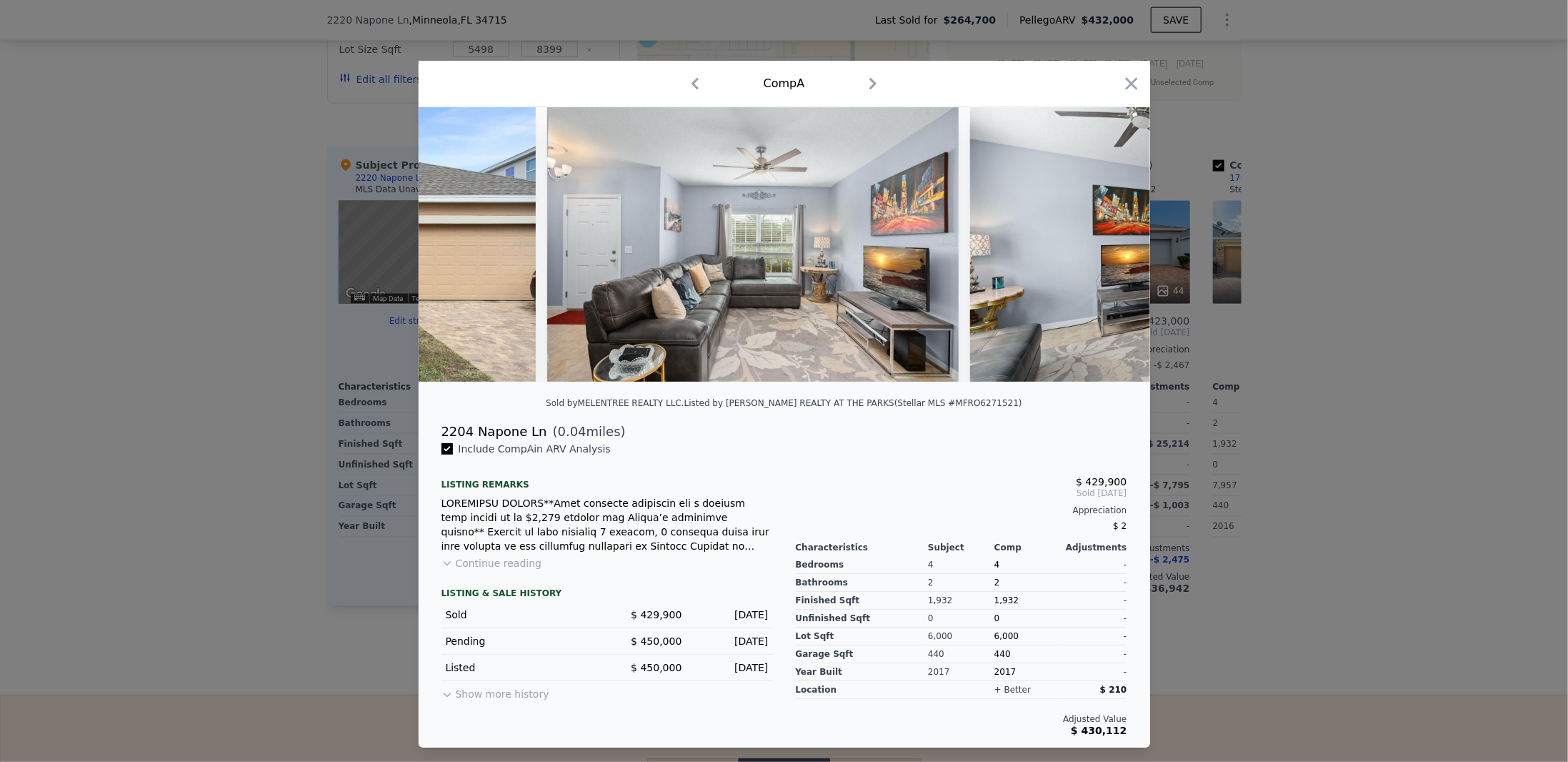
scroll to position [0, 686]
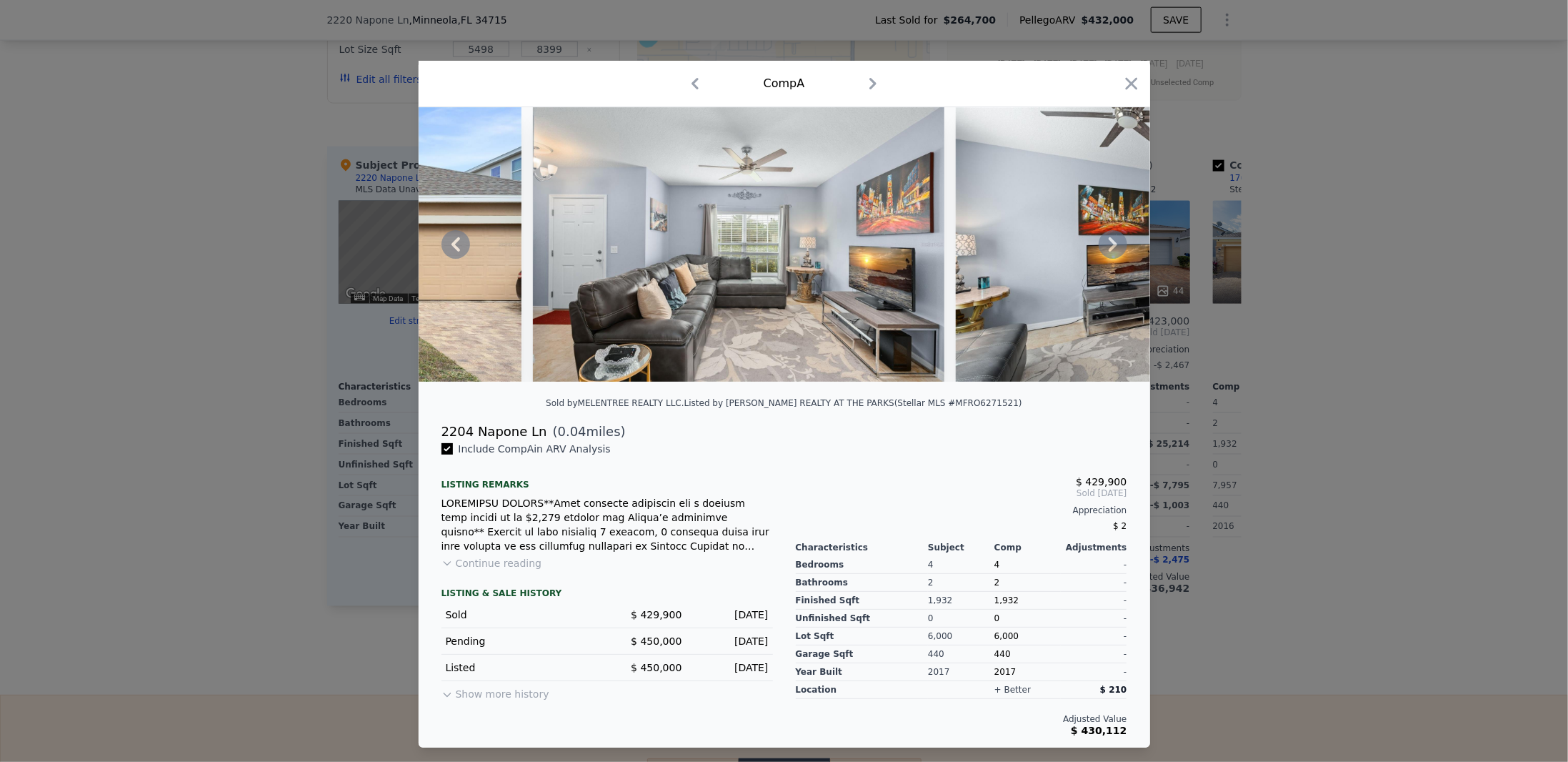
click at [1107, 241] on icon at bounding box center [1112, 244] width 29 height 29
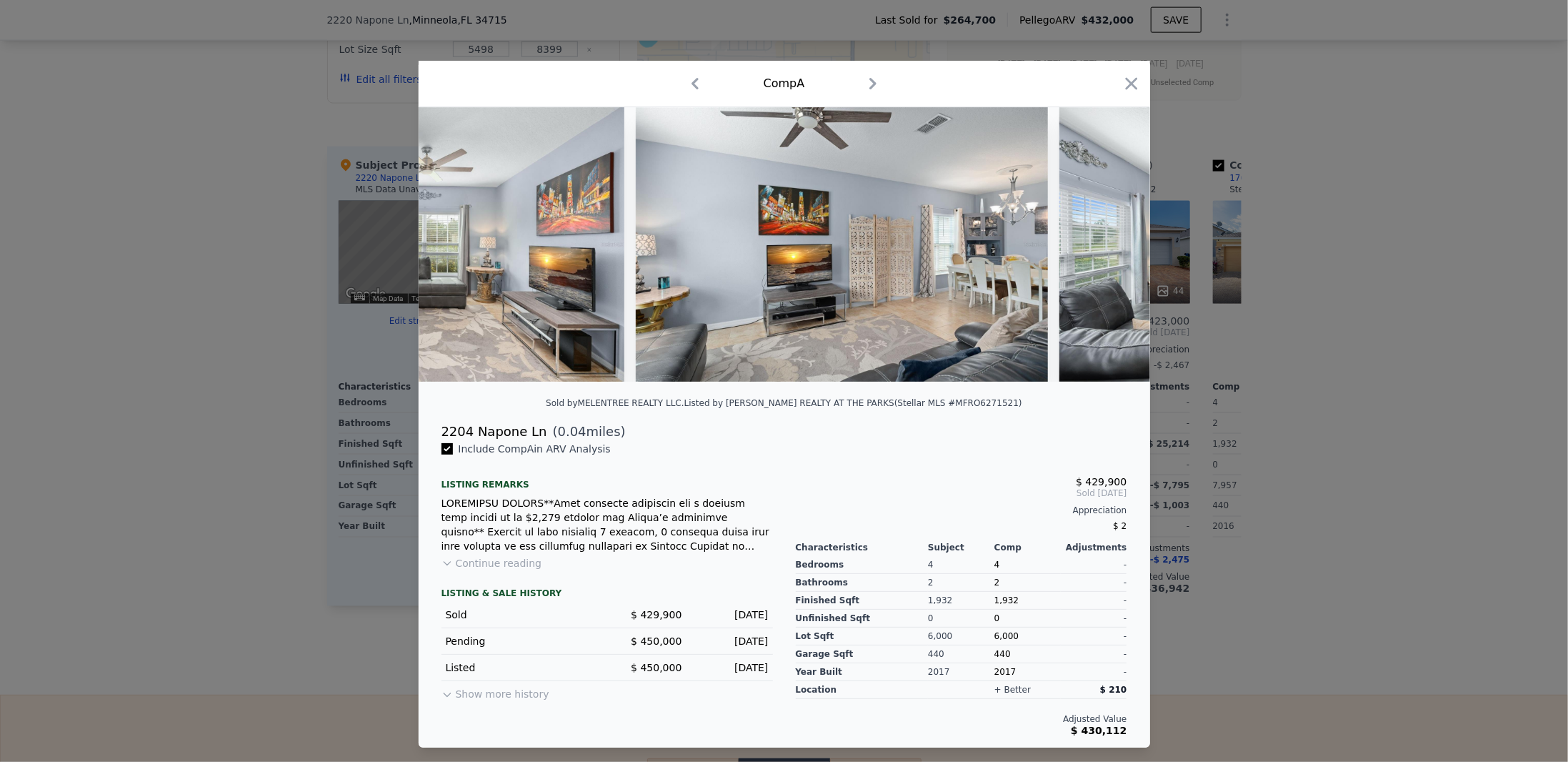
scroll to position [0, 1029]
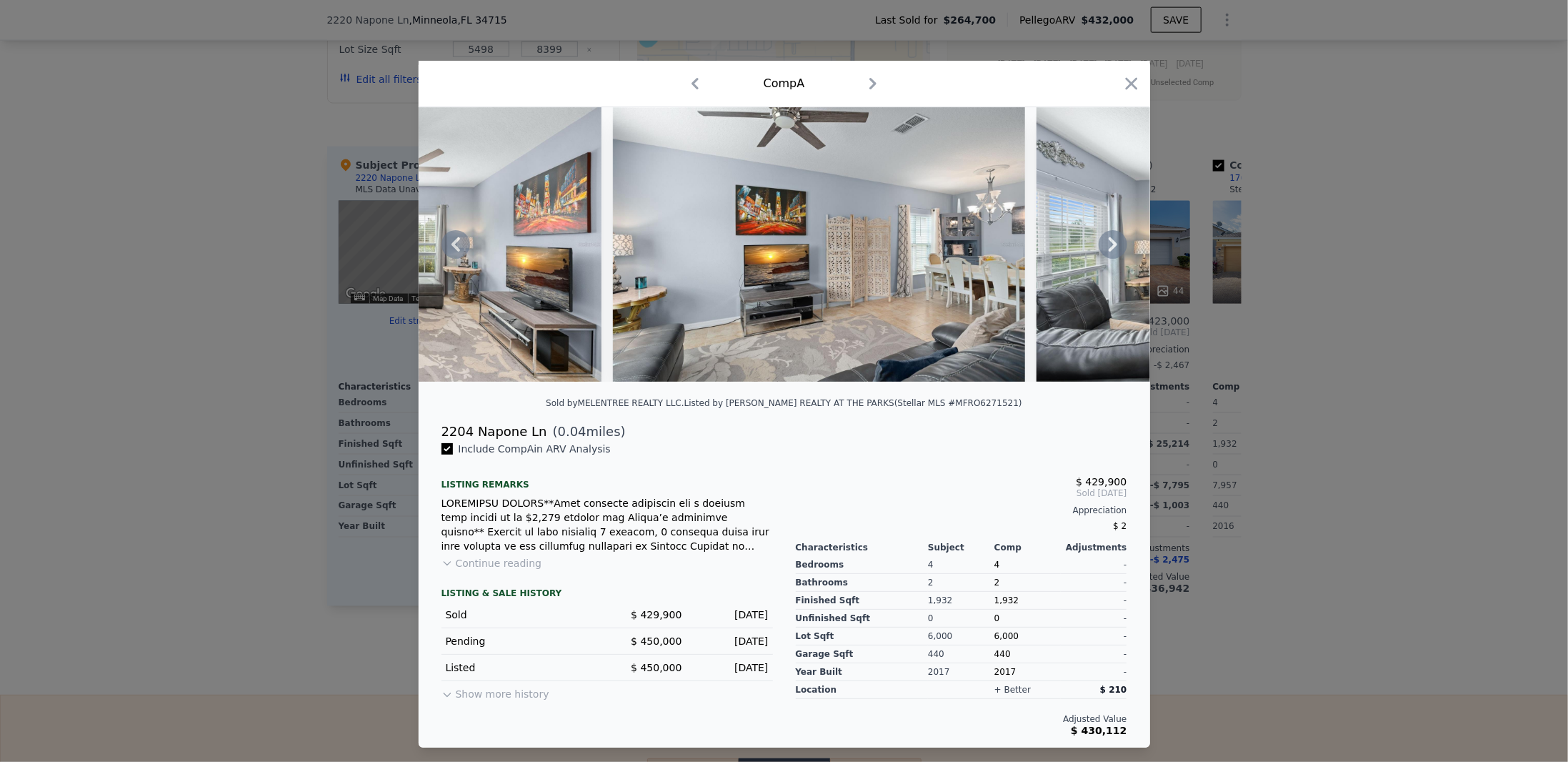
click at [1107, 241] on icon at bounding box center [1112, 244] width 29 height 29
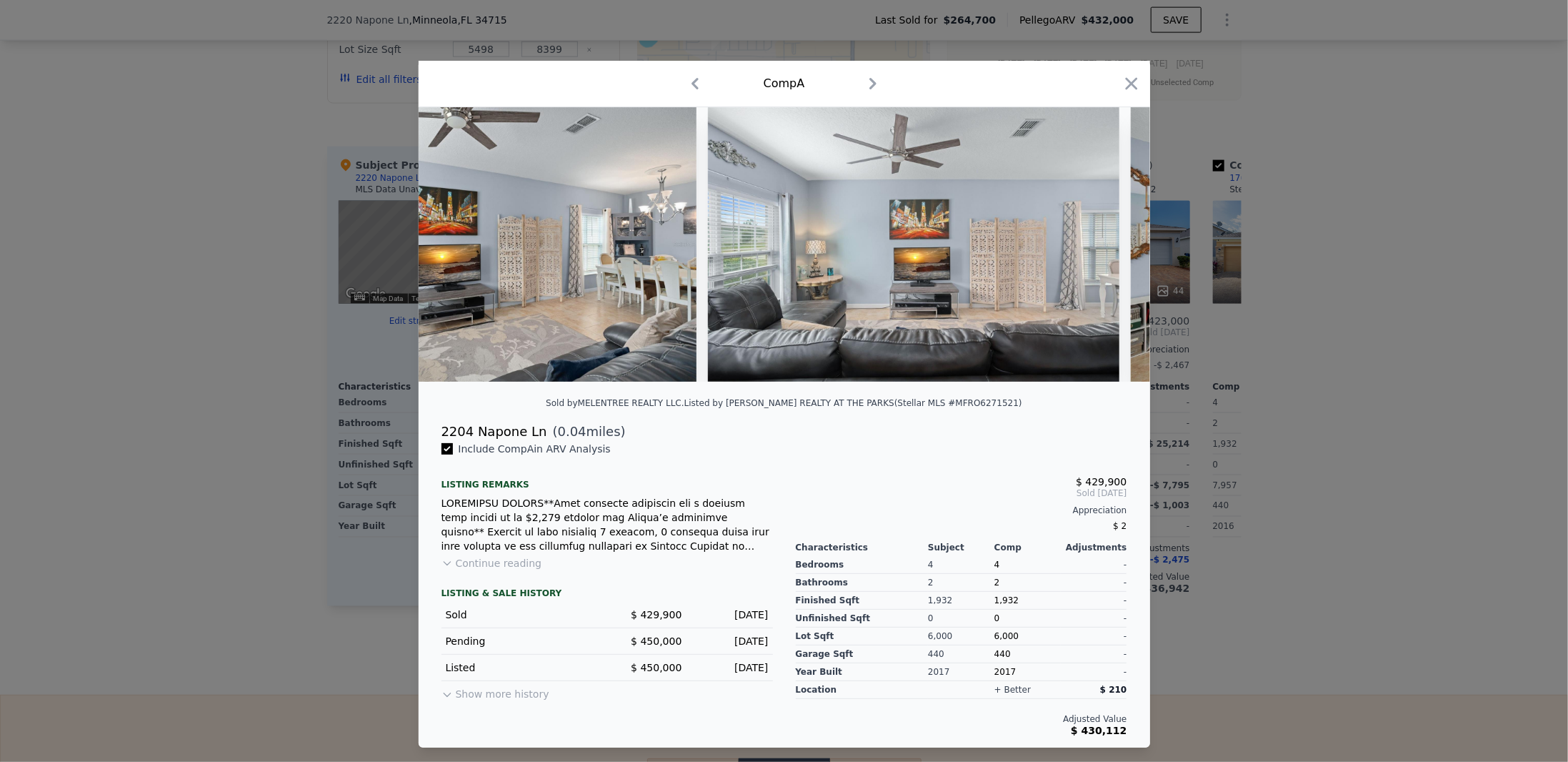
scroll to position [0, 1371]
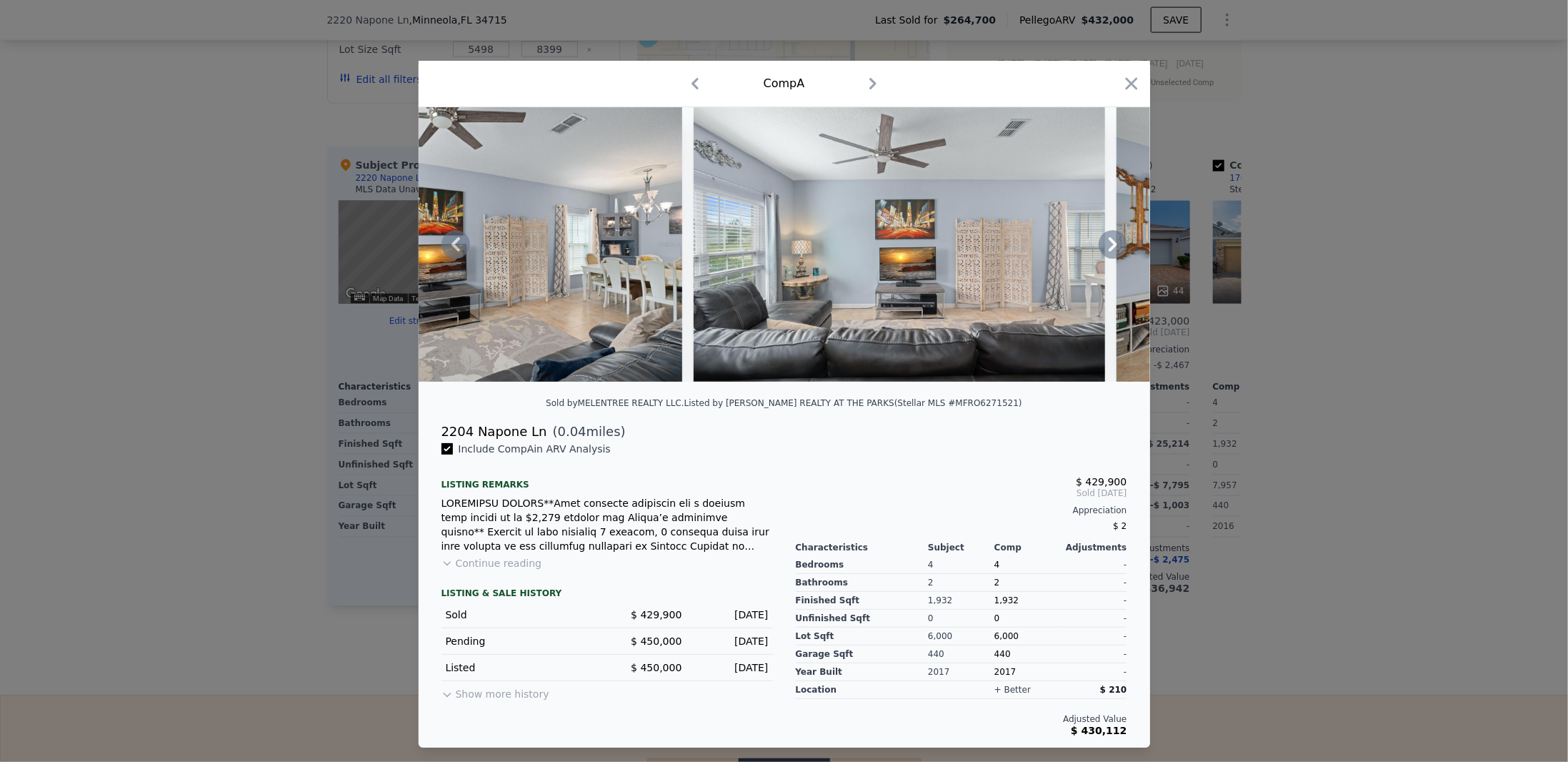
click at [1107, 241] on icon at bounding box center [1112, 244] width 29 height 29
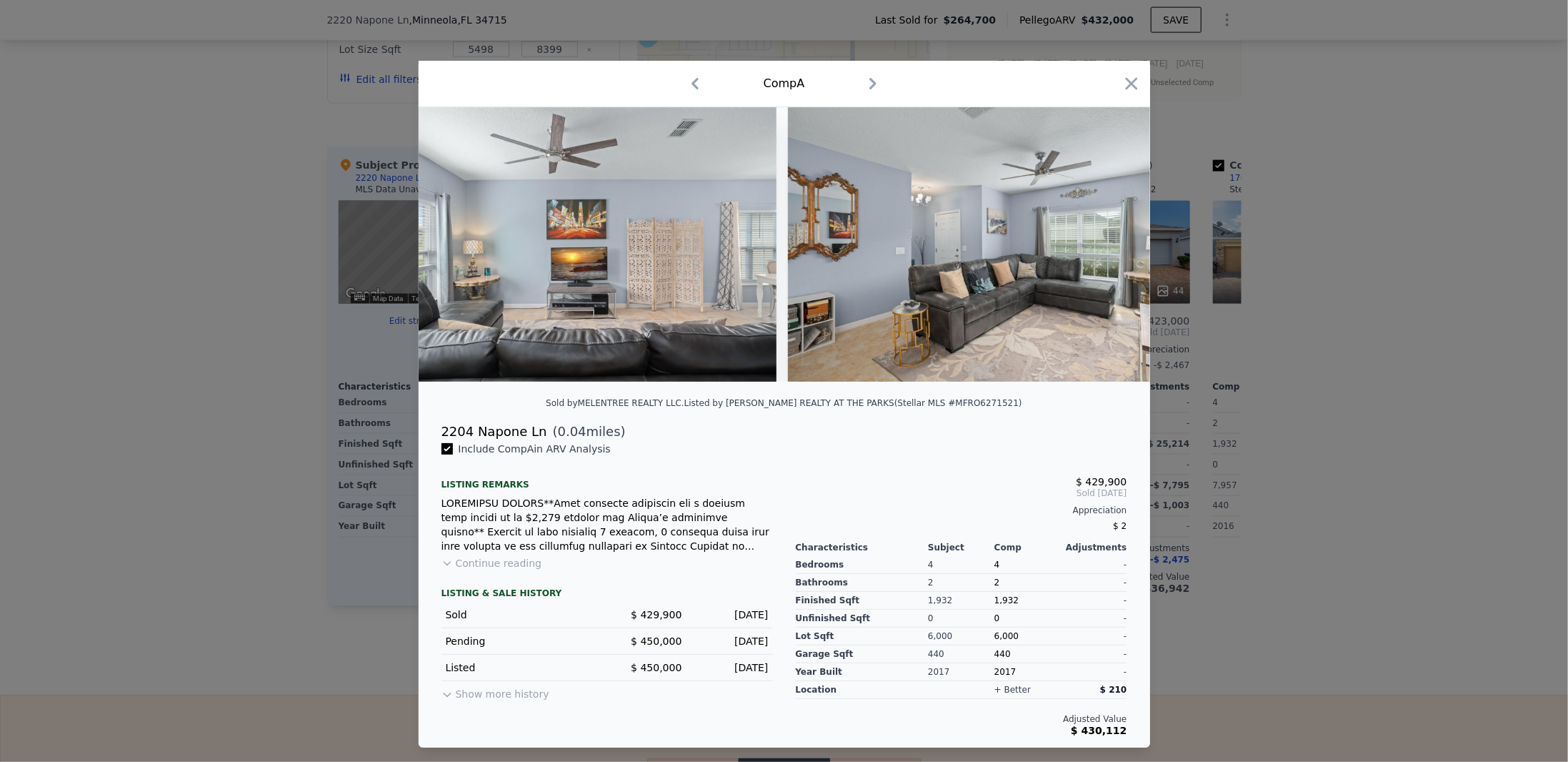
scroll to position [0, 1715]
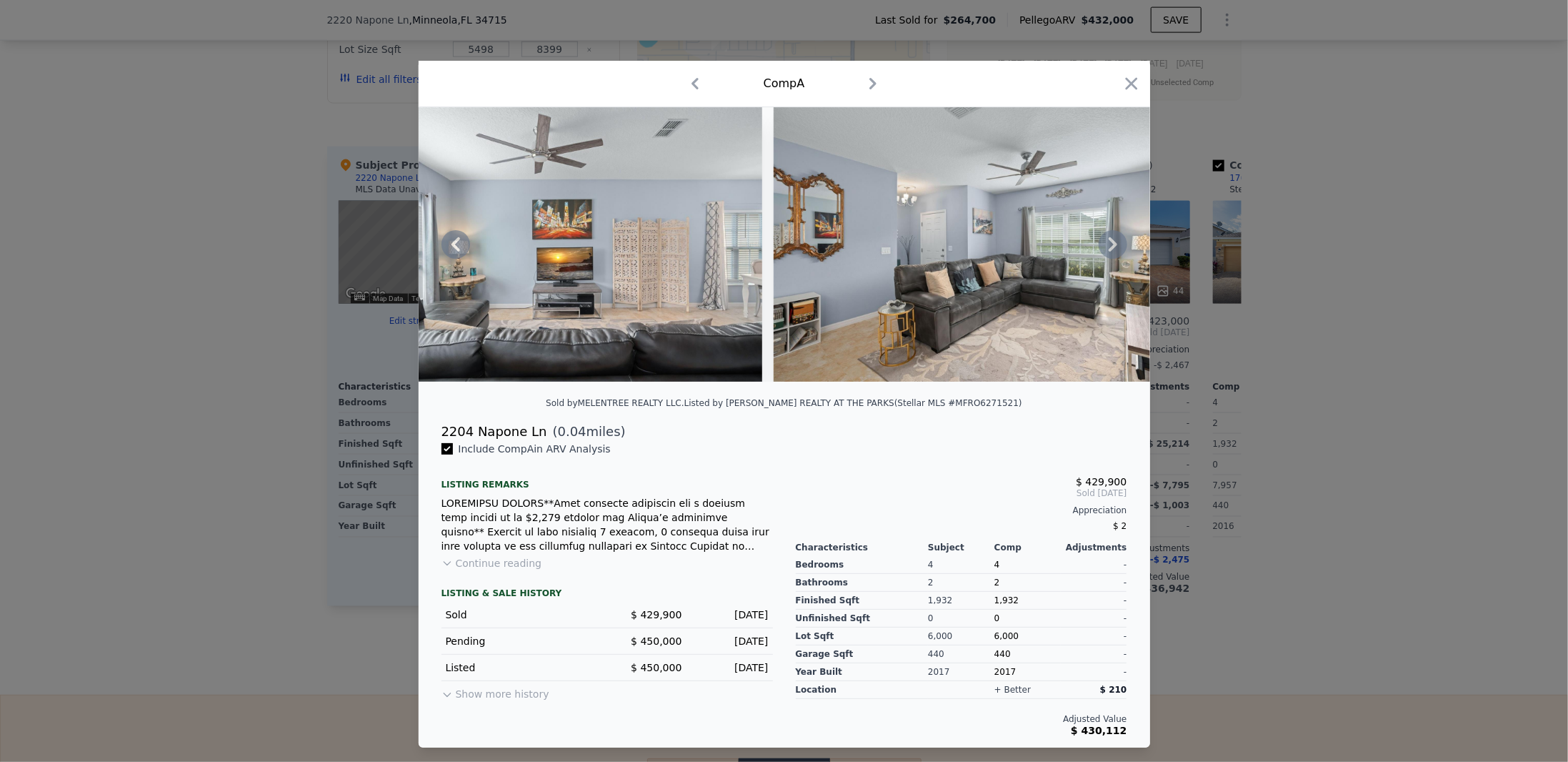
click at [1105, 238] on icon at bounding box center [1112, 244] width 29 height 29
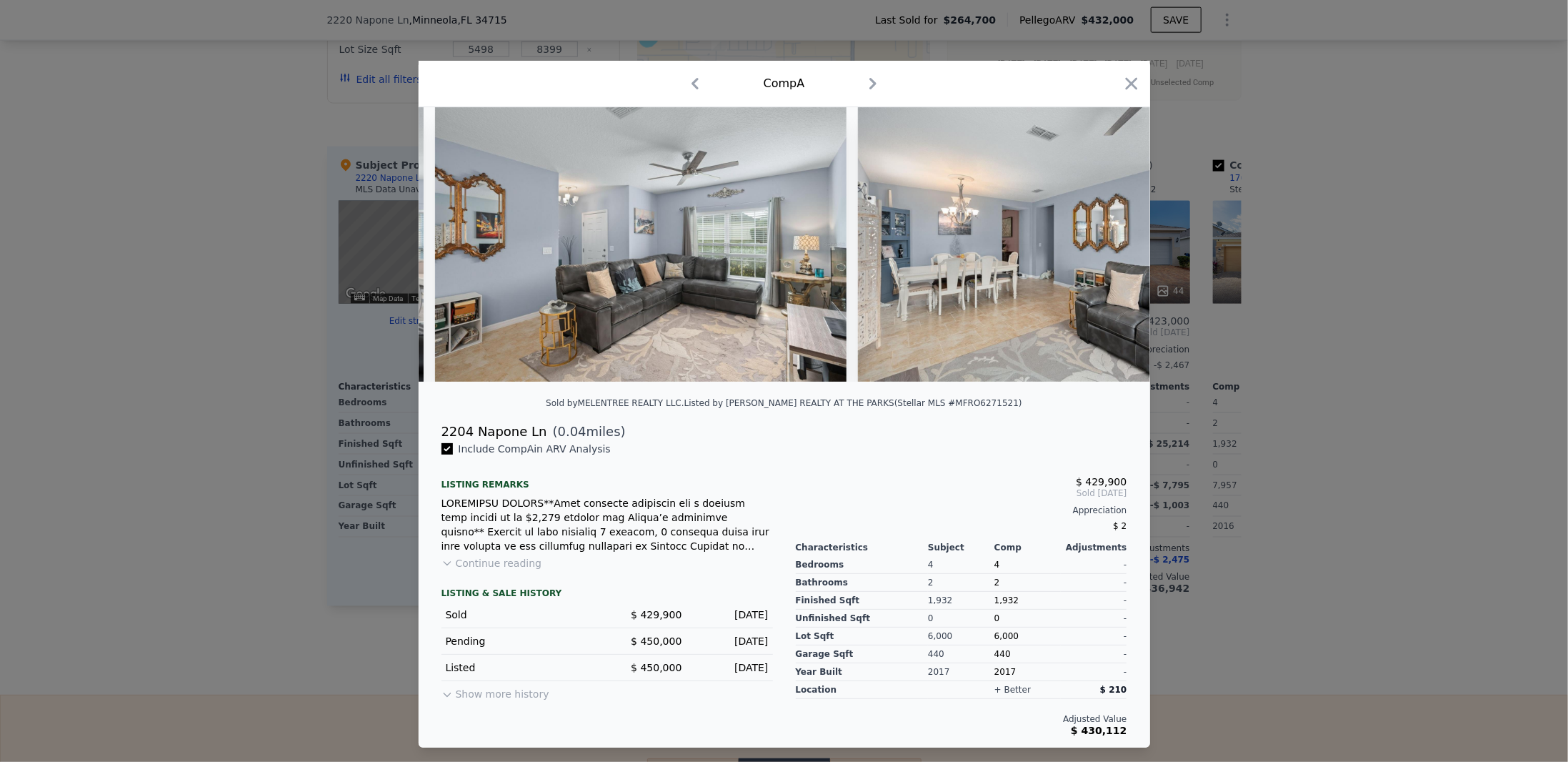
scroll to position [0, 2057]
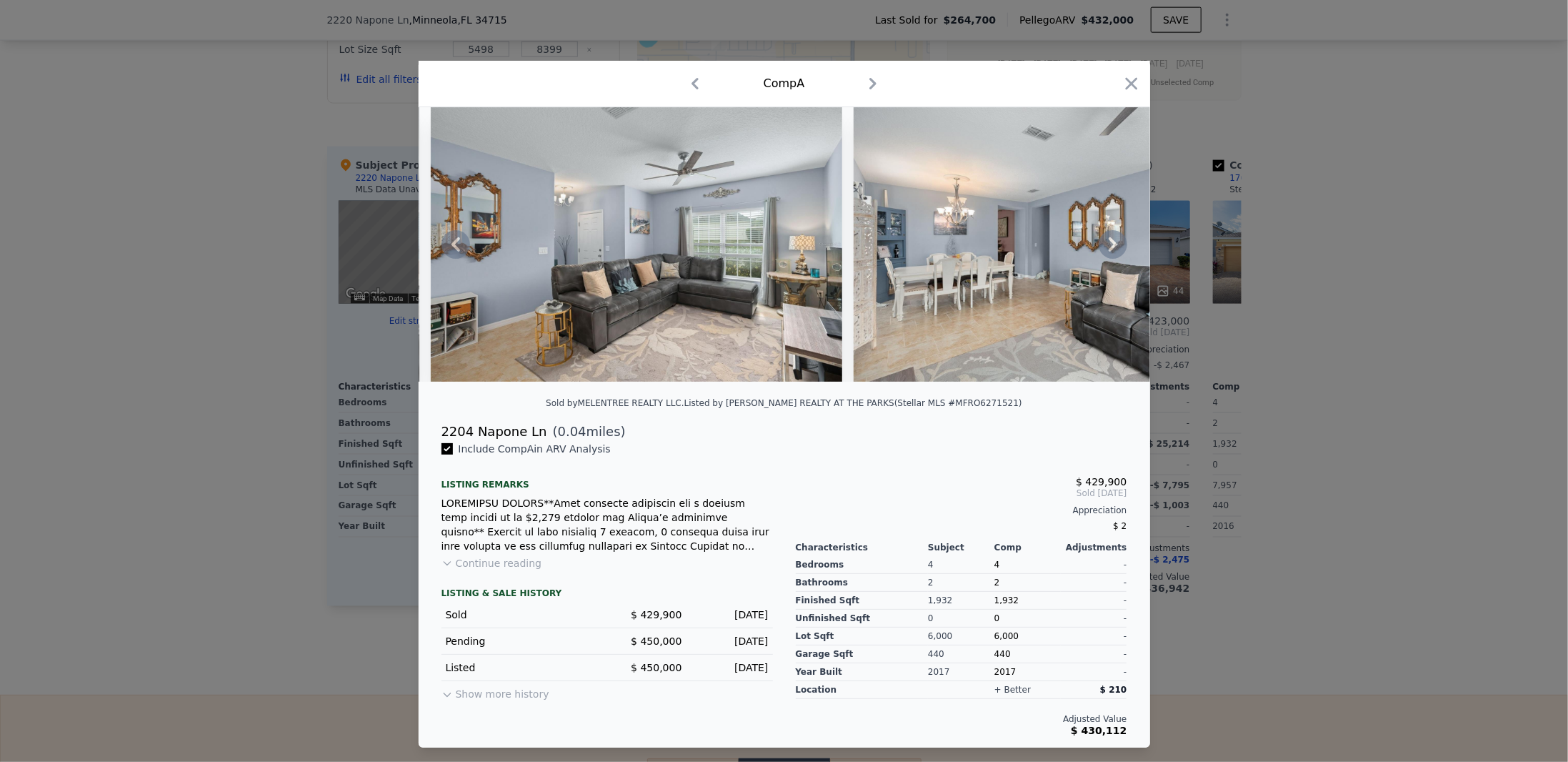
click at [1108, 241] on icon at bounding box center [1112, 244] width 29 height 29
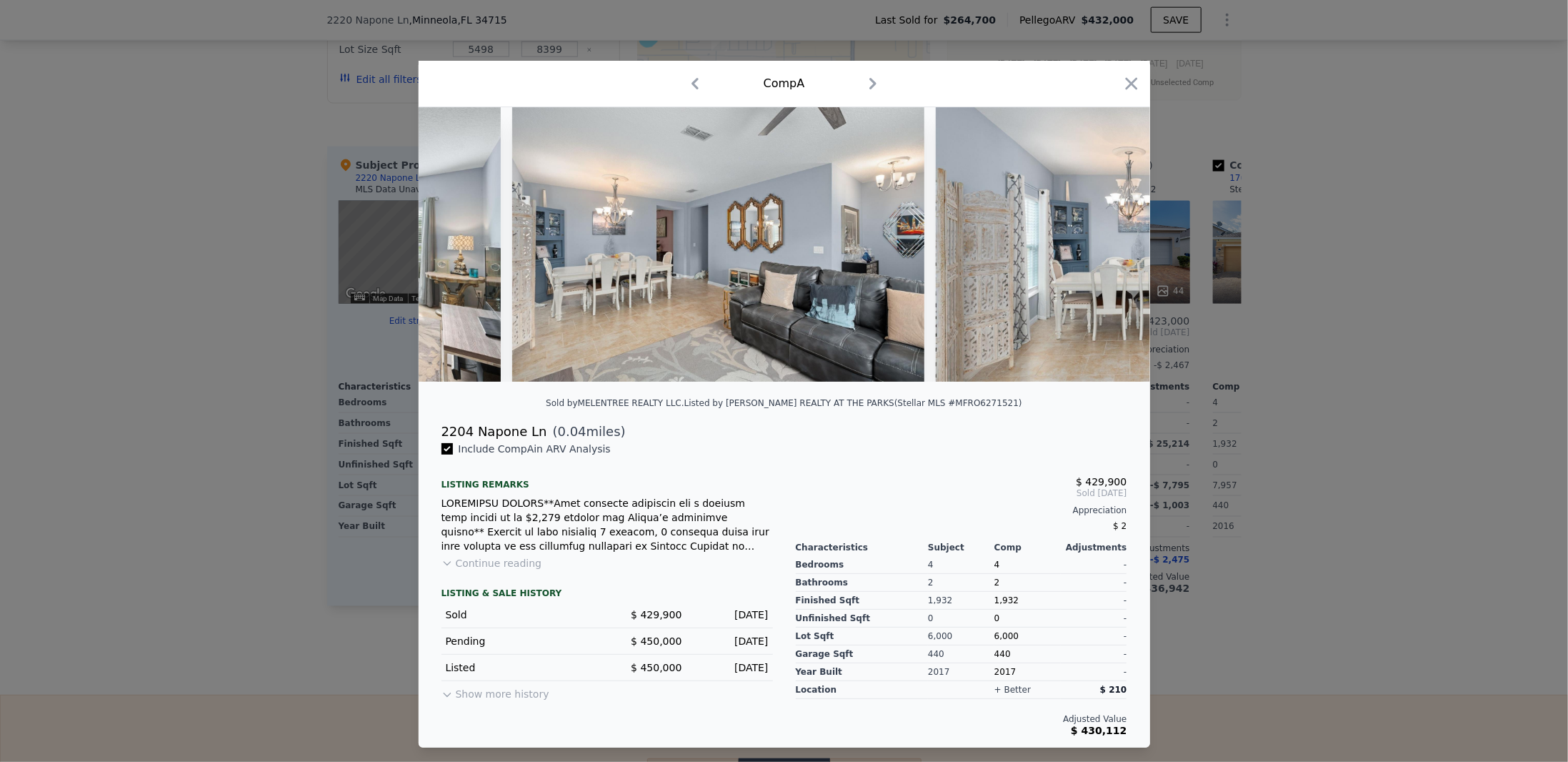
scroll to position [0, 2400]
click at [1108, 241] on icon at bounding box center [1112, 244] width 29 height 29
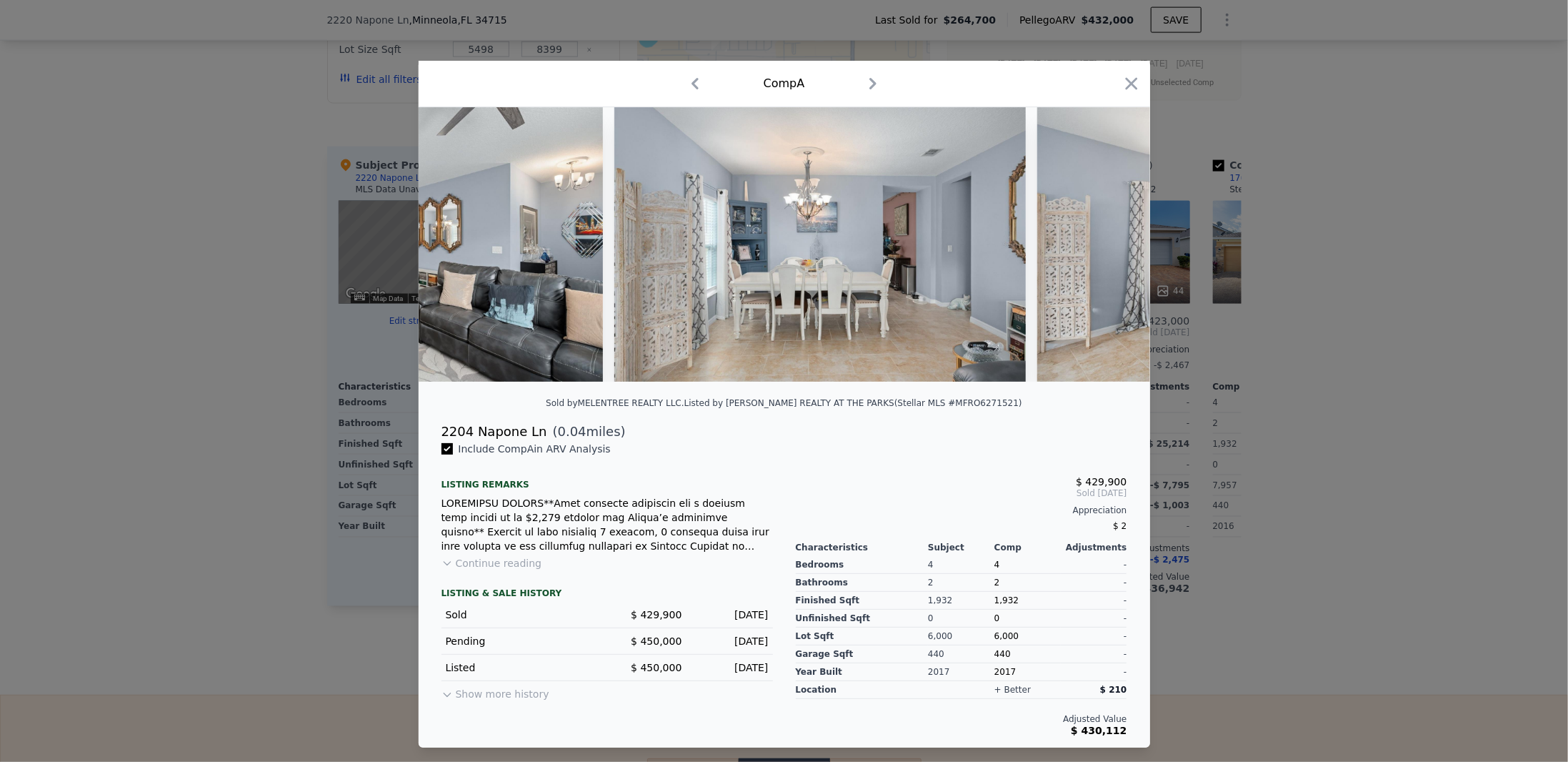
scroll to position [0, 2743]
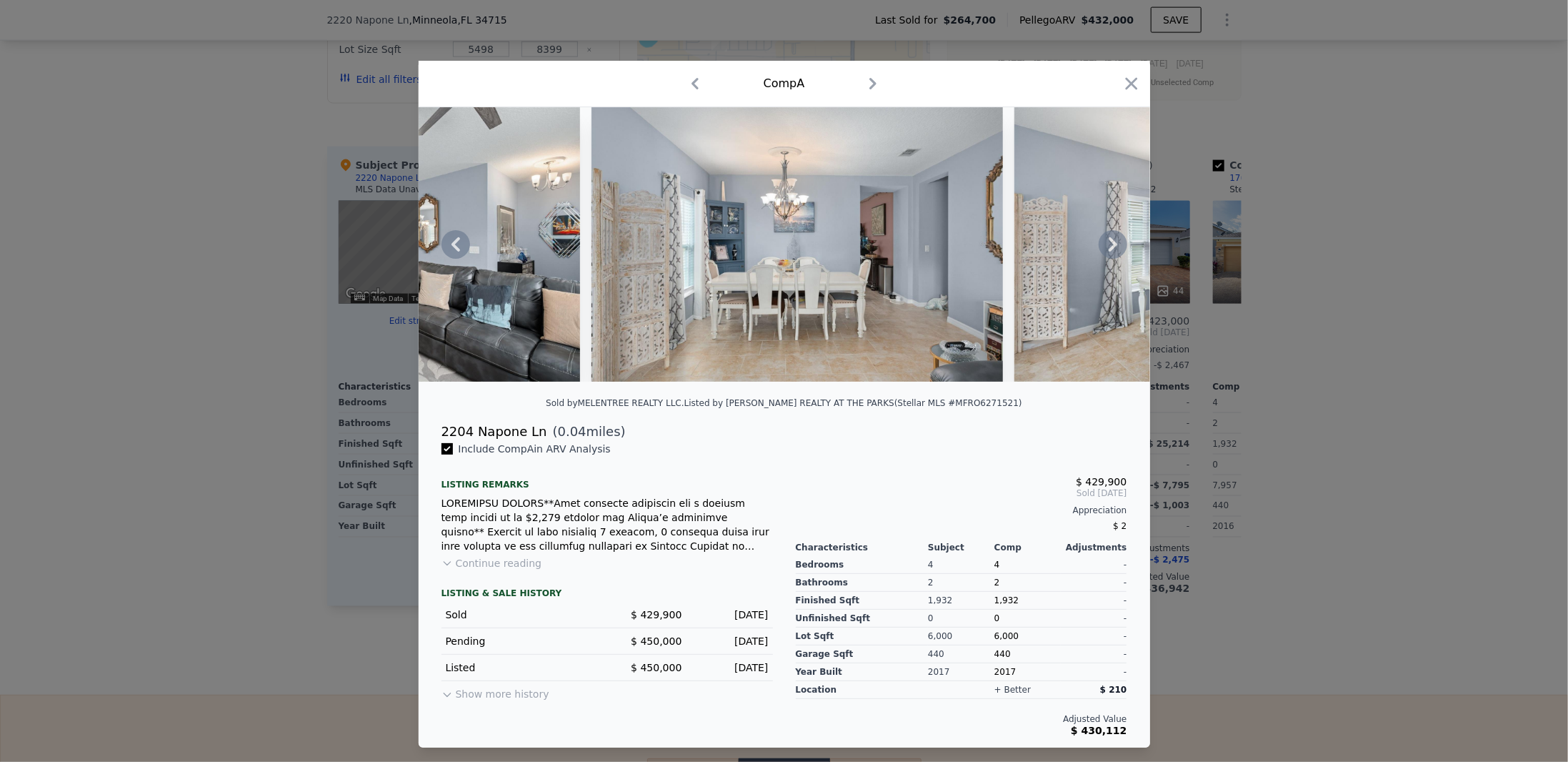
click at [1108, 241] on icon at bounding box center [1112, 244] width 29 height 29
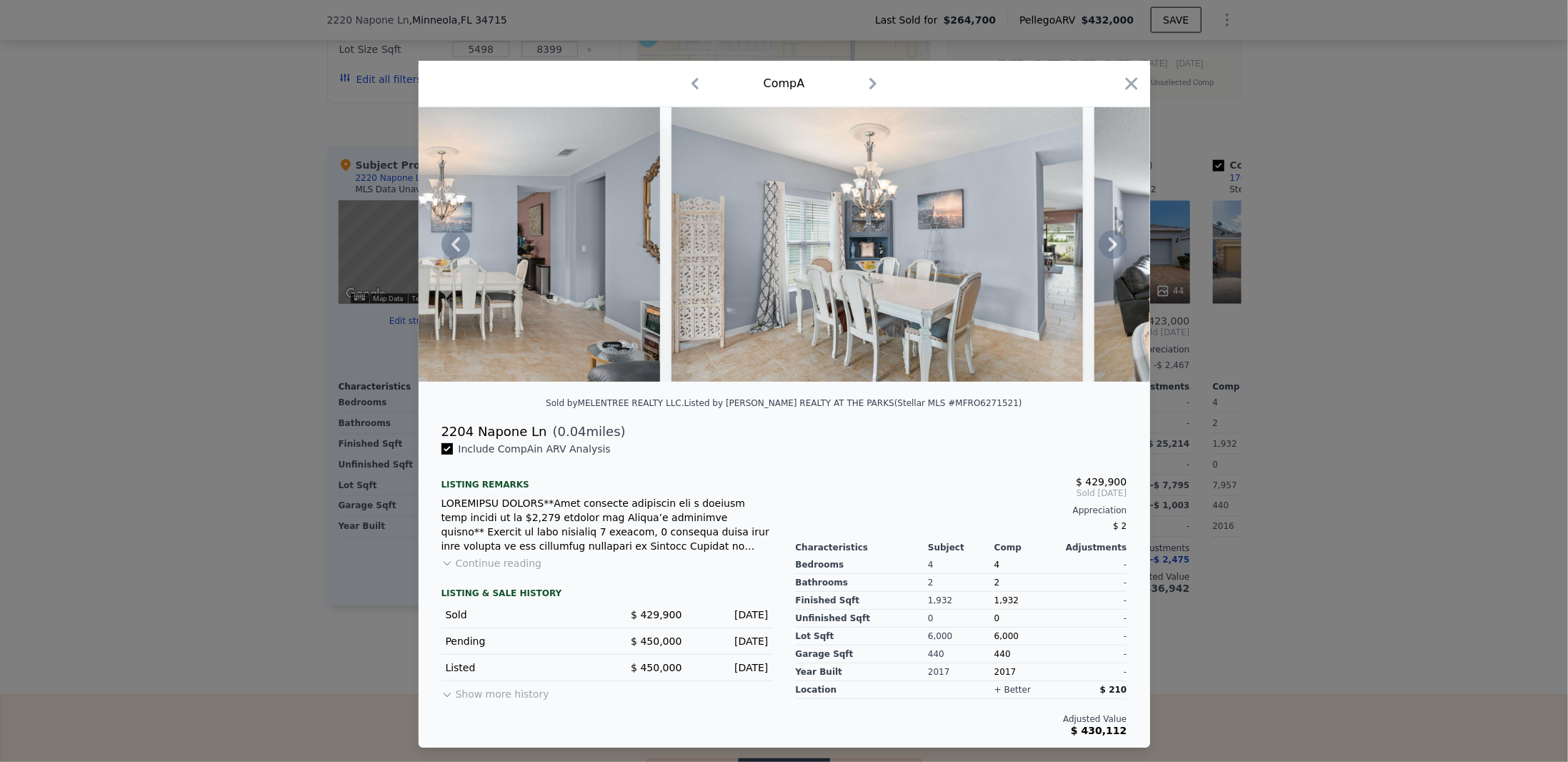
click at [1108, 241] on icon at bounding box center [1112, 244] width 29 height 29
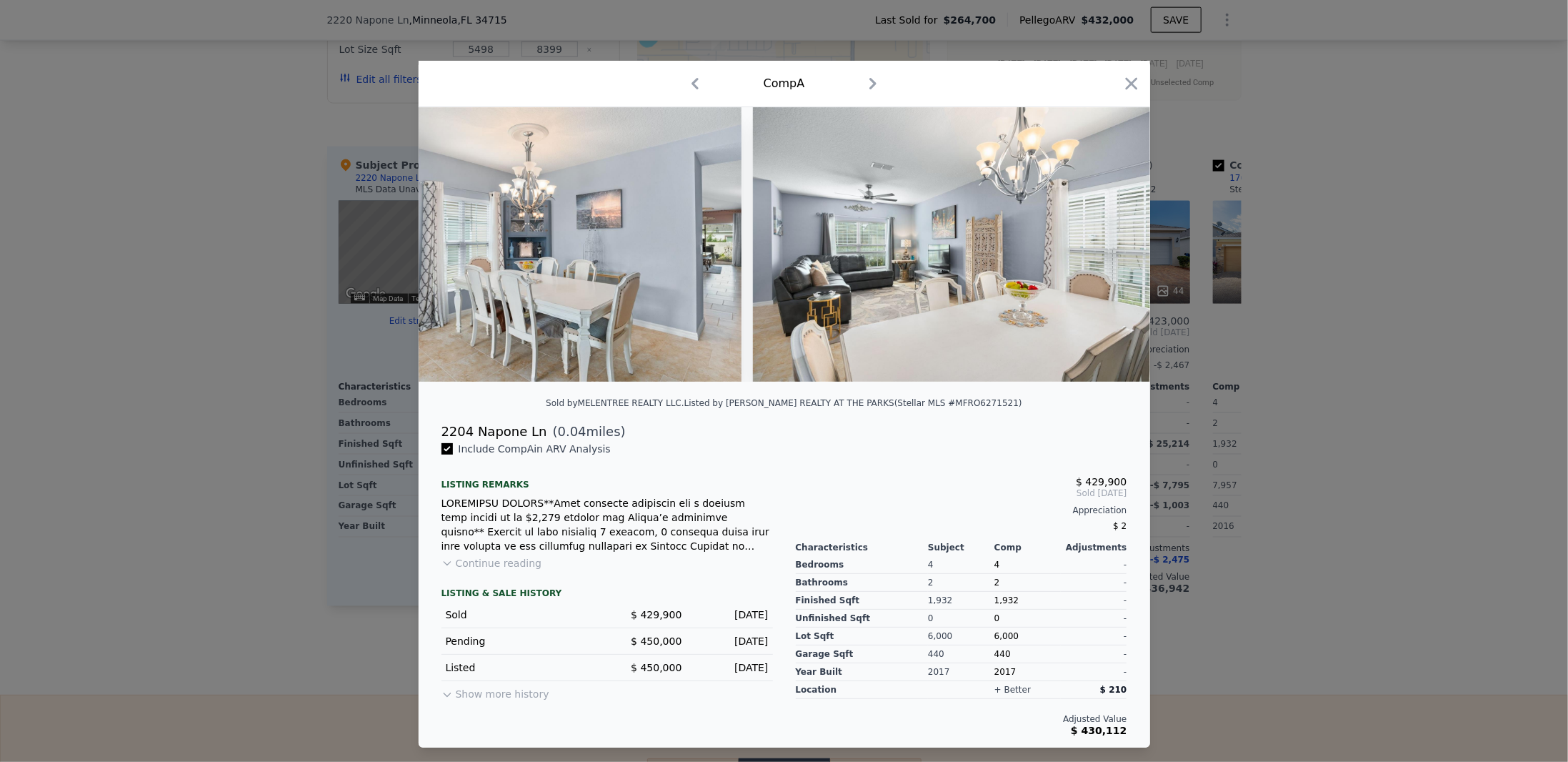
scroll to position [0, 3428]
click at [1108, 241] on icon at bounding box center [1112, 244] width 29 height 29
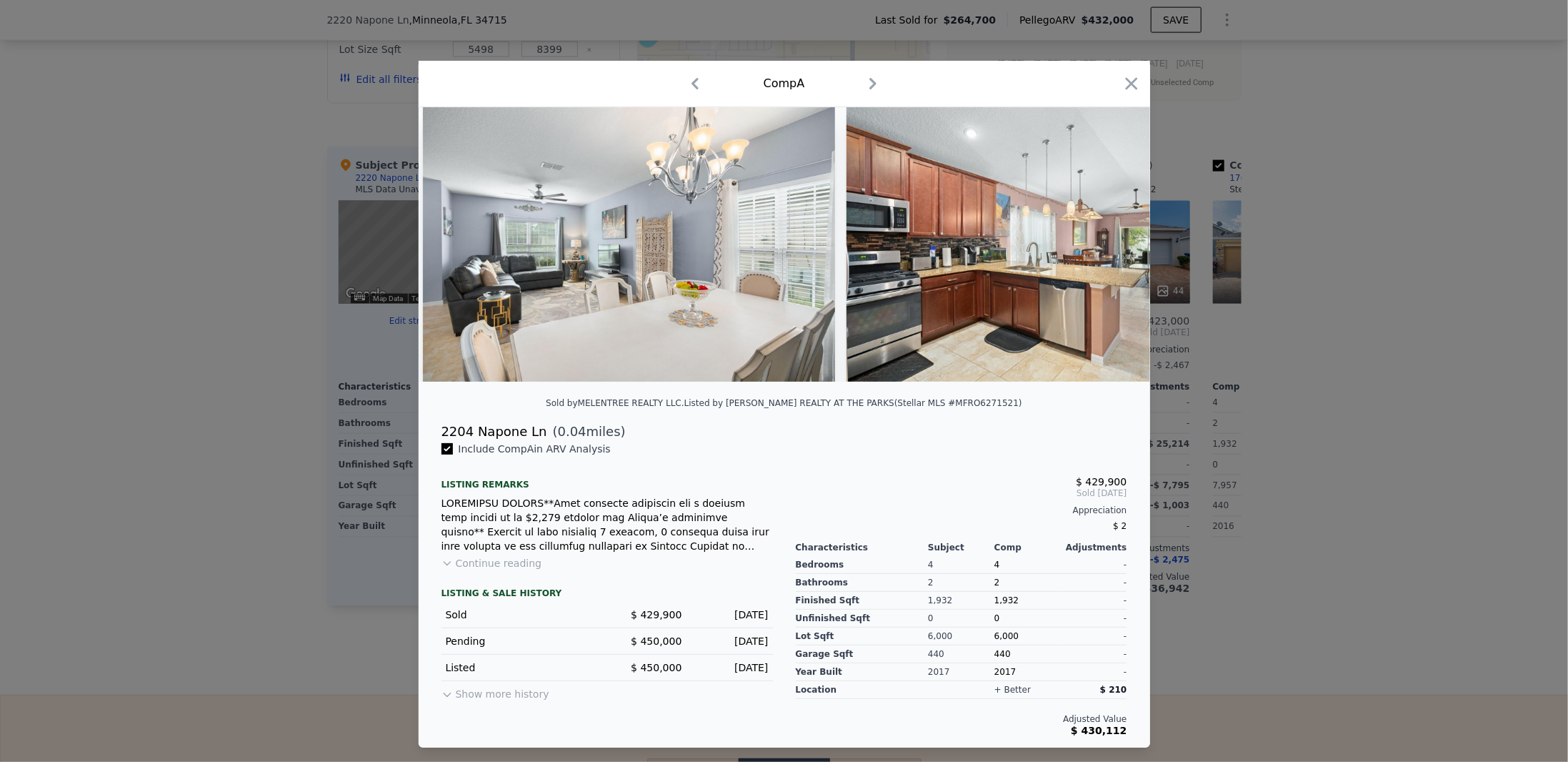
scroll to position [0, 3772]
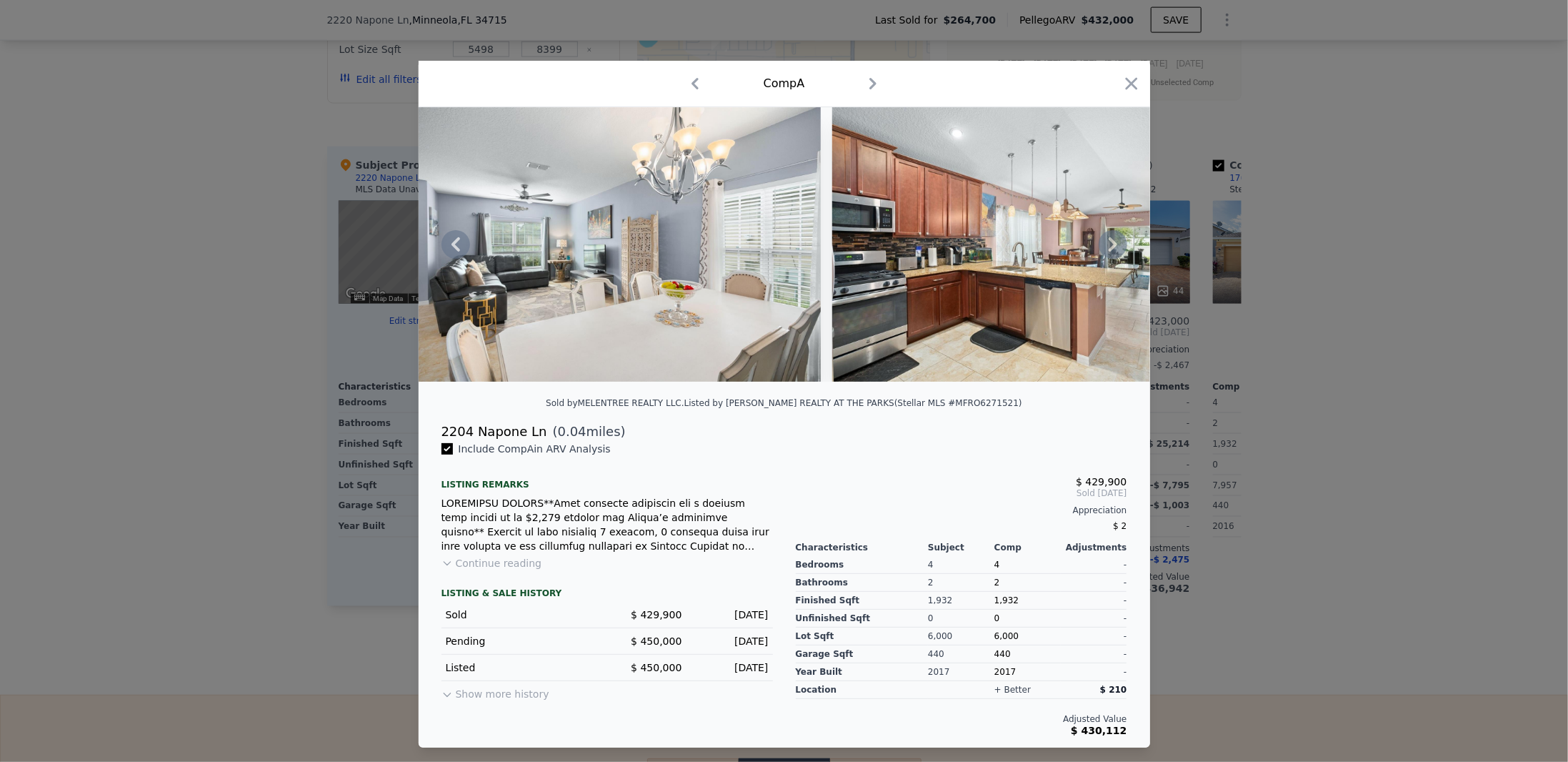
click at [1108, 241] on icon at bounding box center [1112, 244] width 29 height 29
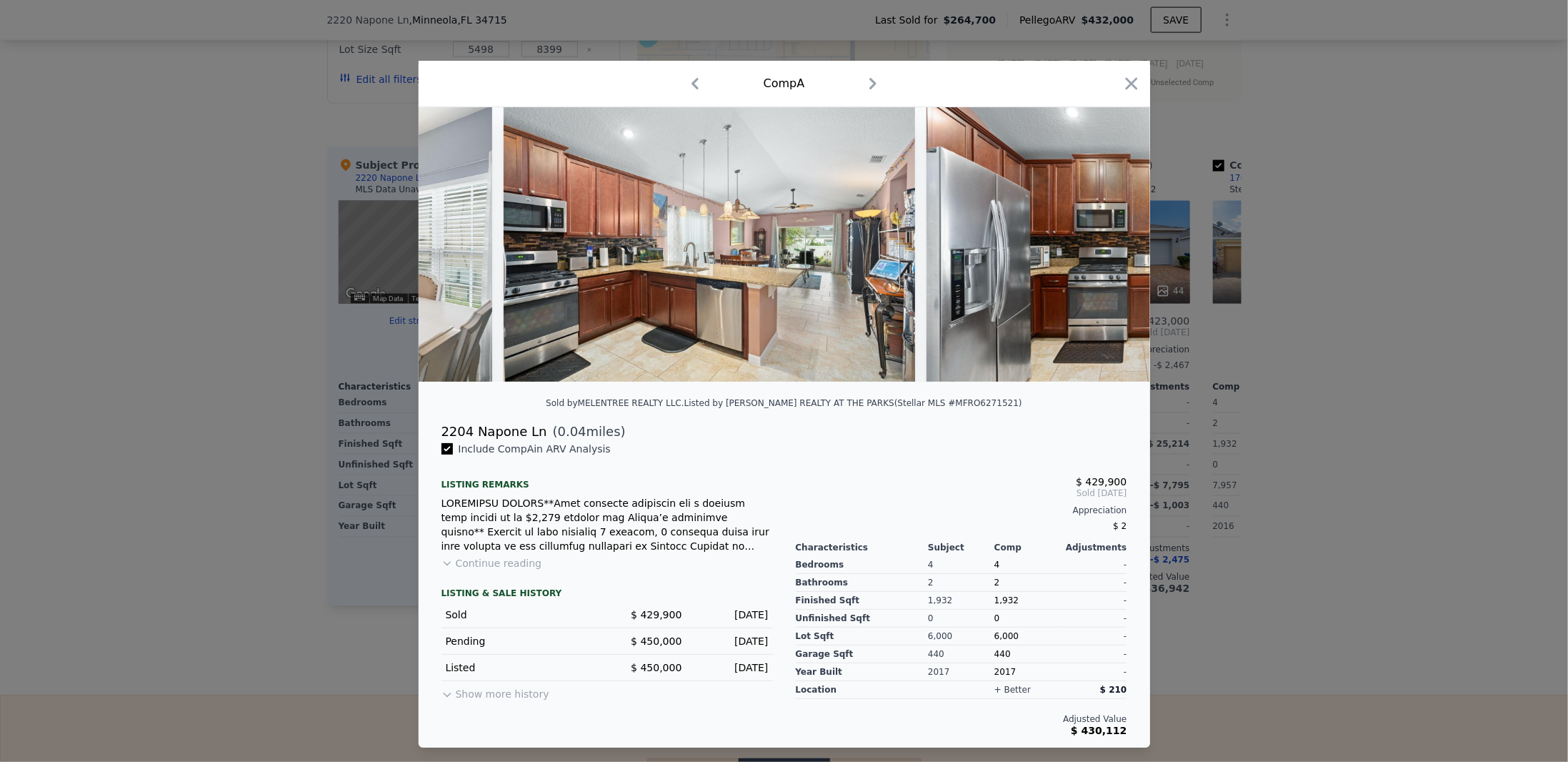
scroll to position [0, 4114]
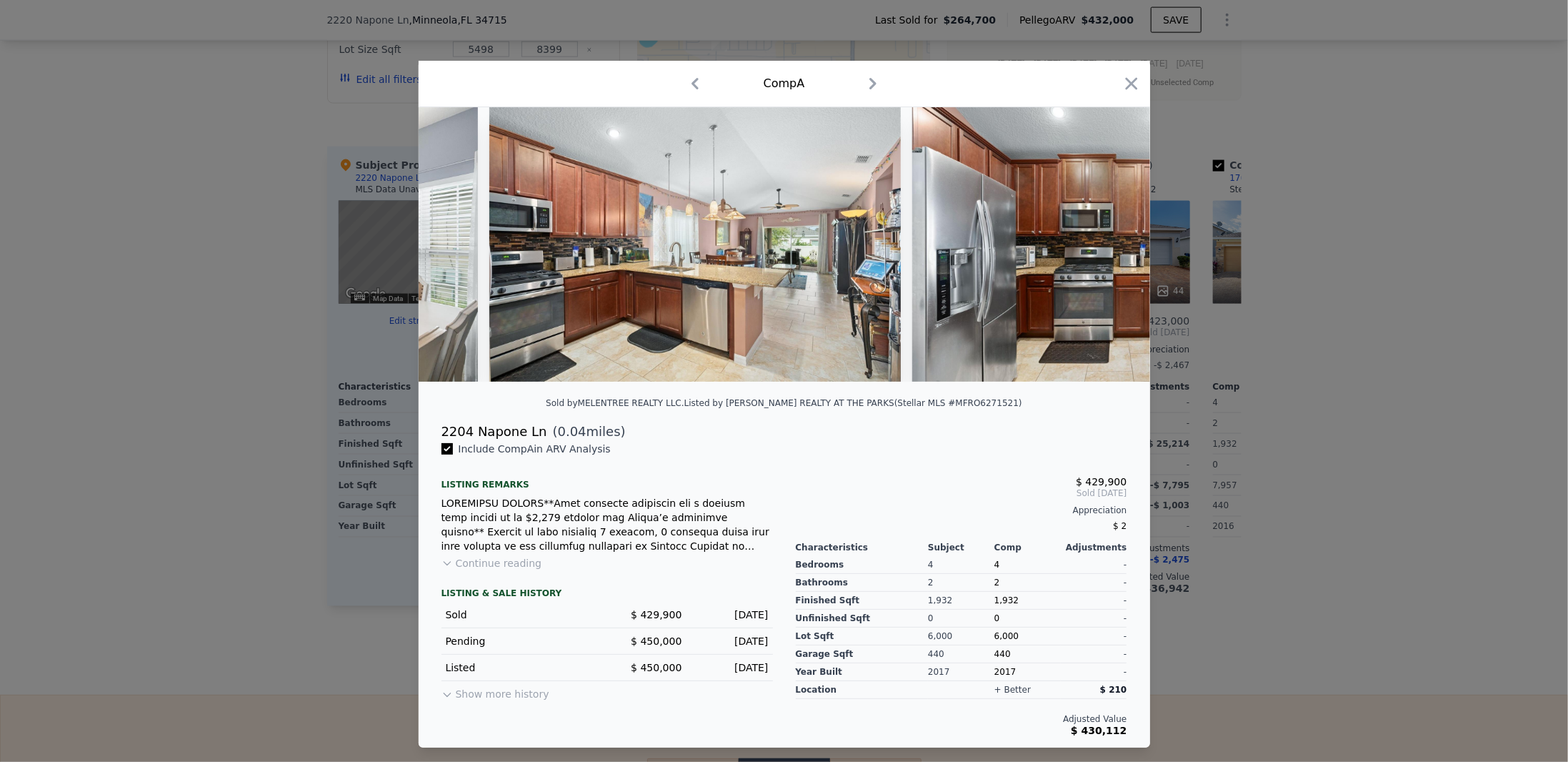
click at [1108, 241] on img at bounding box center [1118, 244] width 411 height 275
click at [1108, 241] on icon at bounding box center [1112, 244] width 29 height 29
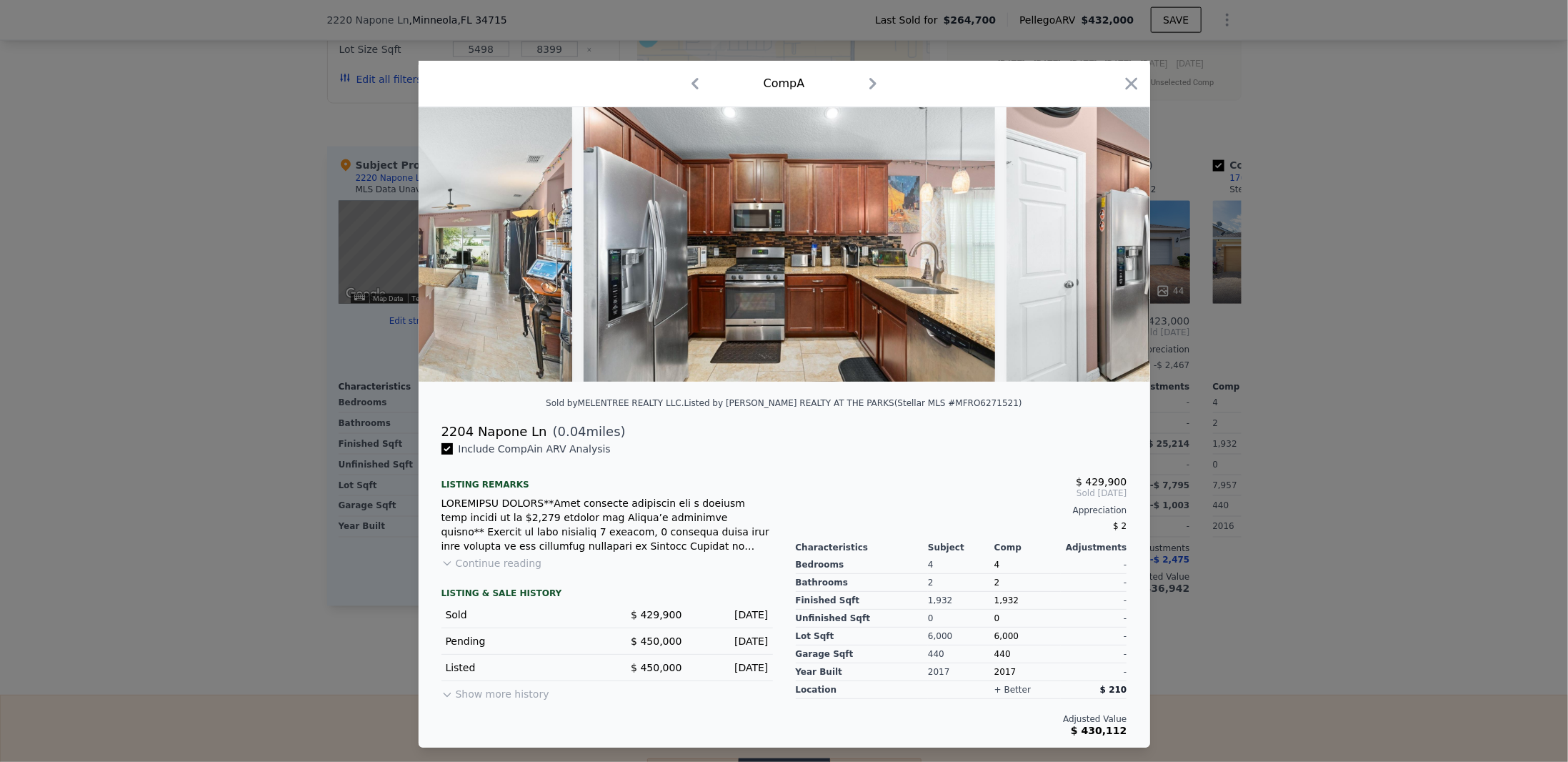
scroll to position [0, 4457]
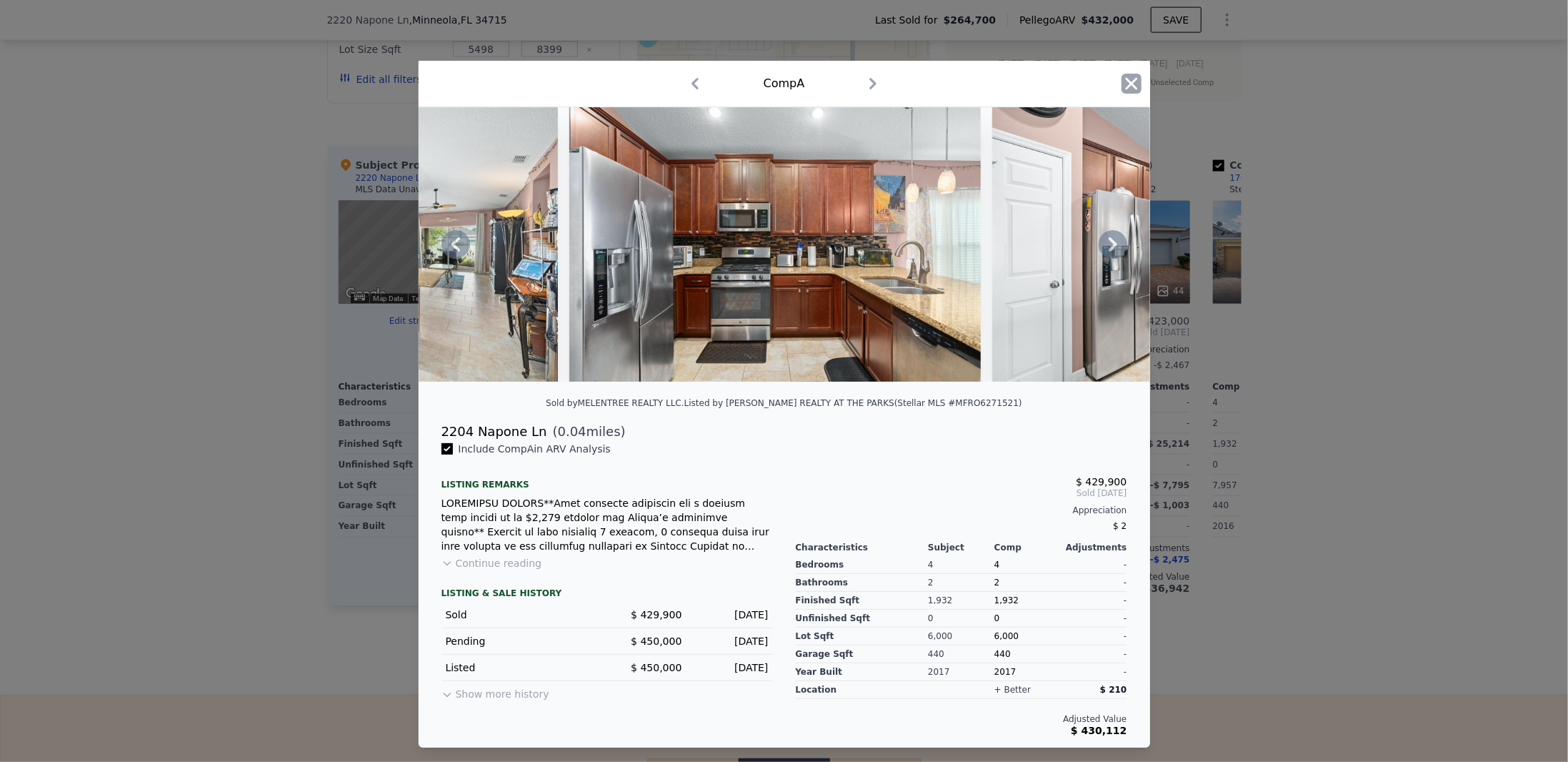
click at [1131, 86] on icon "button" at bounding box center [1131, 84] width 20 height 20
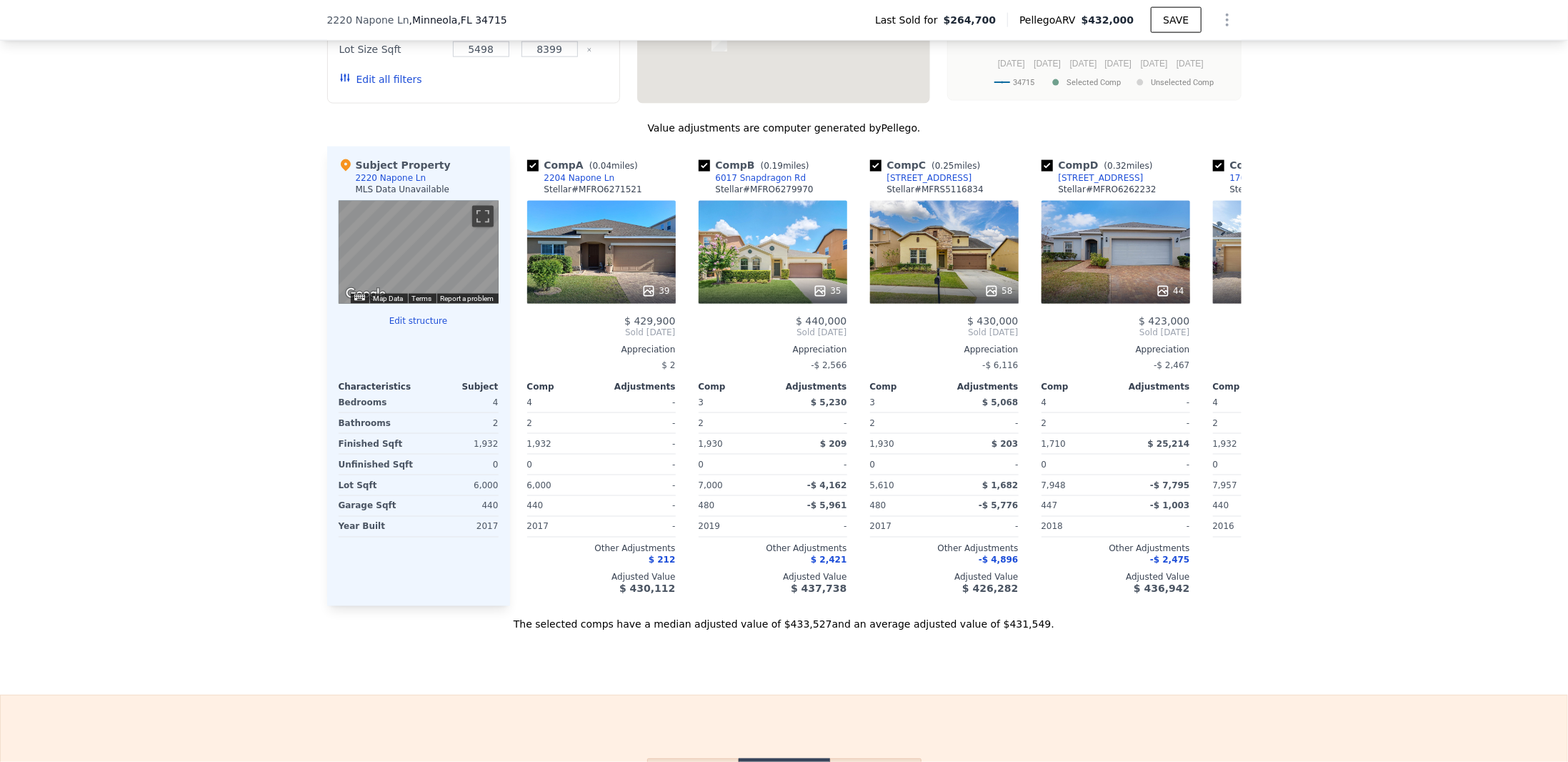
scroll to position [994, 0]
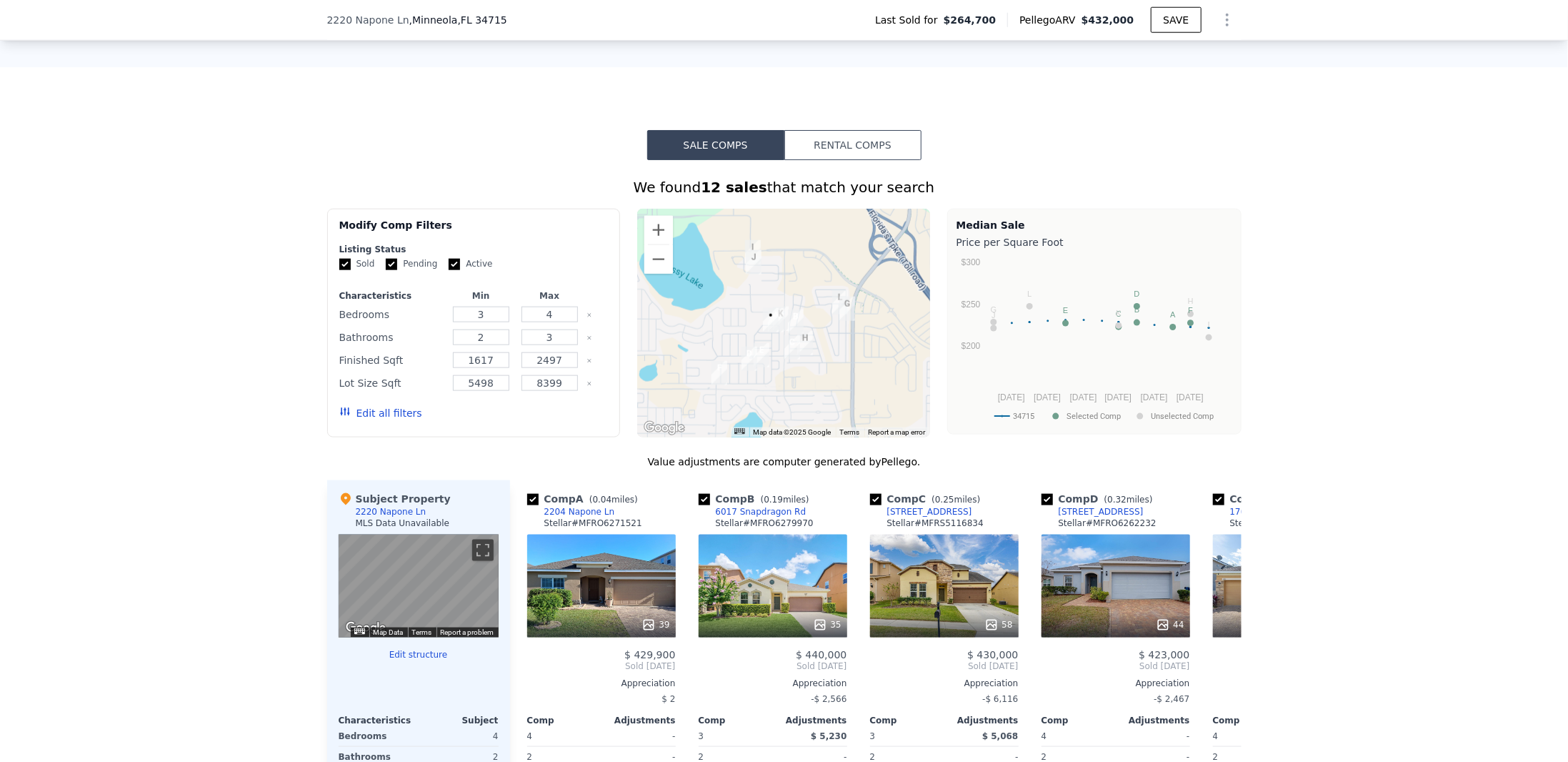
click at [835, 159] on button "Rental Comps" at bounding box center [852, 145] width 137 height 30
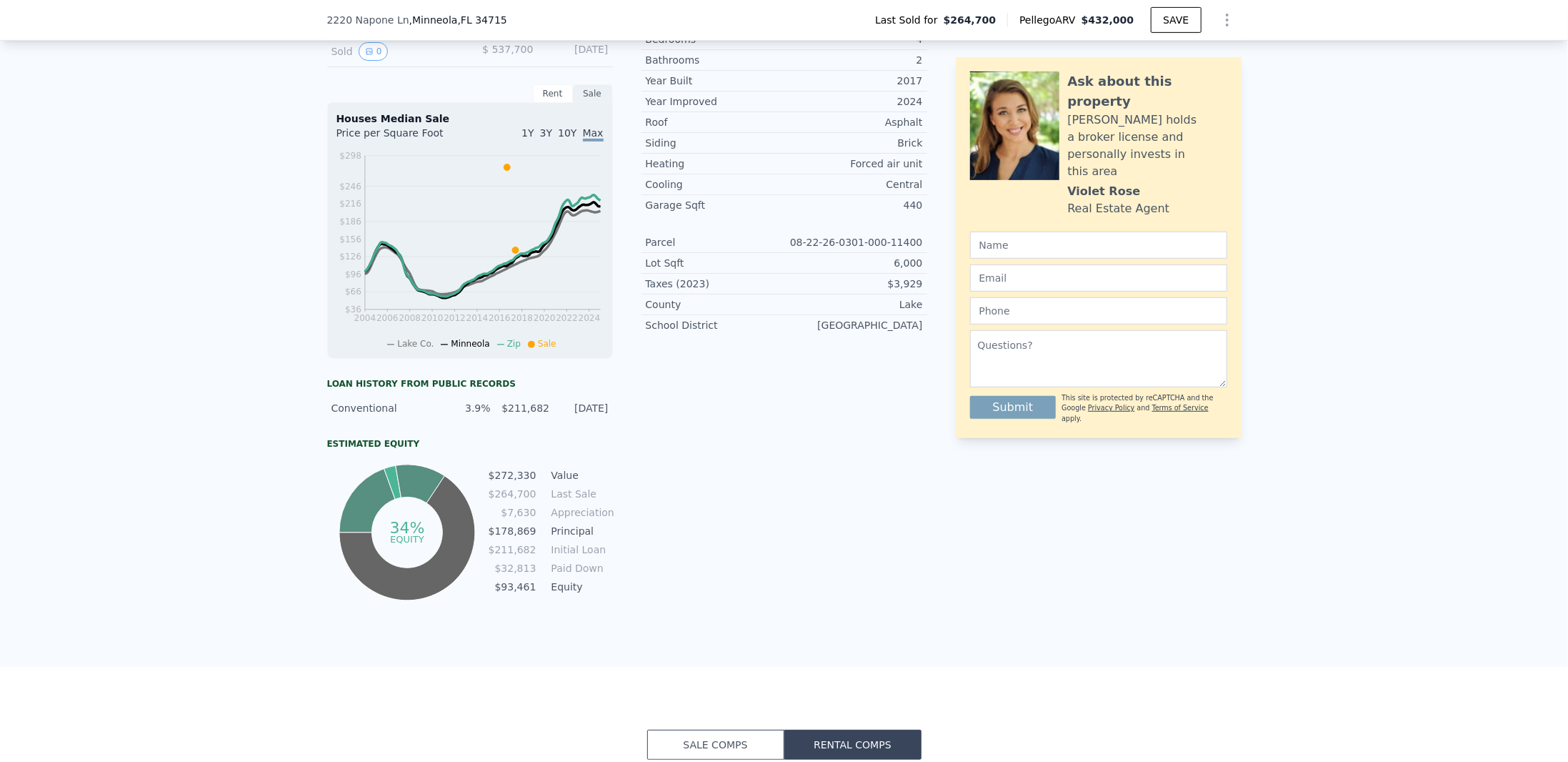
scroll to position [0, 0]
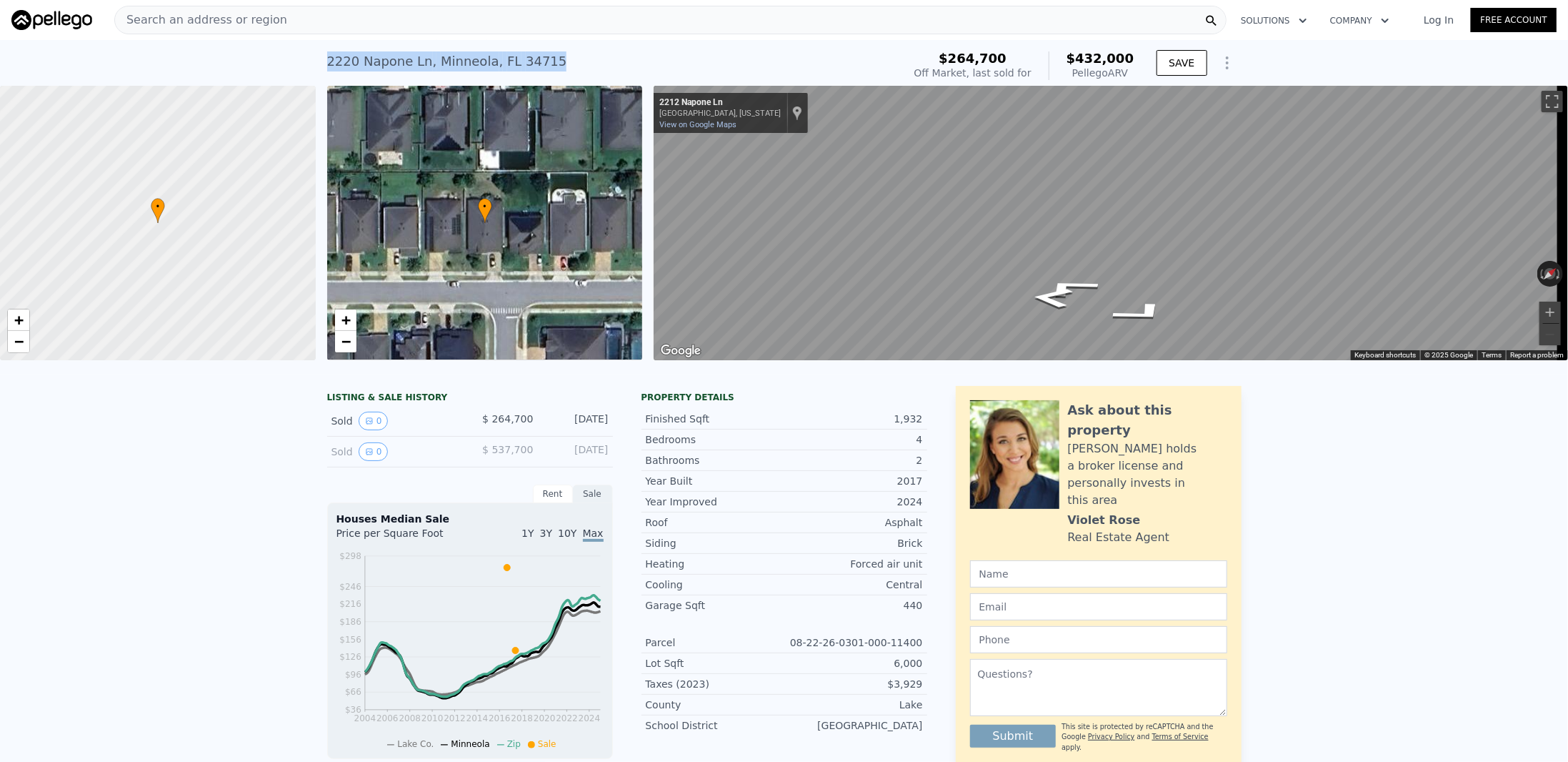
drag, startPoint x: 323, startPoint y: 62, endPoint x: 535, endPoint y: 69, distance: 212.1
click at [535, 69] on div "[STREET_ADDRESS] Sold [DATE] for $264,700 (~ARV $432k )" at bounding box center [611, 65] width 570 height 40
copy div "[STREET_ADDRESS]"
